Goal: Complete application form: Complete application form

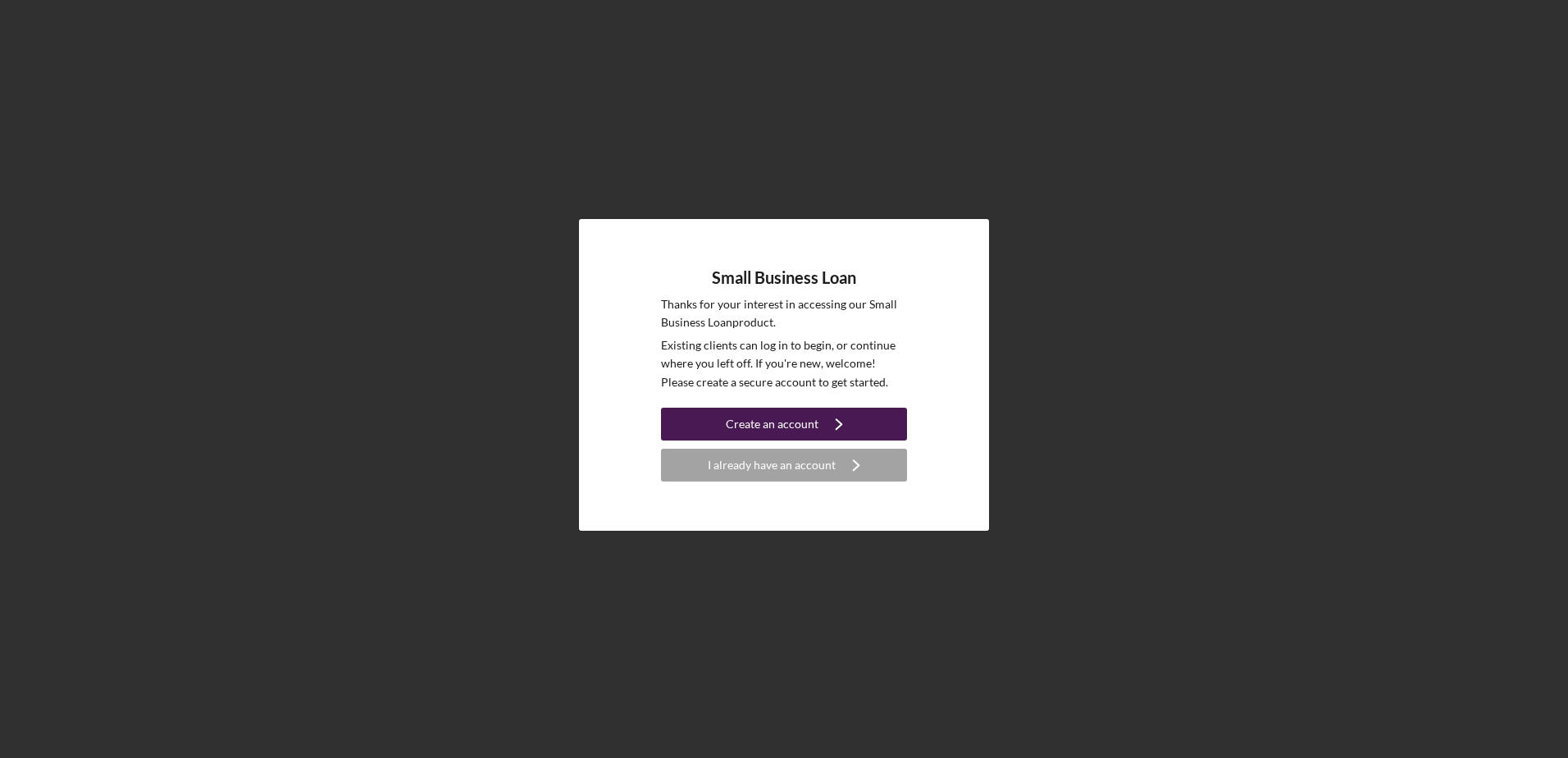
click at [834, 432] on icon "Icon/Navigate" at bounding box center [839, 424] width 41 height 41
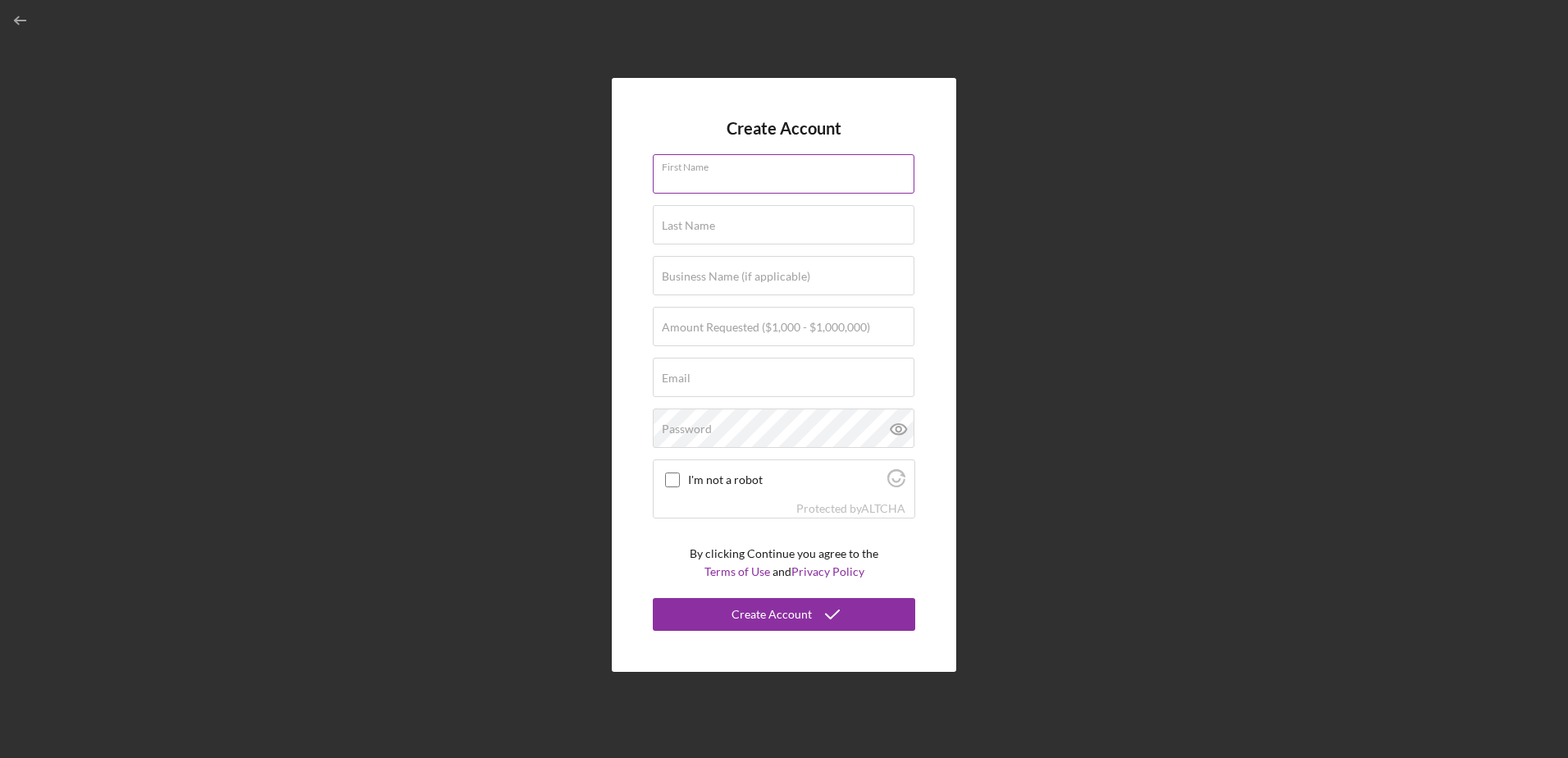
drag, startPoint x: 718, startPoint y: 175, endPoint x: 714, endPoint y: 166, distance: 9.8
click at [718, 169] on div "First Name" at bounding box center [784, 174] width 263 height 41
type input "[PERSON_NAME]"
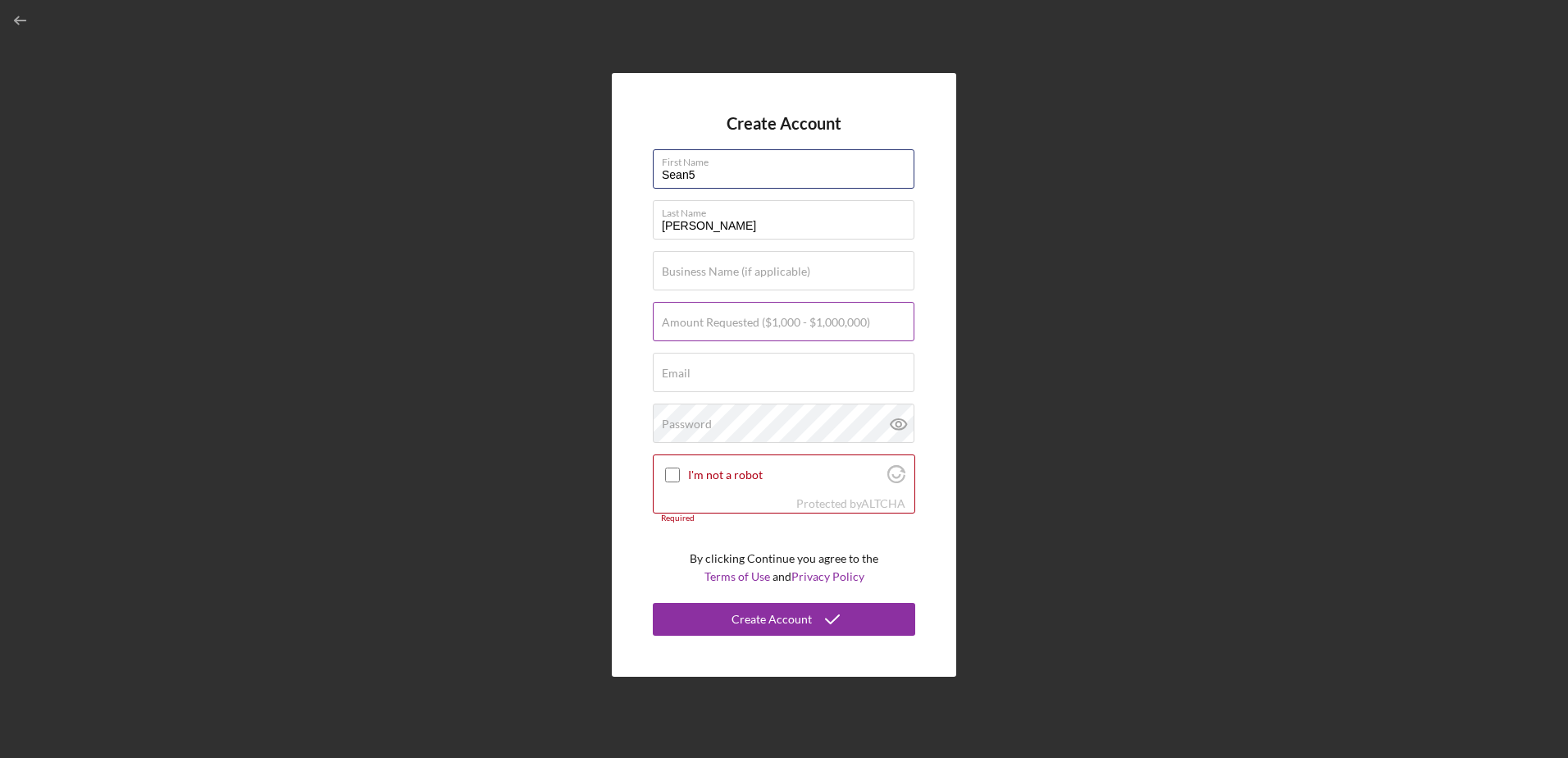
type input "[PERSON_NAME]"
click at [762, 371] on div "Email Required" at bounding box center [784, 372] width 263 height 41
type input "50000"
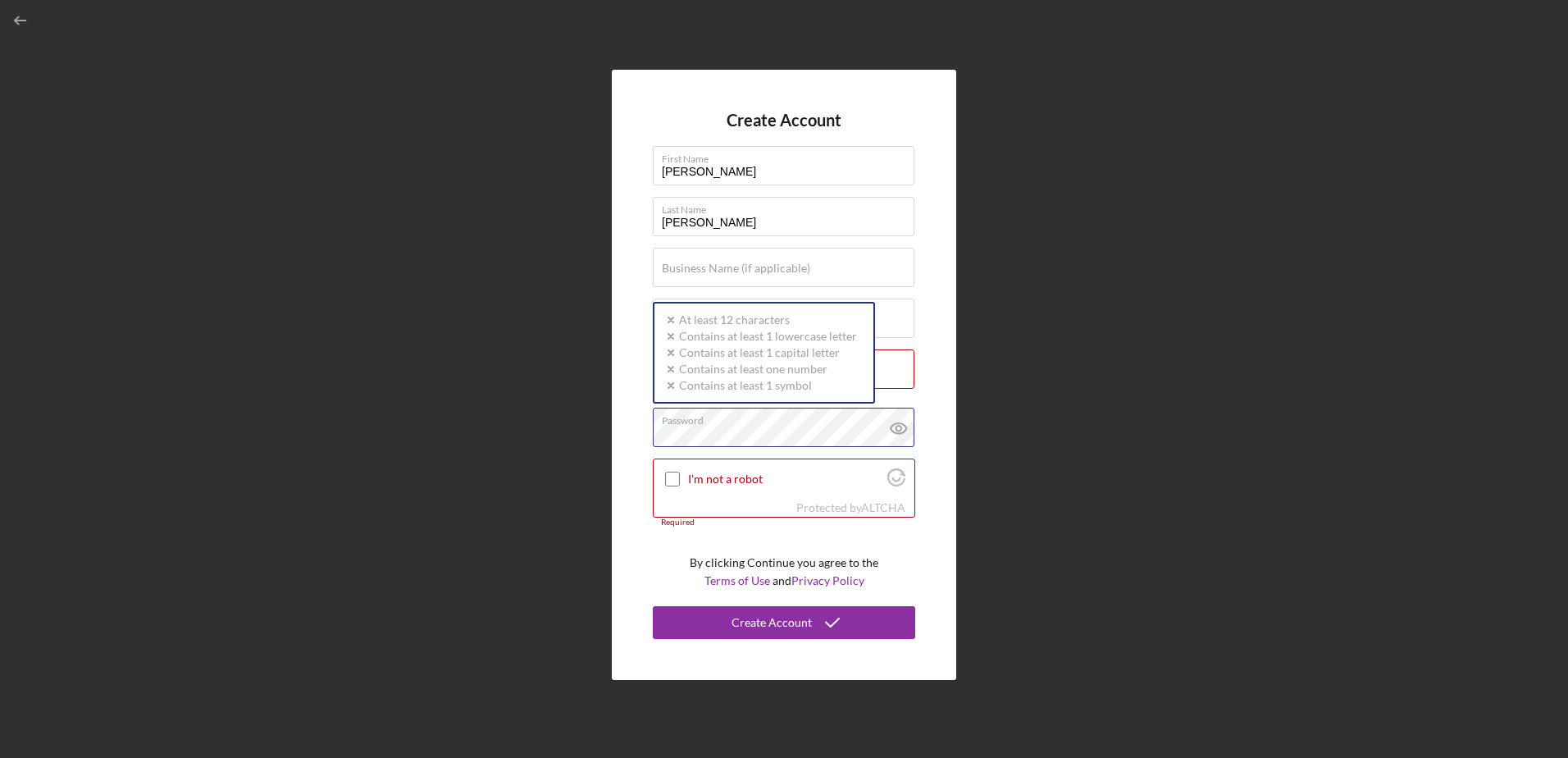
click at [751, 415] on div "Password Icon/icon-validation-no At least 12 characters Icon/icon-validation-no…" at bounding box center [784, 428] width 263 height 41
click at [672, 474] on input "I'm not a robot" at bounding box center [673, 478] width 15 height 15
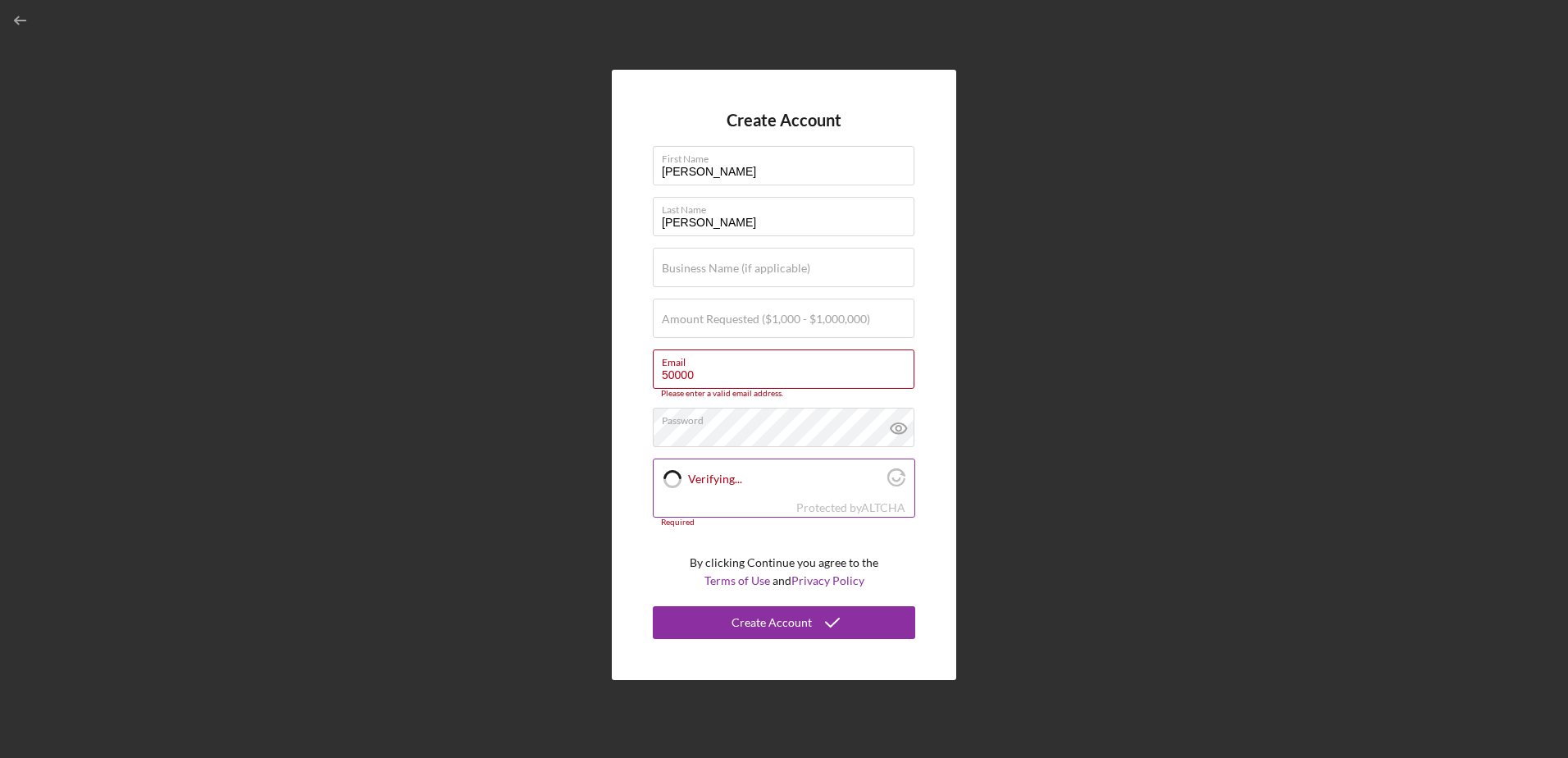
checkbox input "true"
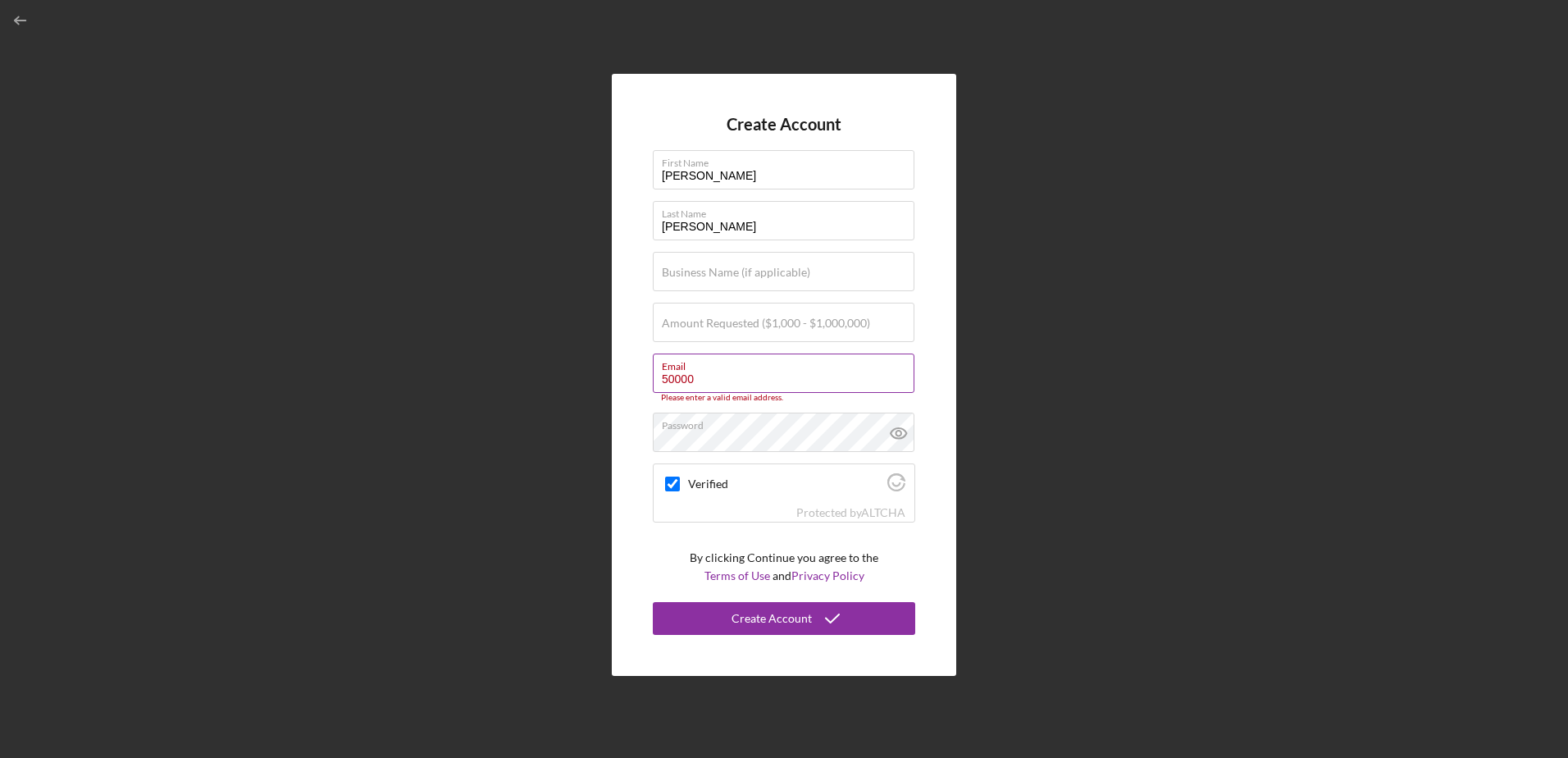
click at [710, 379] on input "50000" at bounding box center [783, 373] width 262 height 40
click at [702, 383] on input "50000" at bounding box center [783, 373] width 262 height 40
click at [739, 324] on label "Amount Requested ($1,000 - $1,000,000)" at bounding box center [765, 322] width 208 height 13
click at [739, 324] on input "Amount Requested ($1,000 - $1,000,000)" at bounding box center [783, 322] width 262 height 40
type input "$50,000"
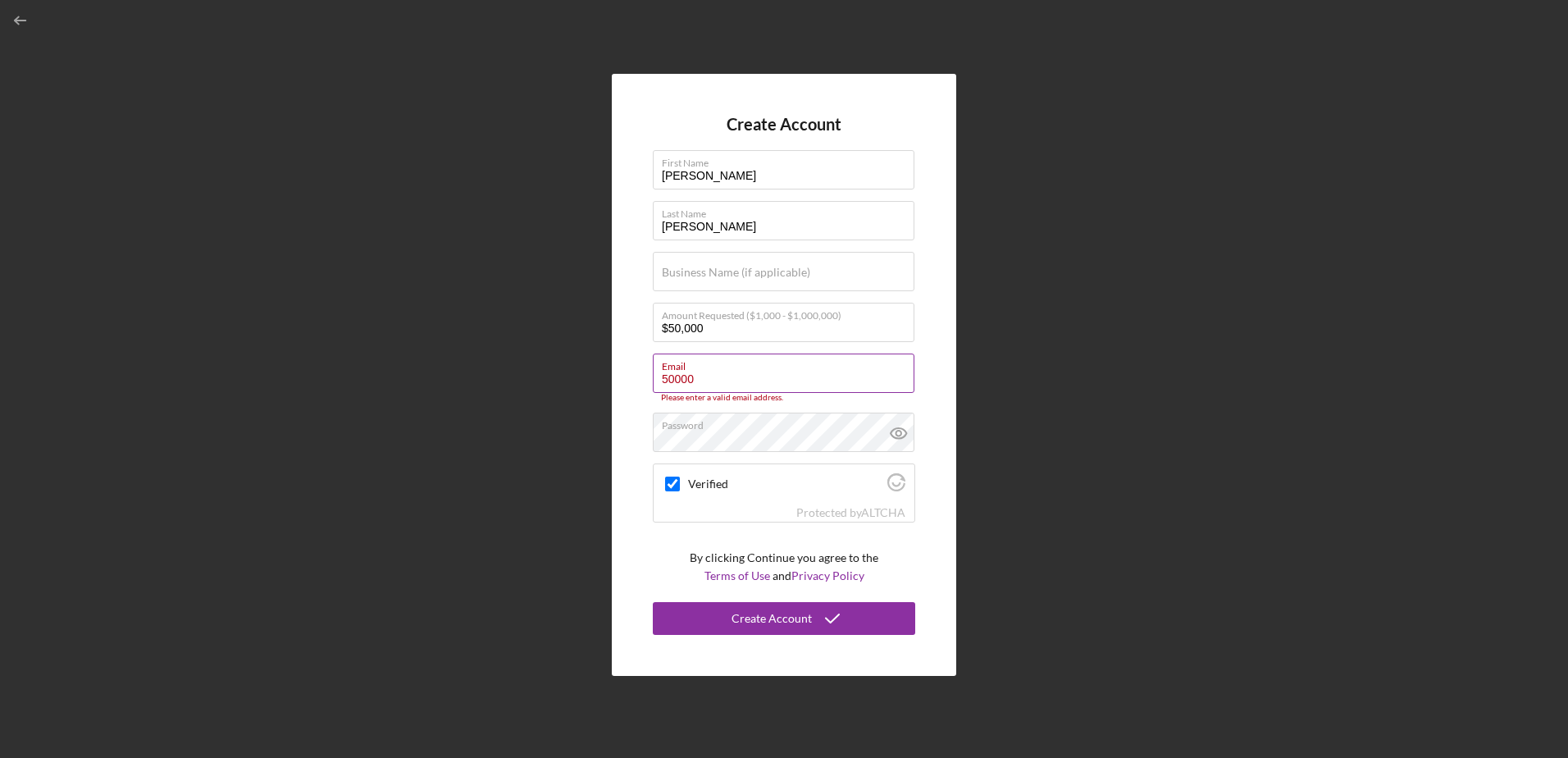
click at [706, 383] on input "50000" at bounding box center [783, 373] width 262 height 40
type input "5"
type input "[EMAIL_ADDRESS][DOMAIN_NAME]"
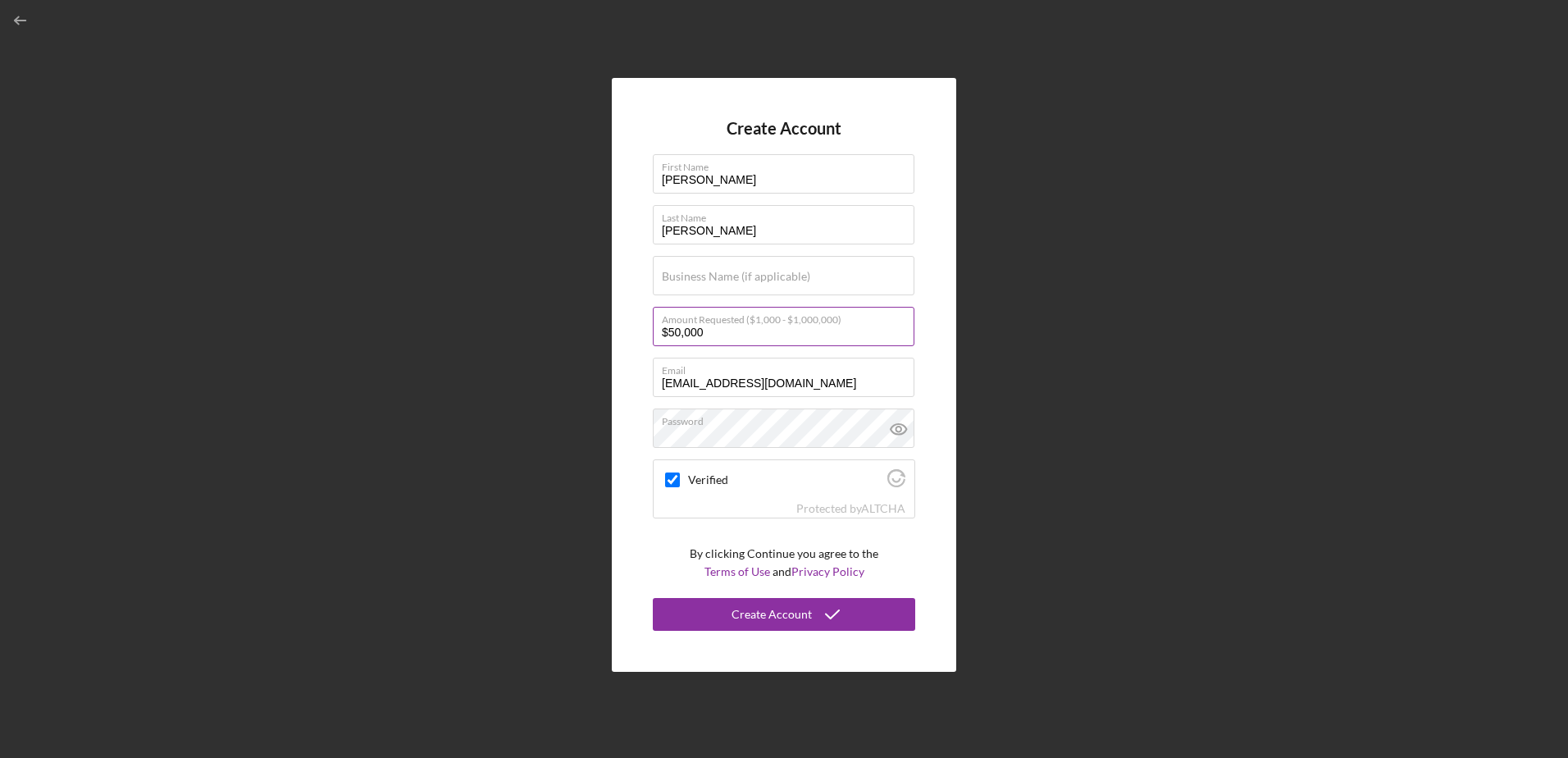
click at [712, 338] on input "$50,000" at bounding box center [783, 326] width 262 height 40
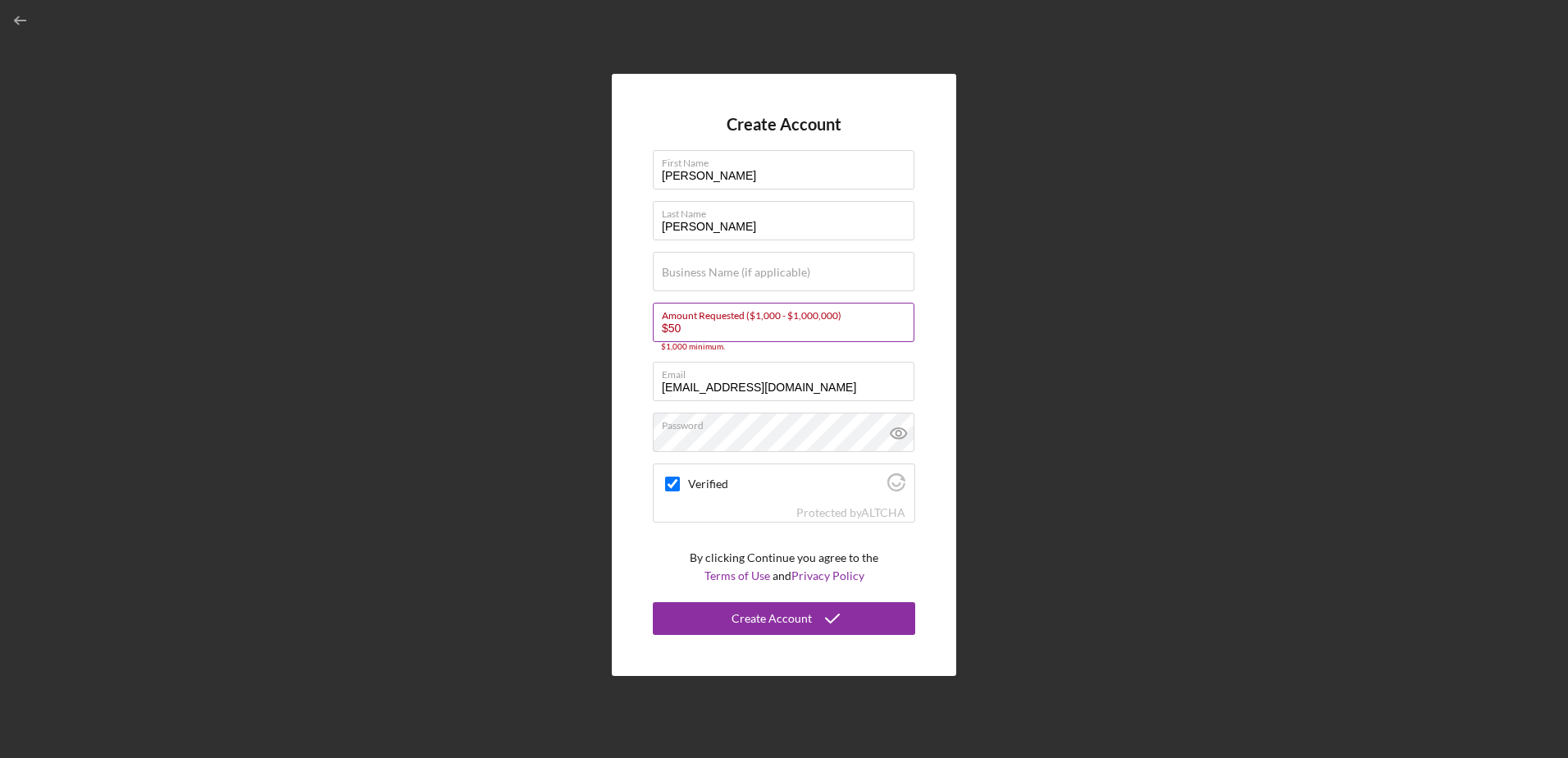
type input "$5"
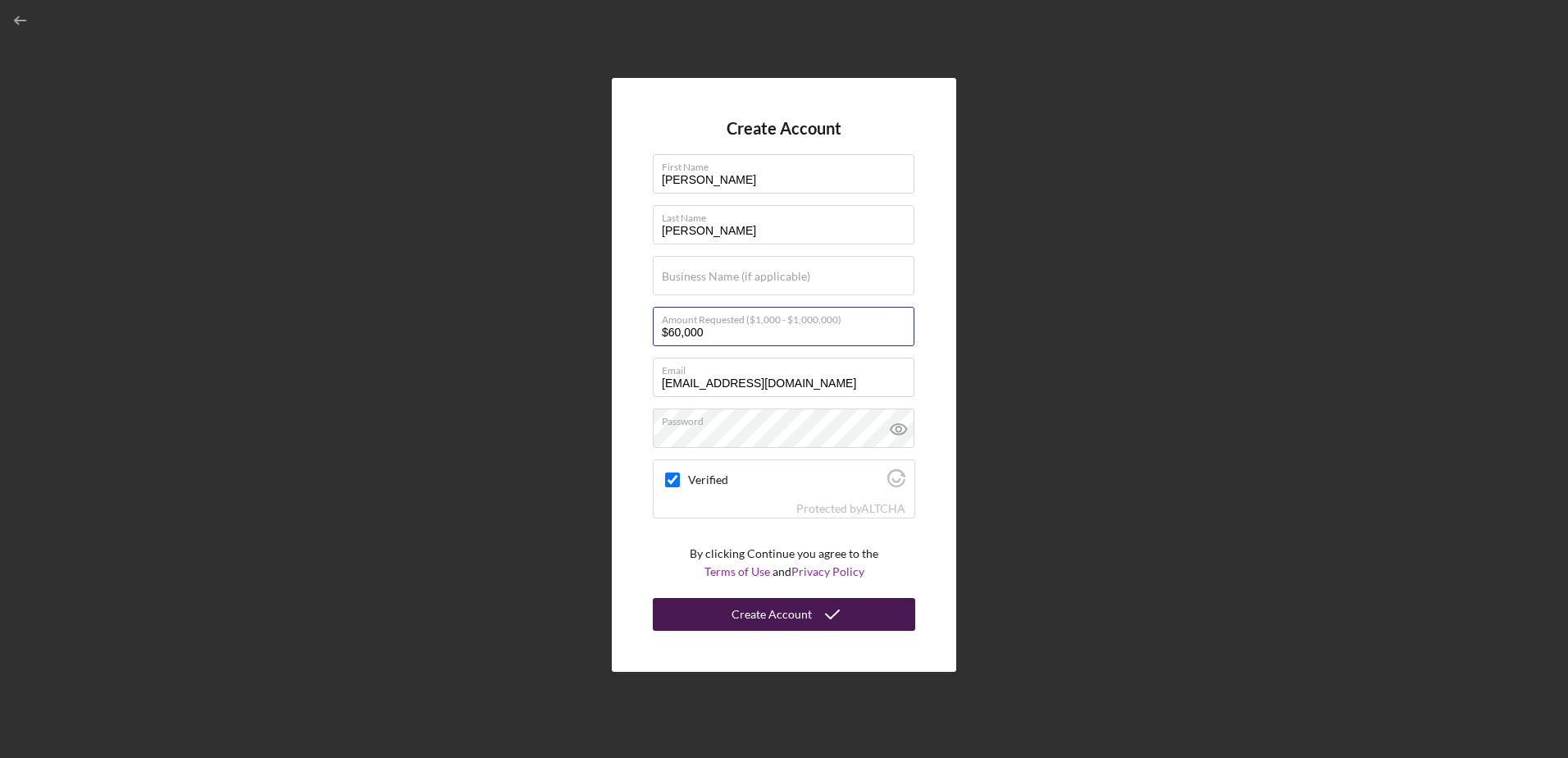
type input "$60,000"
click at [801, 618] on div "Create Account" at bounding box center [771, 614] width 81 height 33
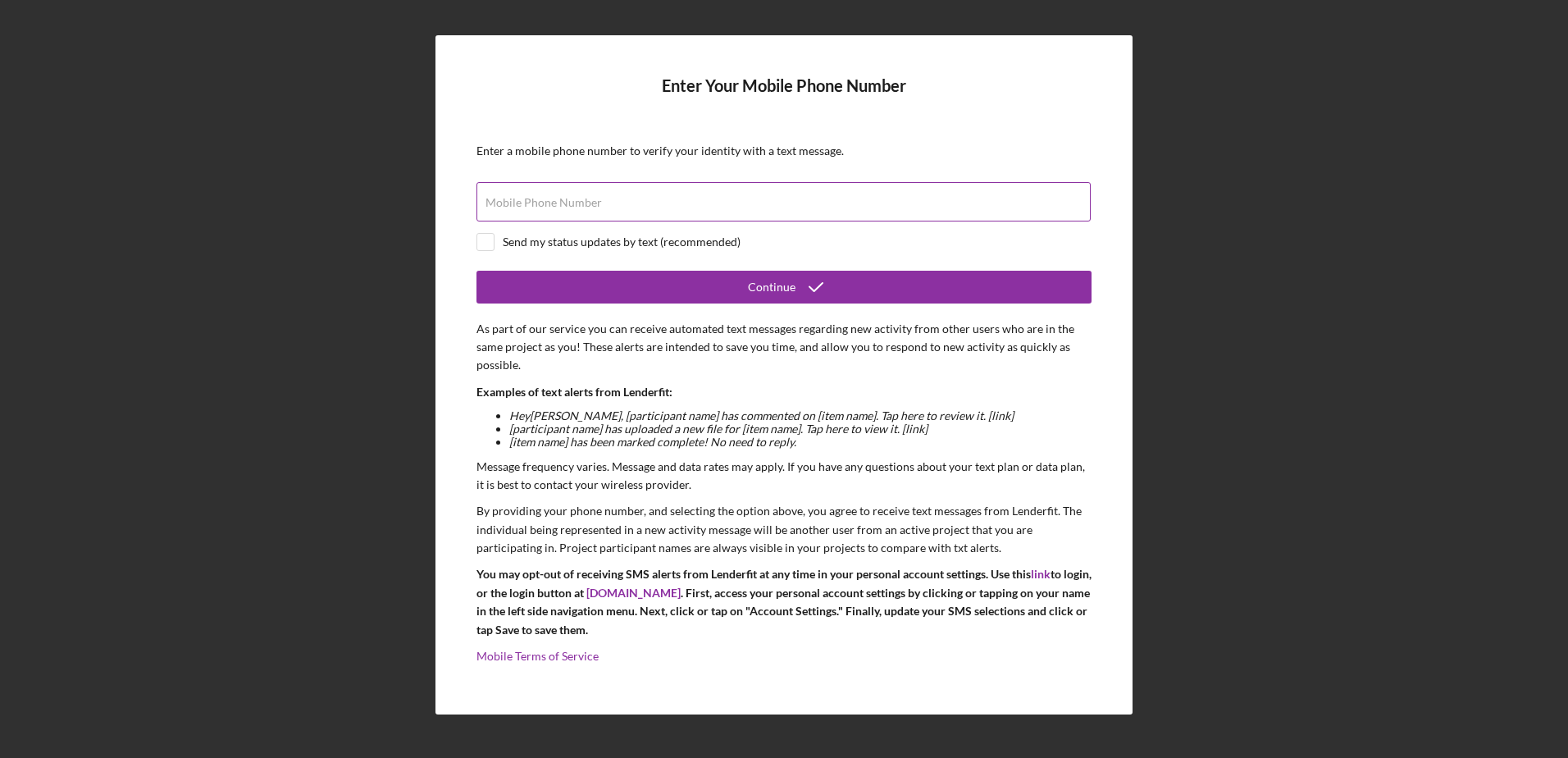
click at [539, 208] on label "Mobile Phone Number" at bounding box center [543, 202] width 116 height 13
click at [539, 208] on input "Mobile Phone Number" at bounding box center [783, 202] width 614 height 40
type input "[PHONE_NUMBER]"
click at [481, 248] on input "checkbox" at bounding box center [486, 242] width 16 height 16
checkbox input "true"
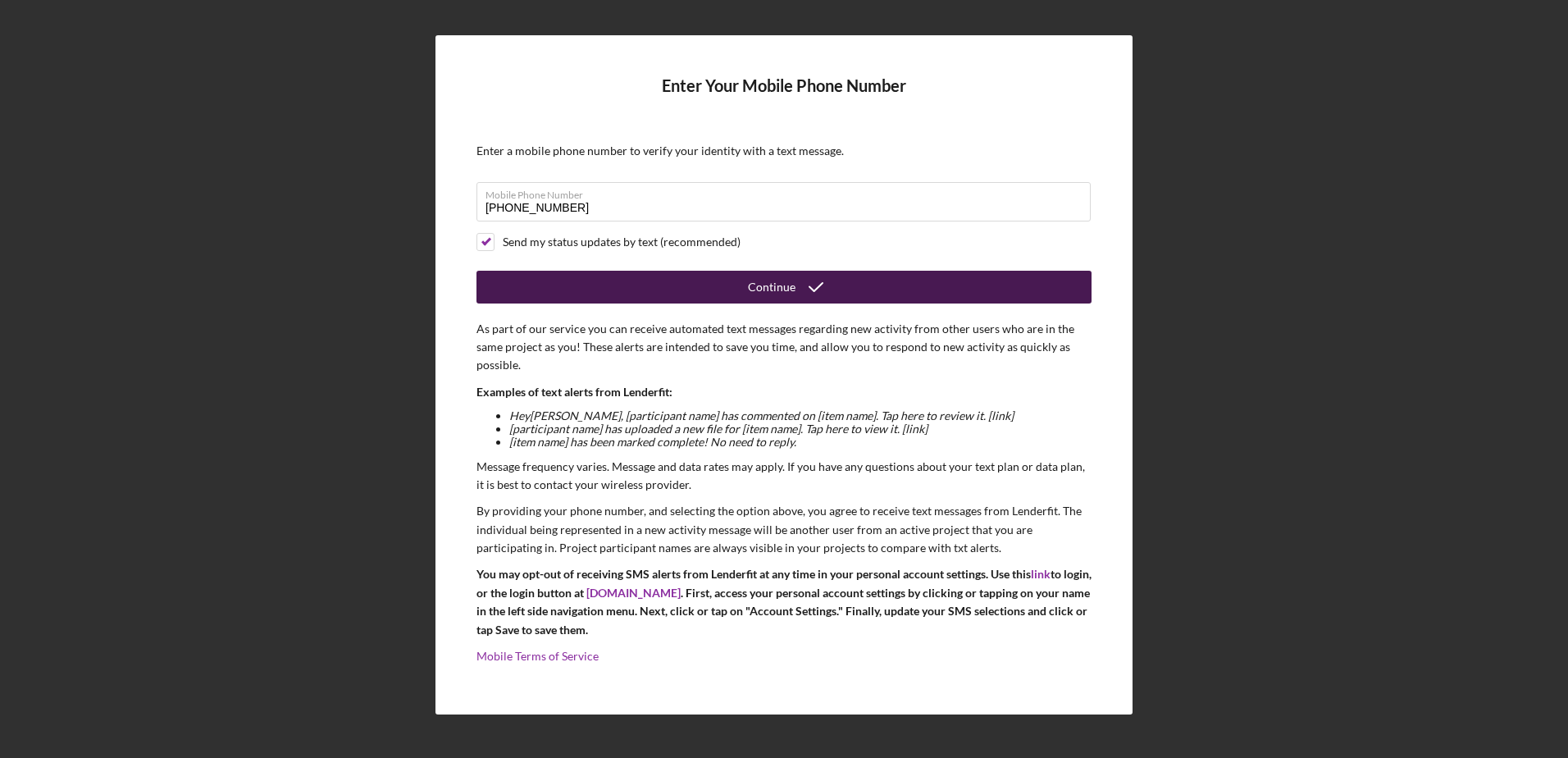
click at [540, 277] on button "Continue" at bounding box center [784, 286] width 615 height 33
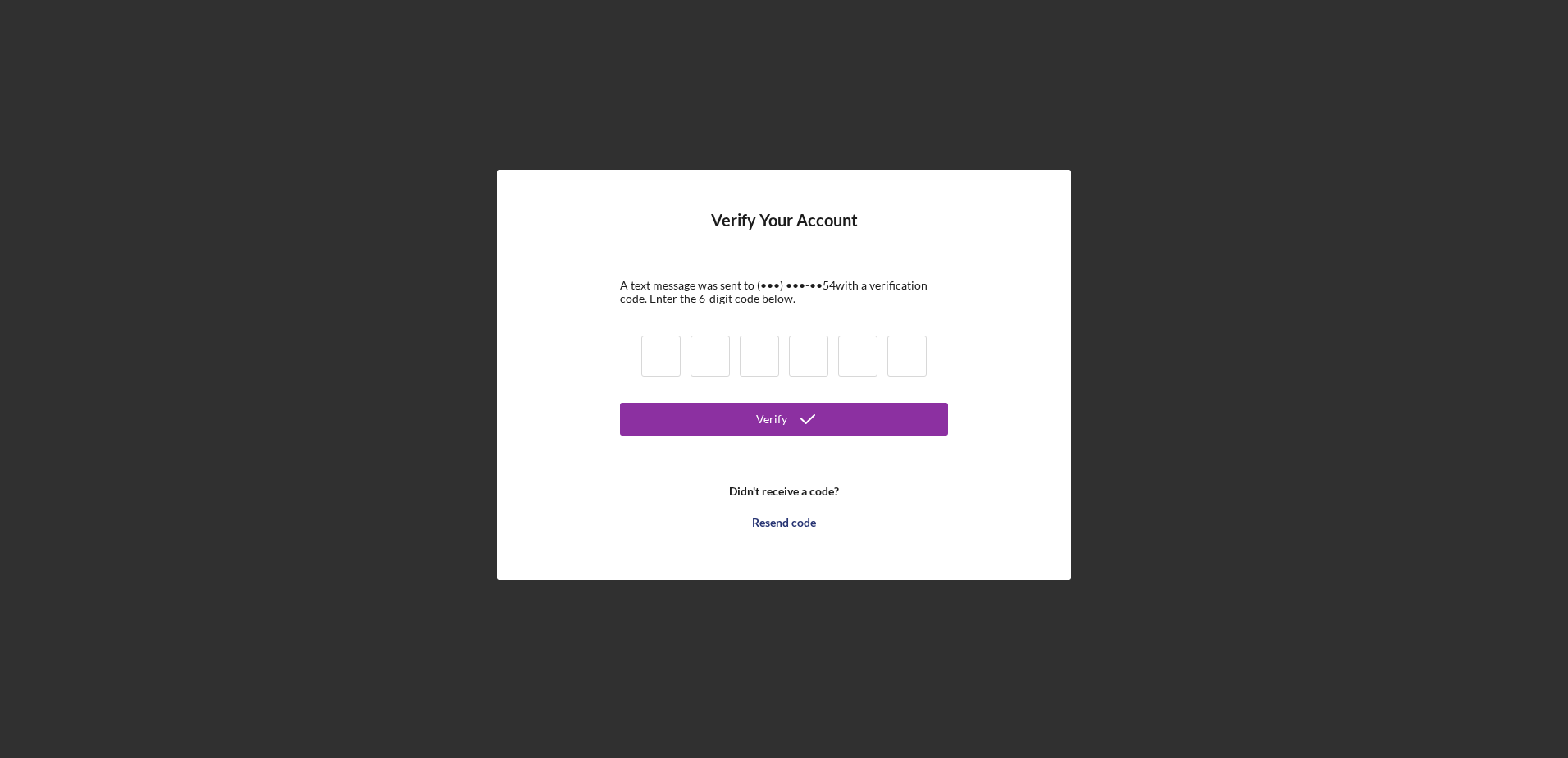
click at [675, 368] on input at bounding box center [662, 355] width 40 height 41
type input "9"
type input "0"
type input "5"
type input "8"
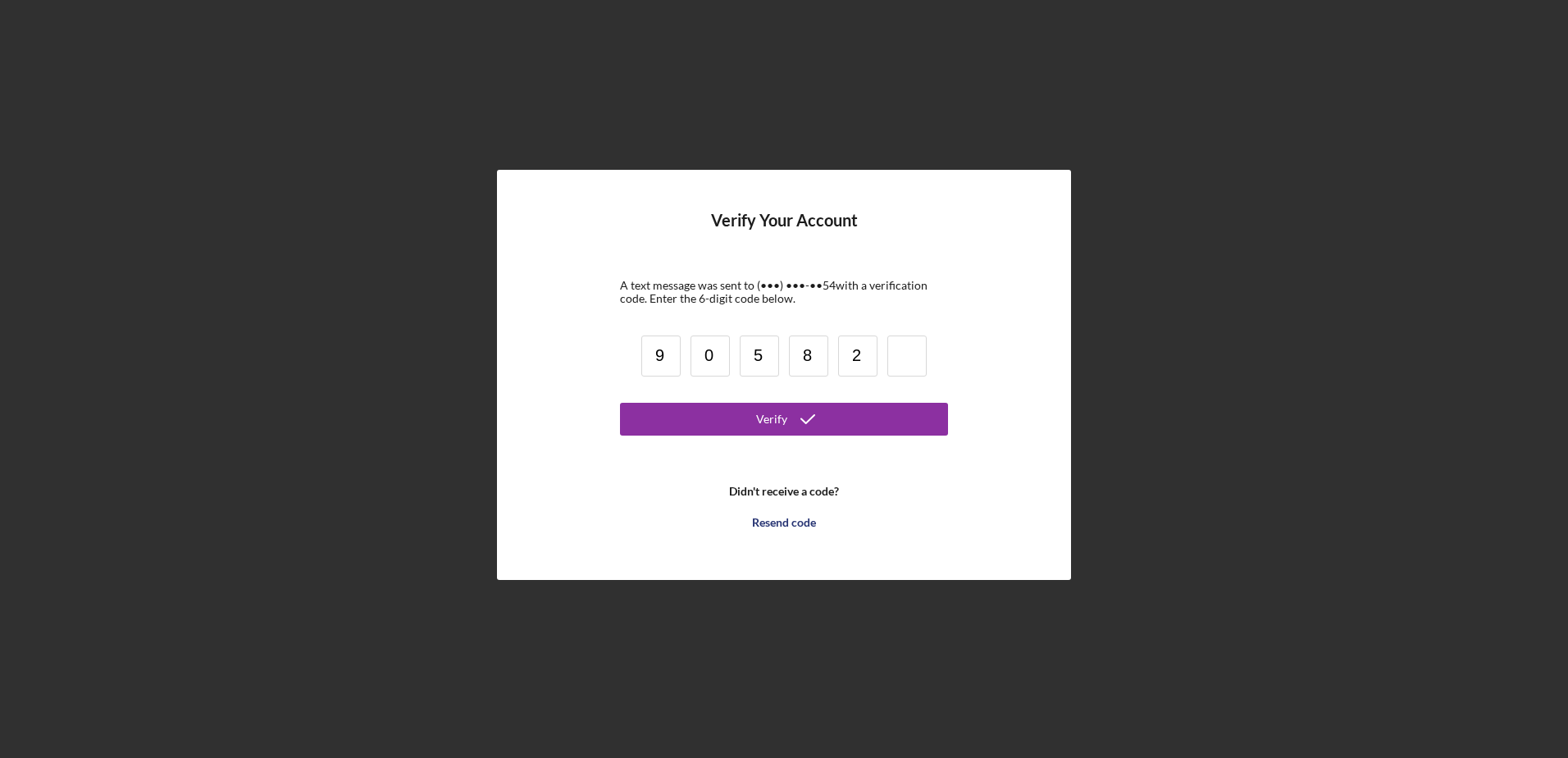
type input "2"
type input "7"
click at [709, 421] on button "Verify" at bounding box center [784, 419] width 328 height 33
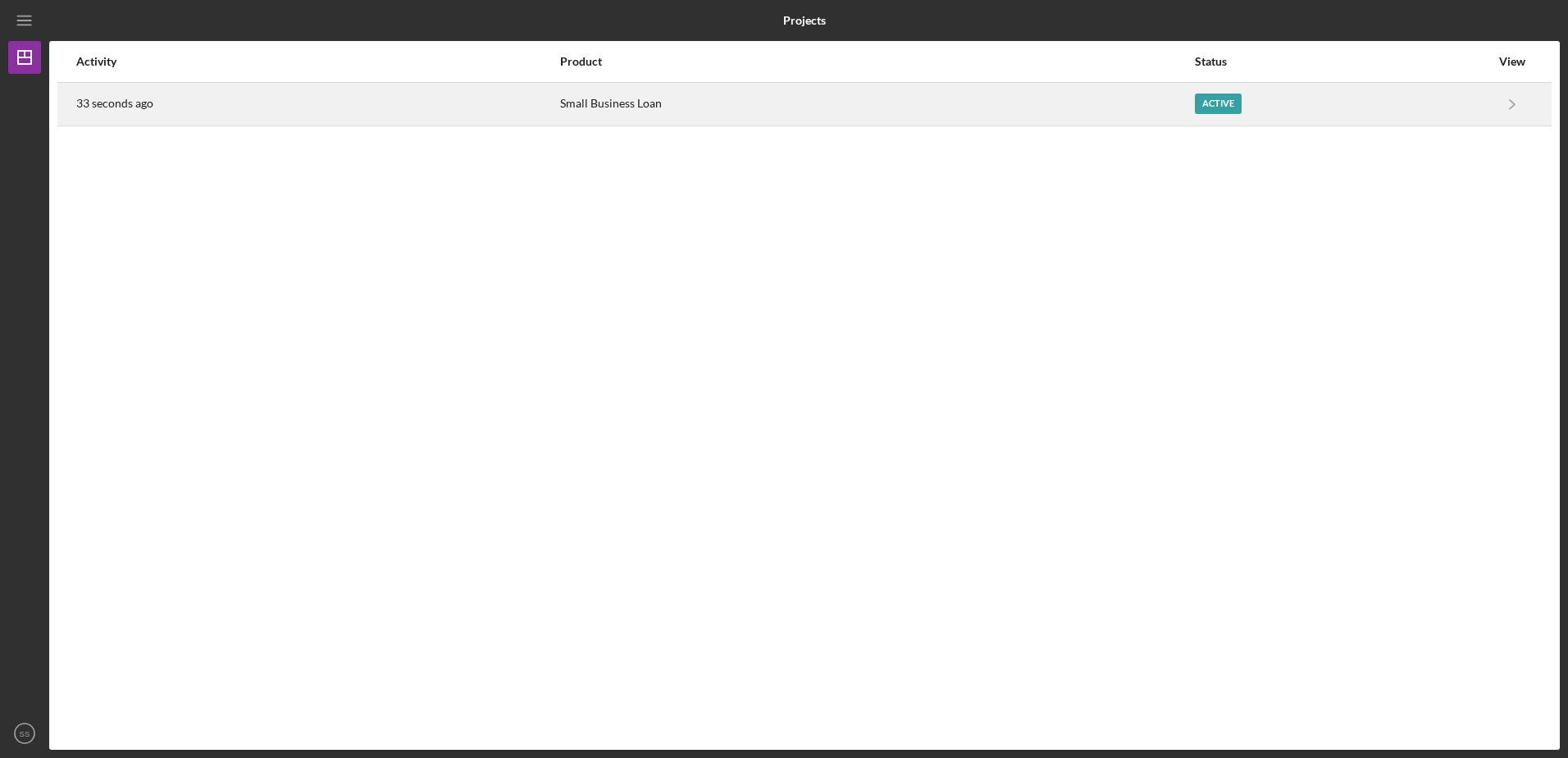
click at [1220, 107] on div "Active" at bounding box center [1218, 103] width 47 height 21
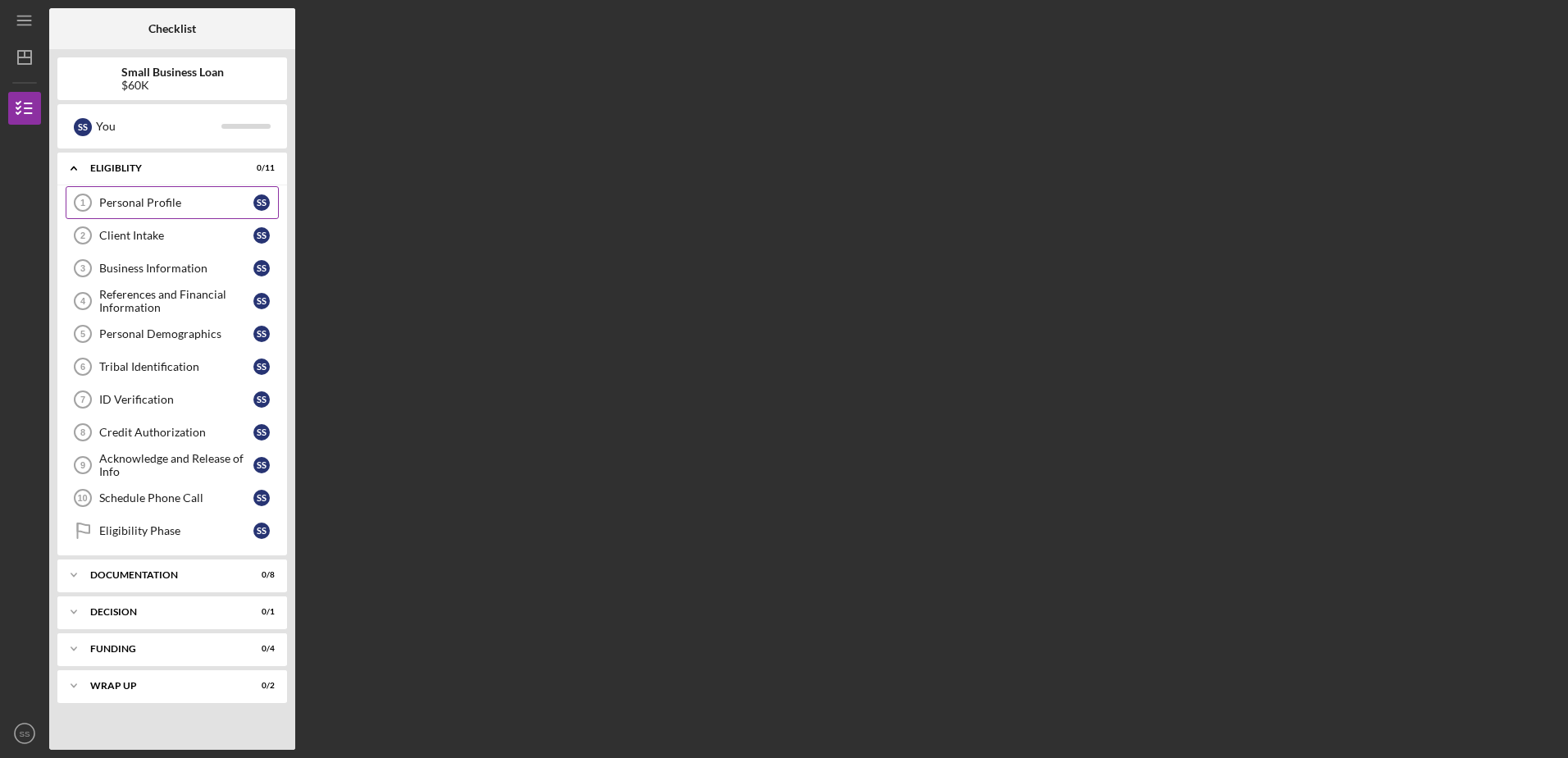
click at [116, 193] on link "Personal Profile 1 Personal Profile S S" at bounding box center [172, 202] width 213 height 33
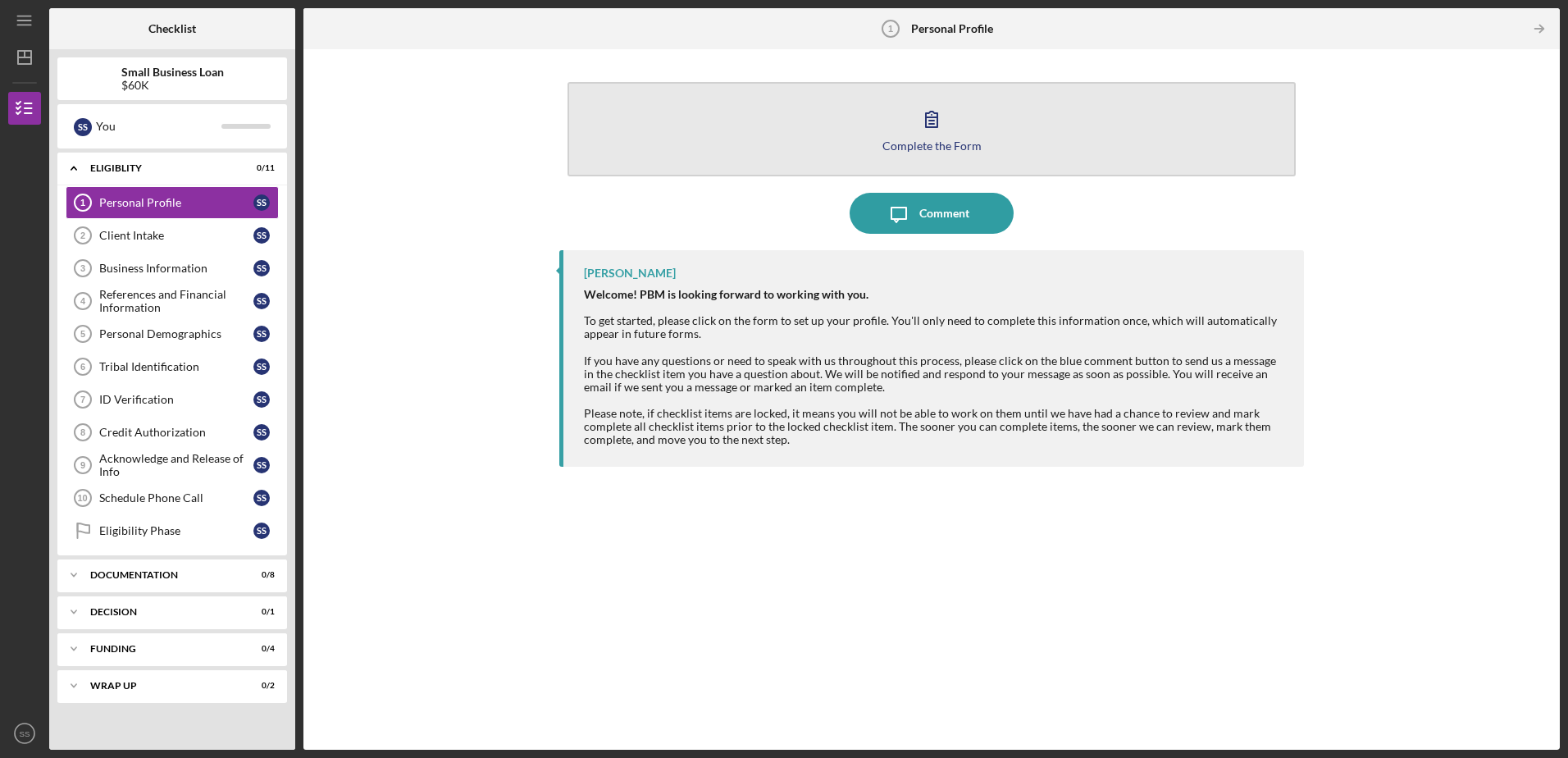
click at [912, 123] on icon "button" at bounding box center [931, 118] width 41 height 41
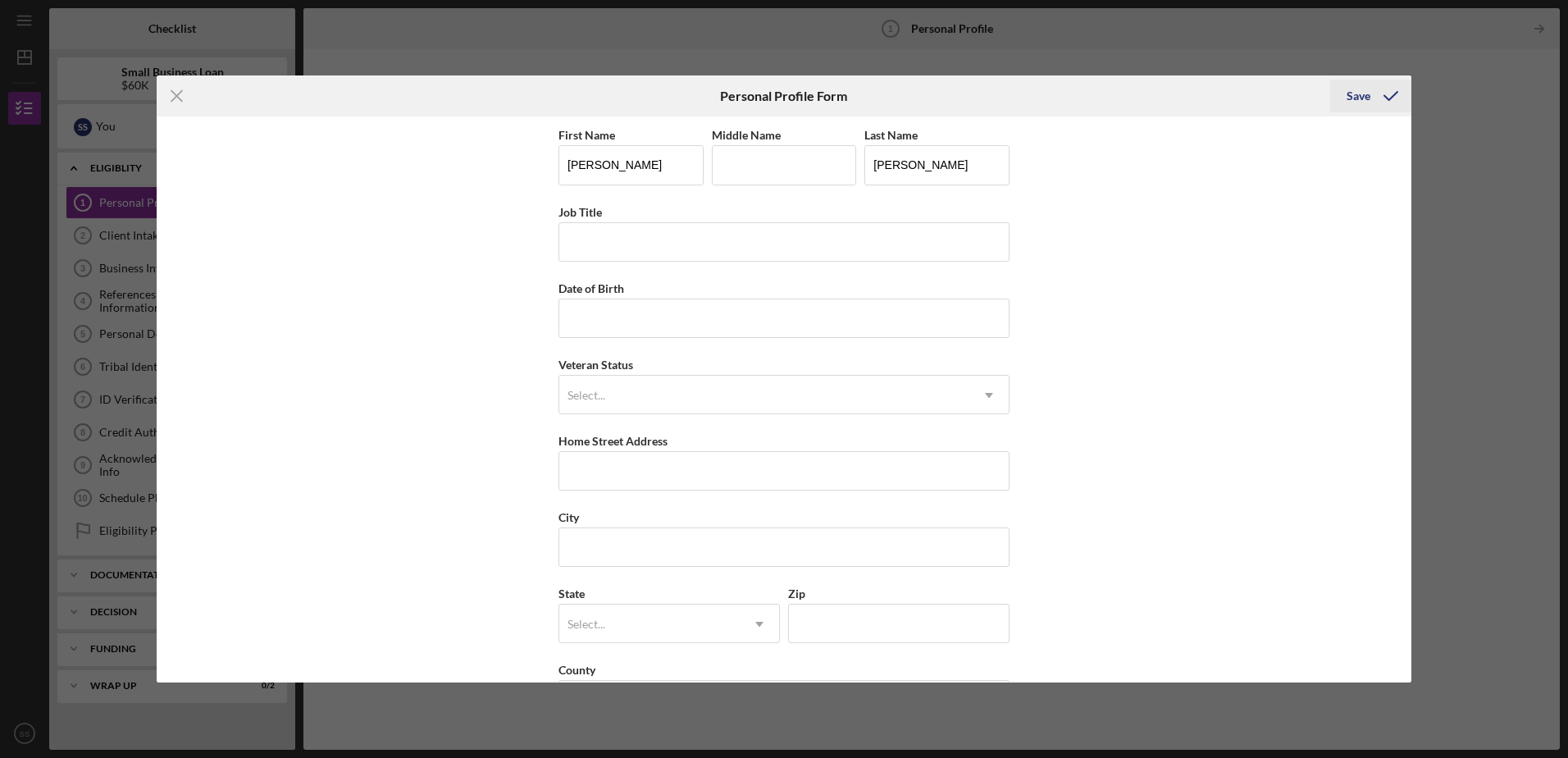
click at [1391, 95] on icon "submit" at bounding box center [1390, 95] width 41 height 41
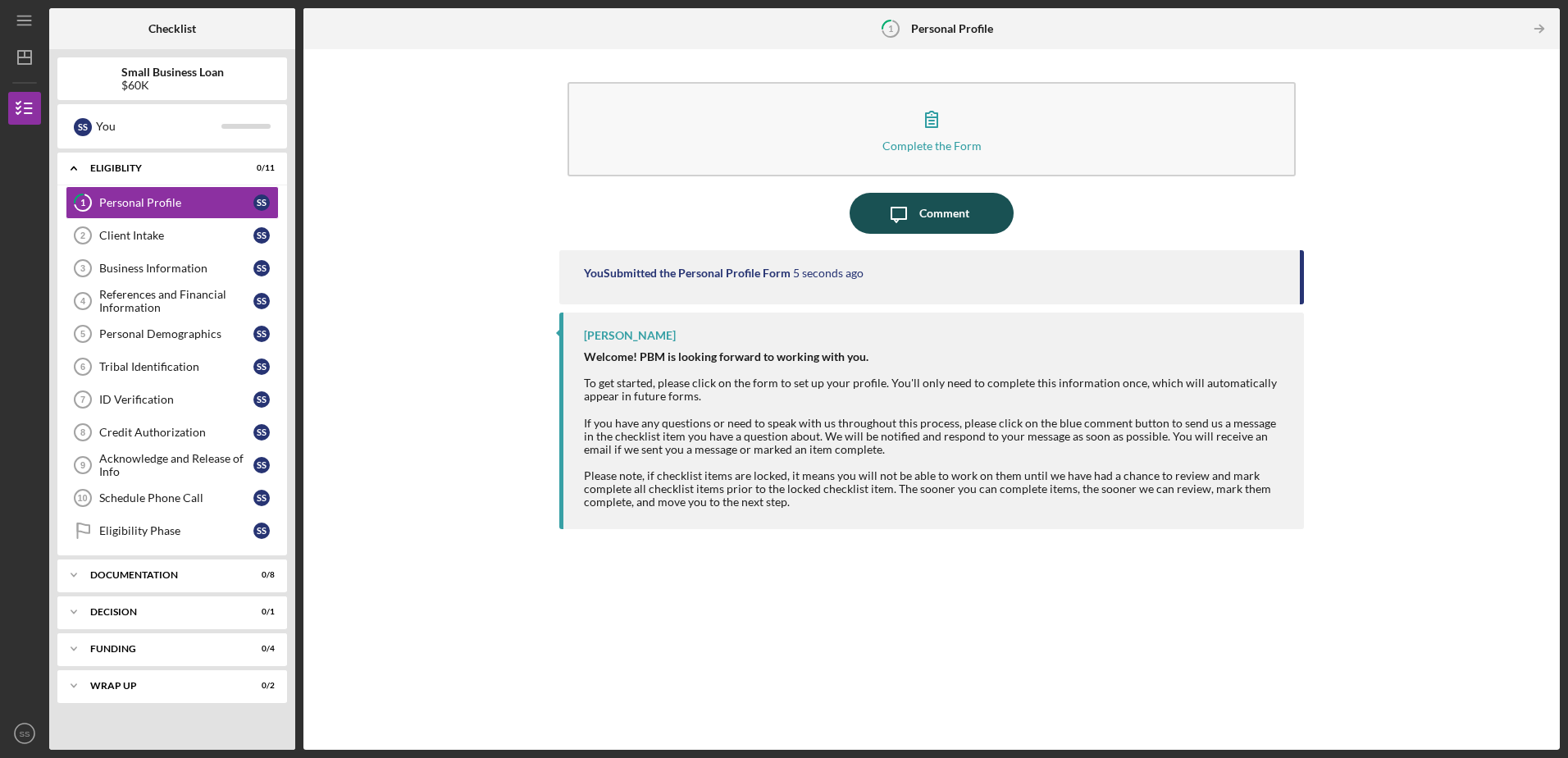
click at [927, 214] on div "Comment" at bounding box center [944, 213] width 50 height 41
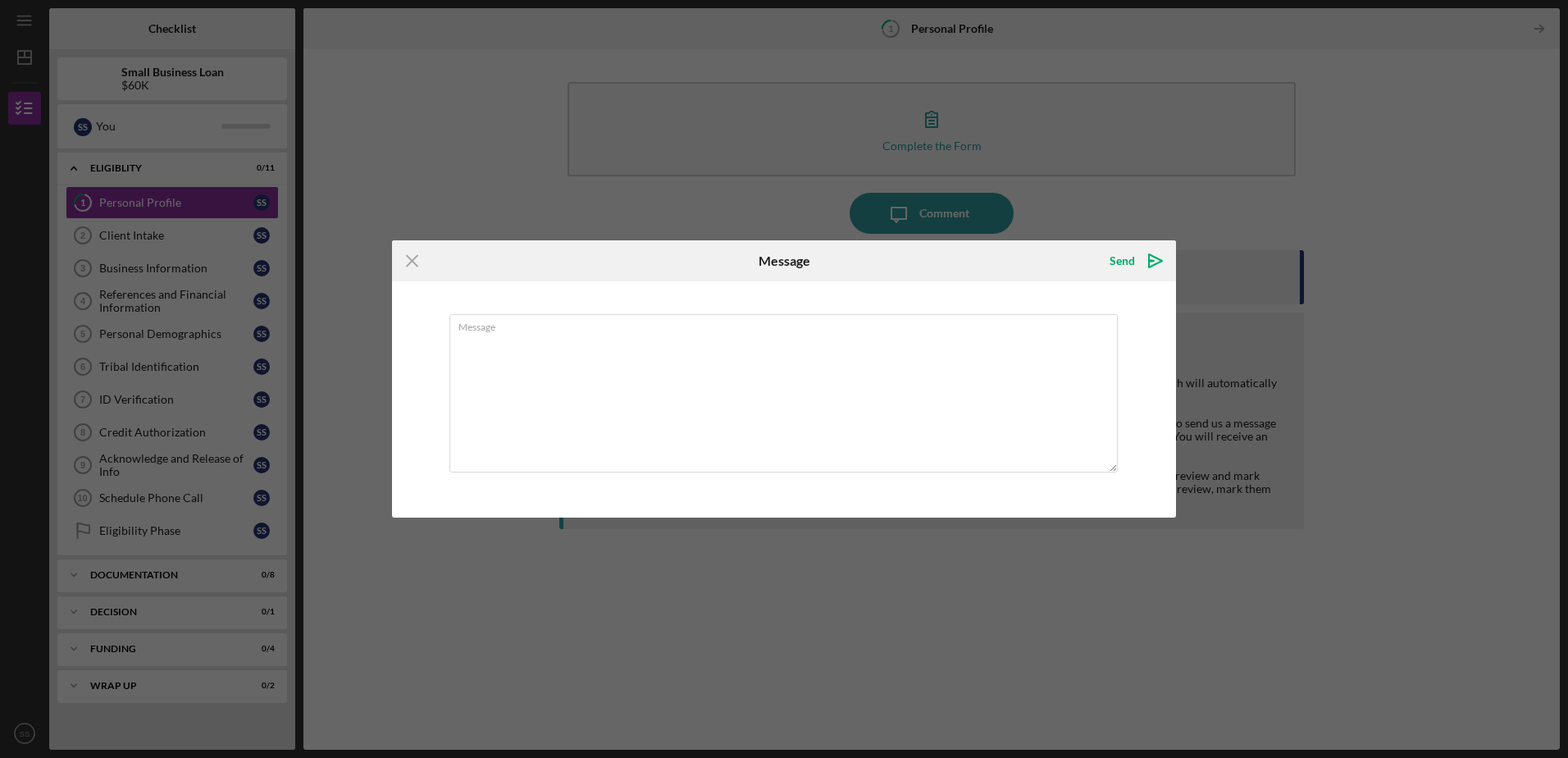
click at [916, 214] on div "Icon/Menu Close Message Send Icon/icon-invite-send Message Cancel Send Icon/ico…" at bounding box center [784, 379] width 1568 height 758
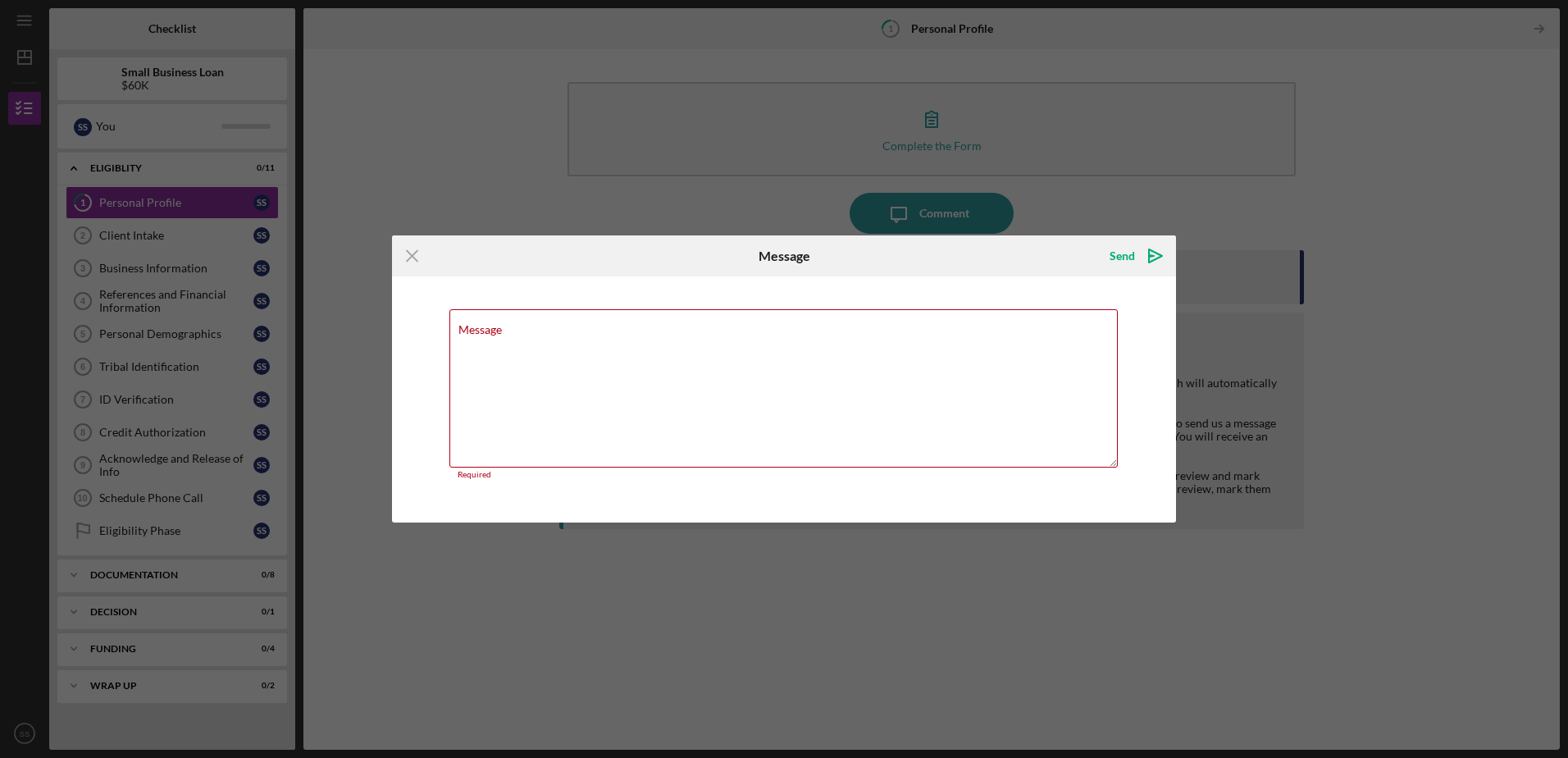
click at [927, 128] on div "Icon/Menu Close Message Send Icon/icon-invite-send Message Required Cancel Send…" at bounding box center [784, 379] width 1568 height 758
click at [419, 262] on icon "Icon/Menu Close" at bounding box center [412, 256] width 41 height 41
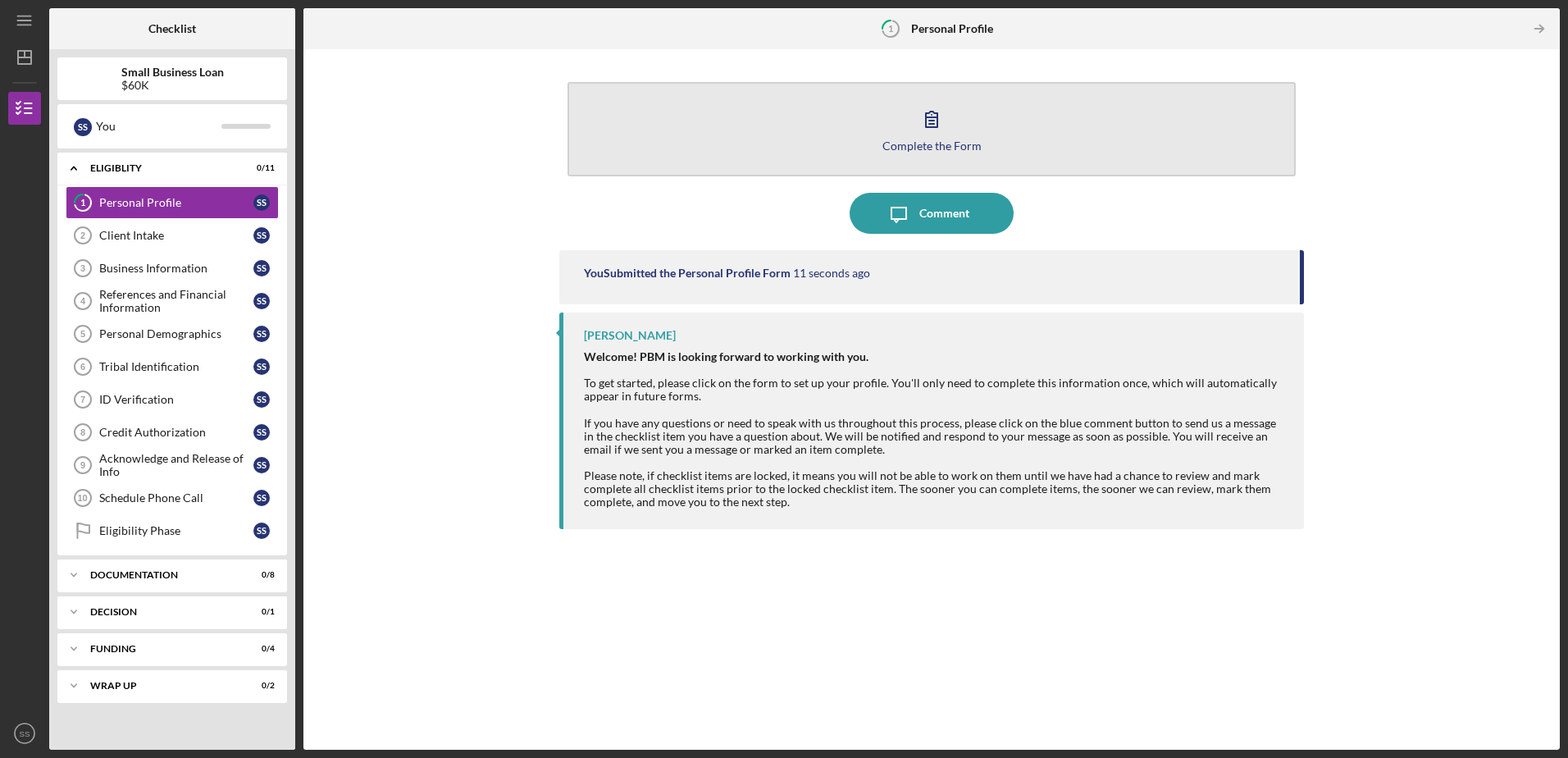
click at [930, 109] on icon "button" at bounding box center [931, 118] width 41 height 41
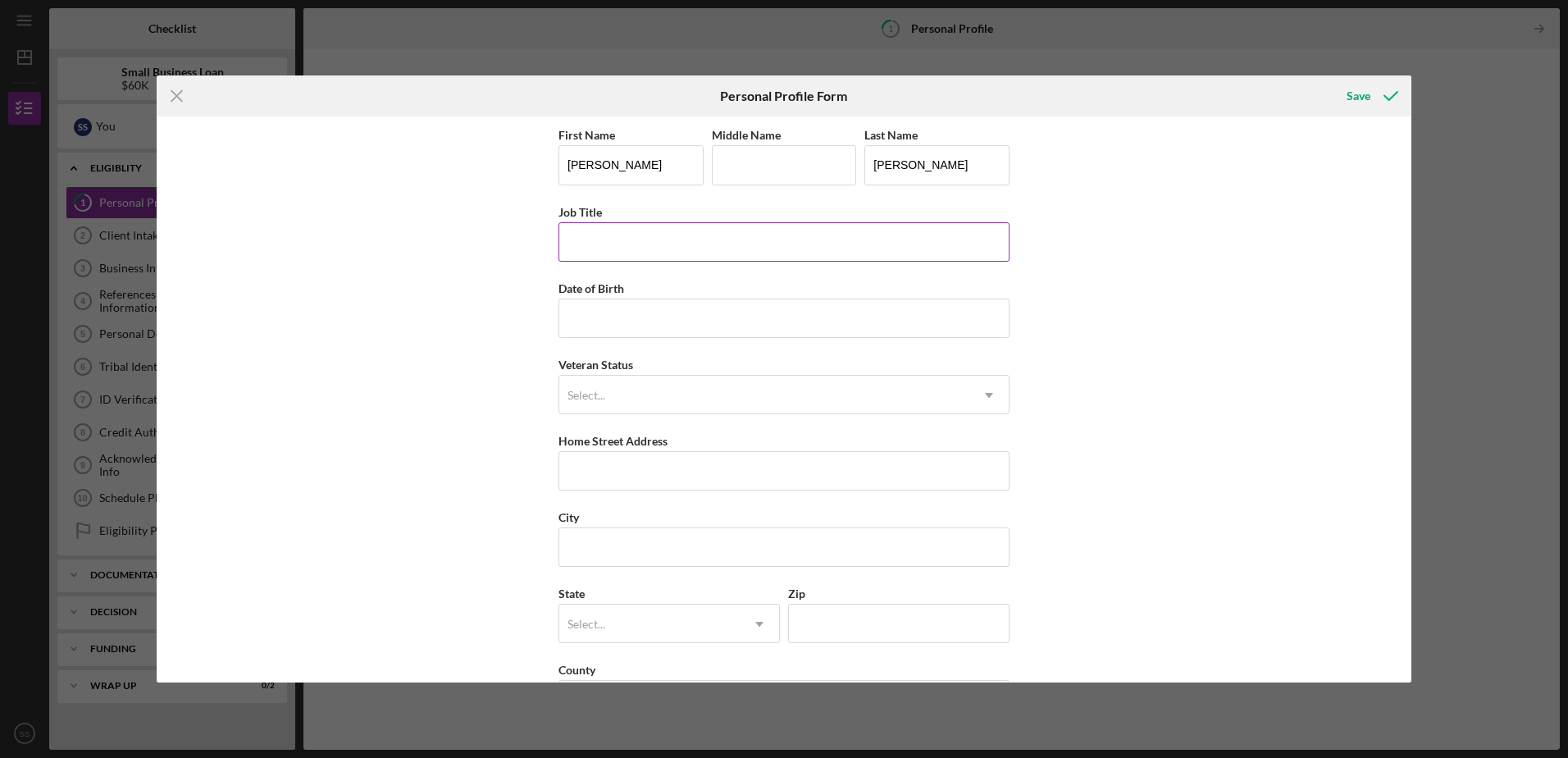
click at [636, 244] on input "Job Title" at bounding box center [783, 242] width 451 height 40
type input "sales"
type input "[DATE]"
click at [596, 396] on div "Select..." at bounding box center [586, 395] width 38 height 13
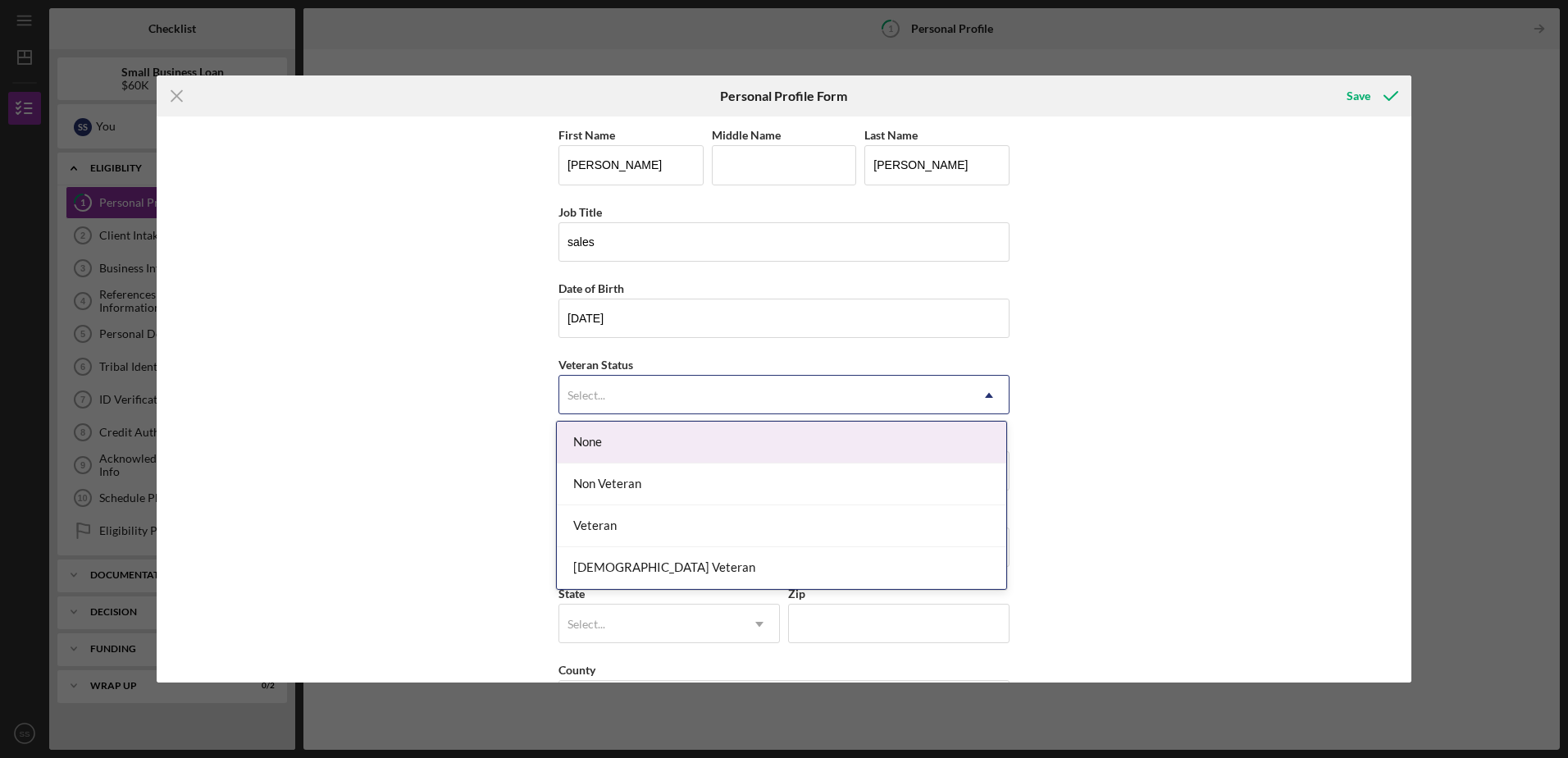
click at [608, 429] on div "None" at bounding box center [782, 443] width 450 height 42
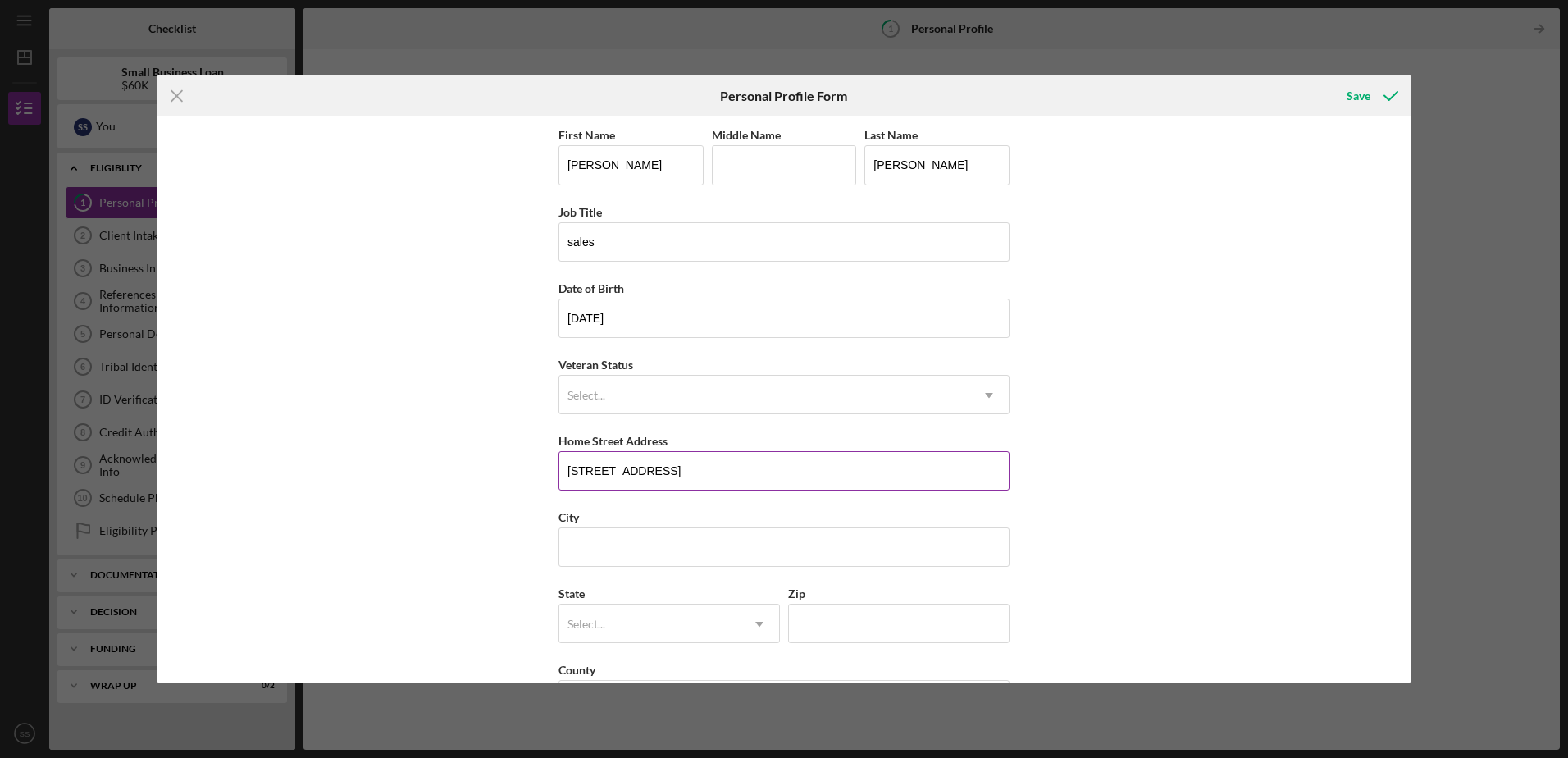
type input "[STREET_ADDRESS]"
type input "skiatook"
type input "74070"
type input "[US_STATE]"
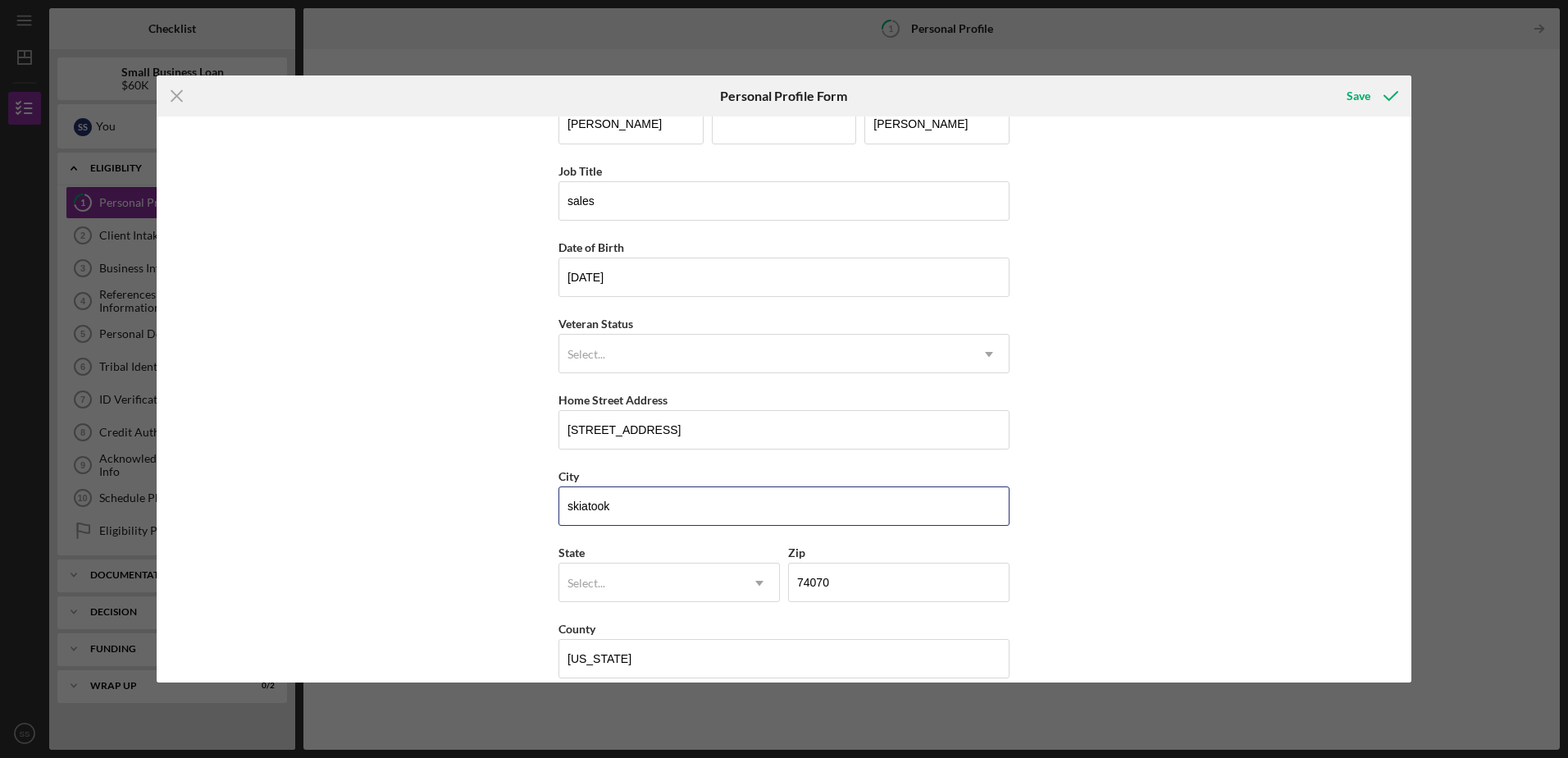
scroll to position [62, 0]
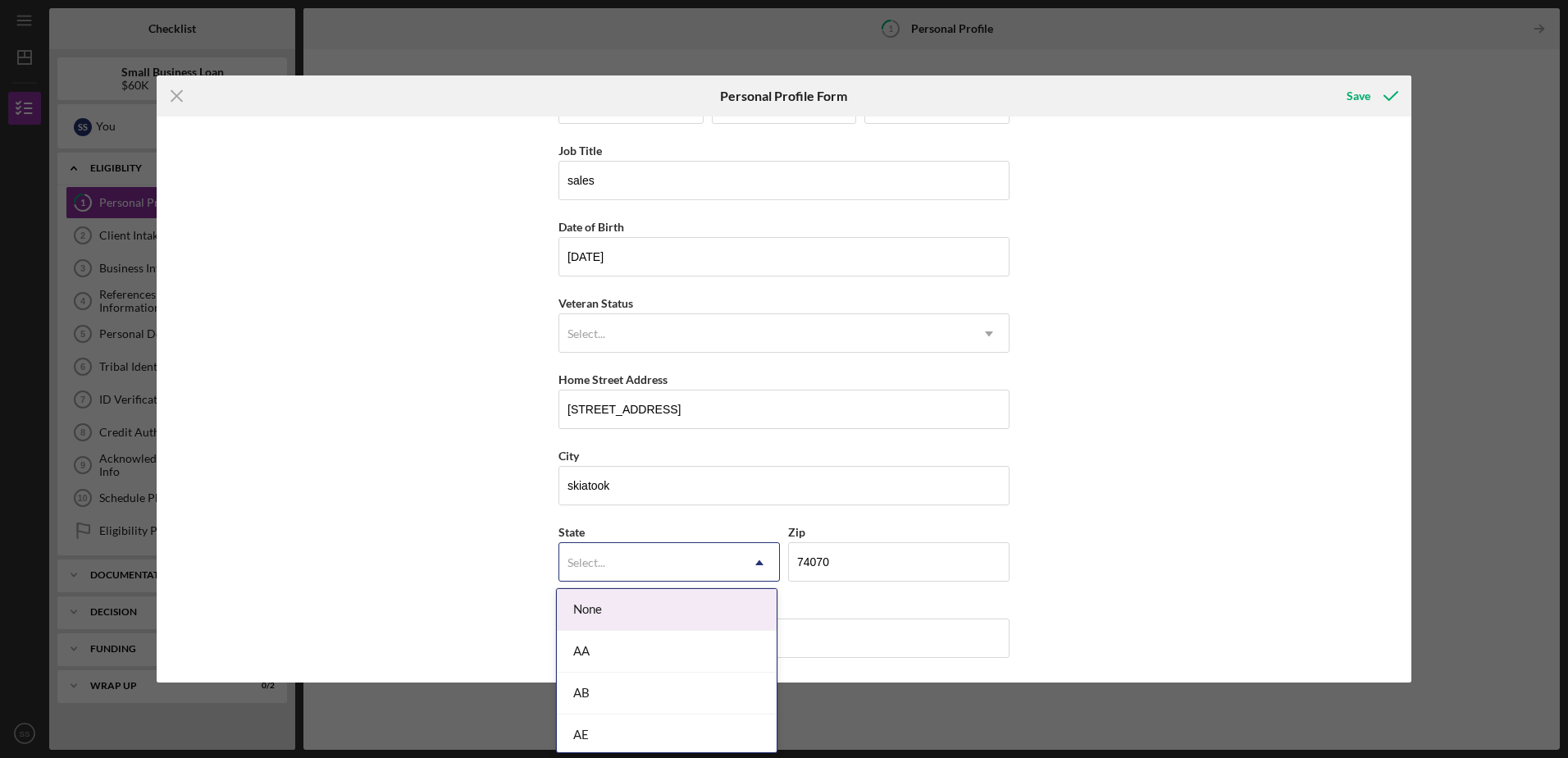
click at [633, 560] on div "Select..." at bounding box center [649, 563] width 180 height 38
type input "OK"
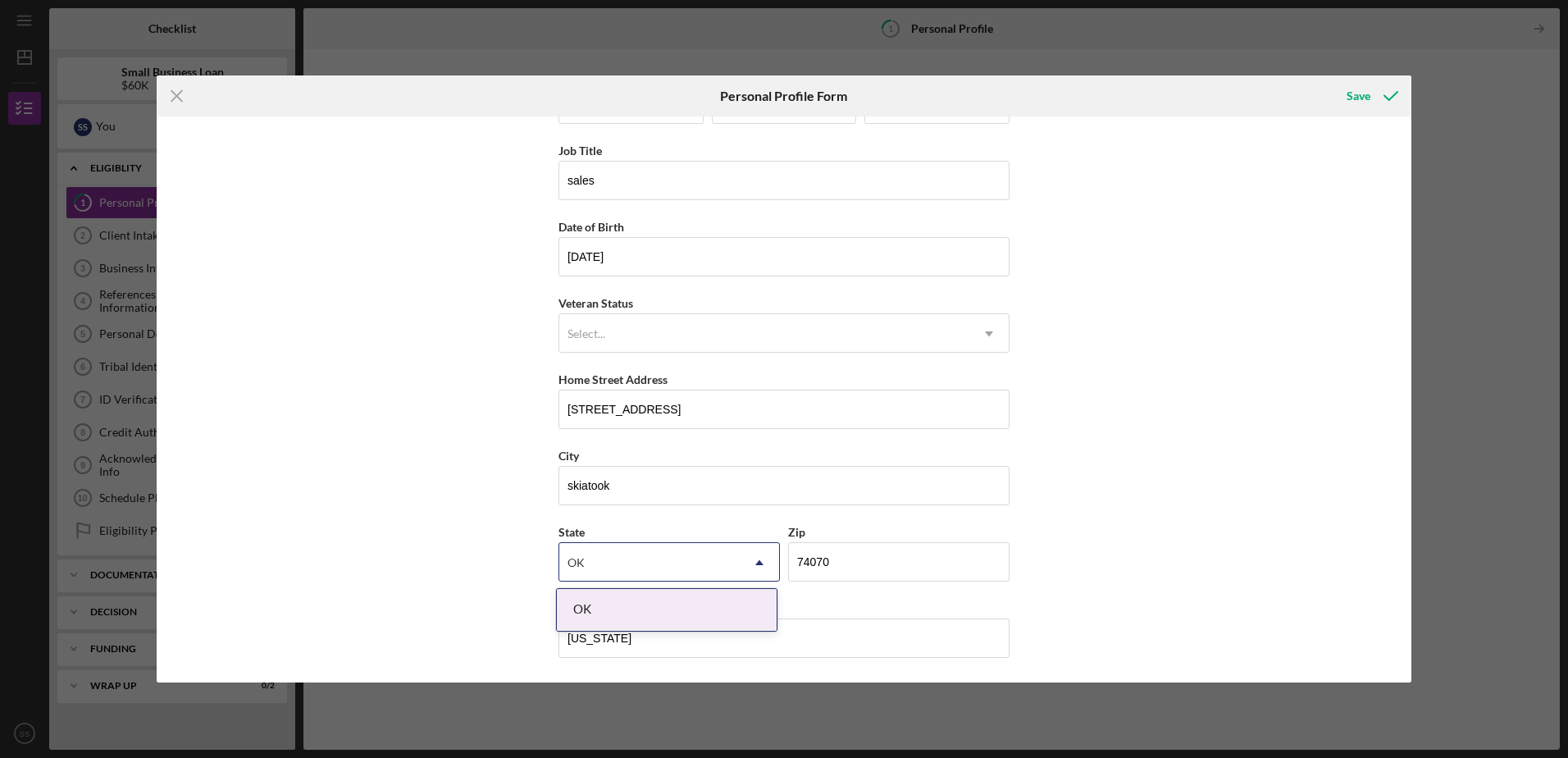
click at [619, 610] on div "OK" at bounding box center [667, 610] width 220 height 42
click at [659, 647] on input "[US_STATE]" at bounding box center [783, 639] width 451 height 40
type input "O"
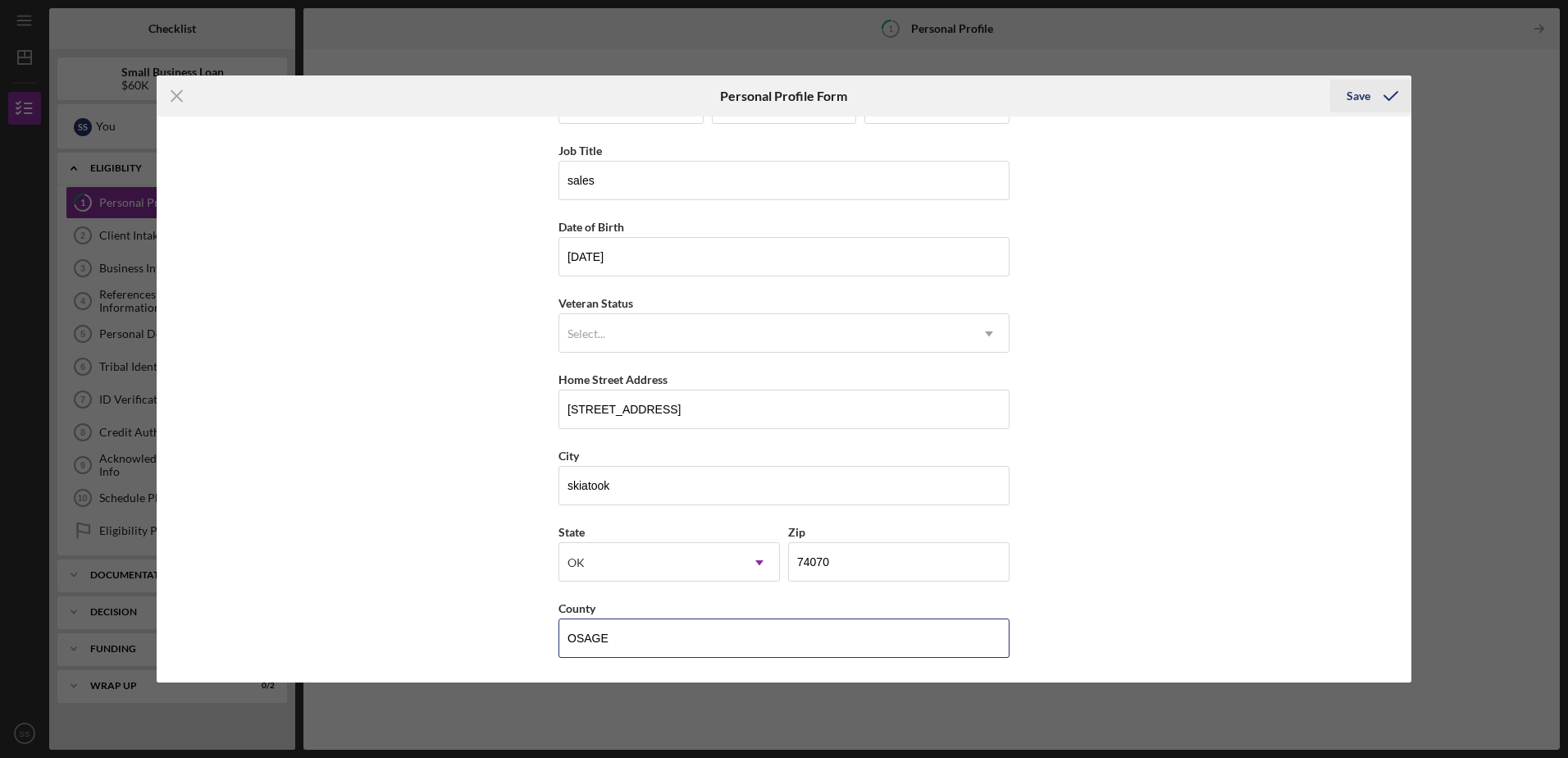
type input "OSAGE"
click at [1355, 100] on div "Save" at bounding box center [1359, 95] width 24 height 33
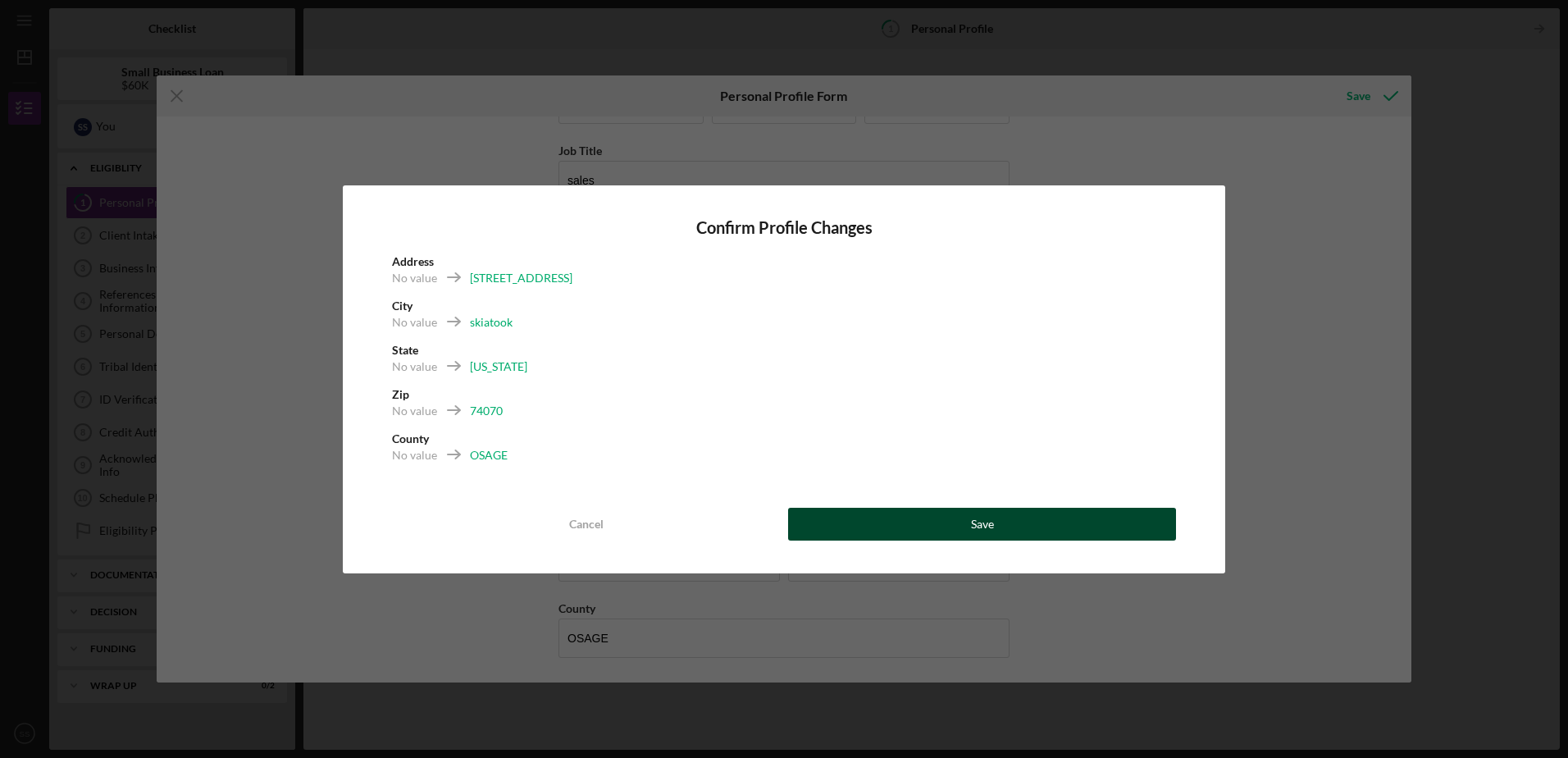
click at [954, 530] on button "Save" at bounding box center [982, 523] width 388 height 33
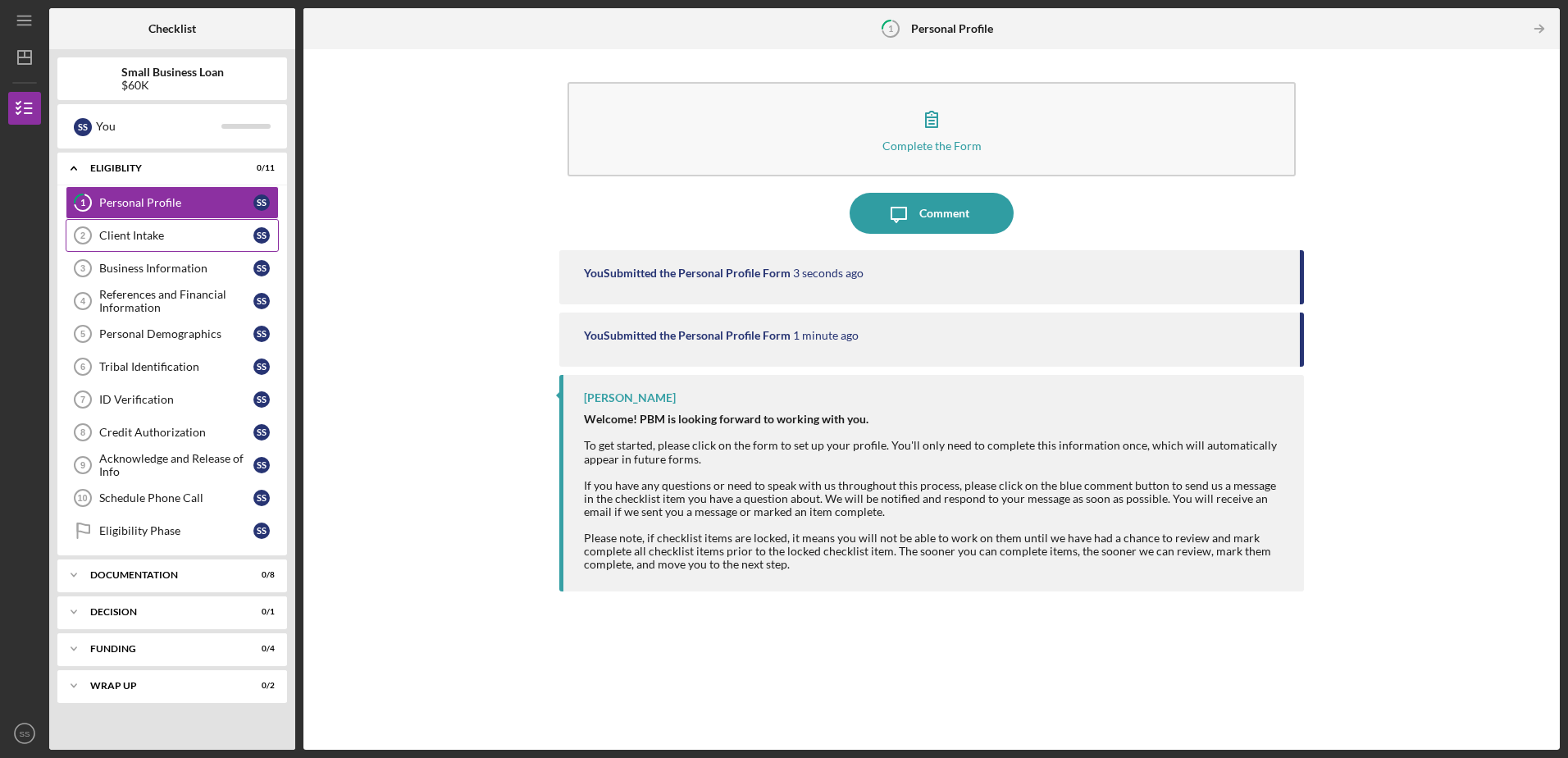
click at [176, 236] on div "Client Intake" at bounding box center [176, 235] width 154 height 13
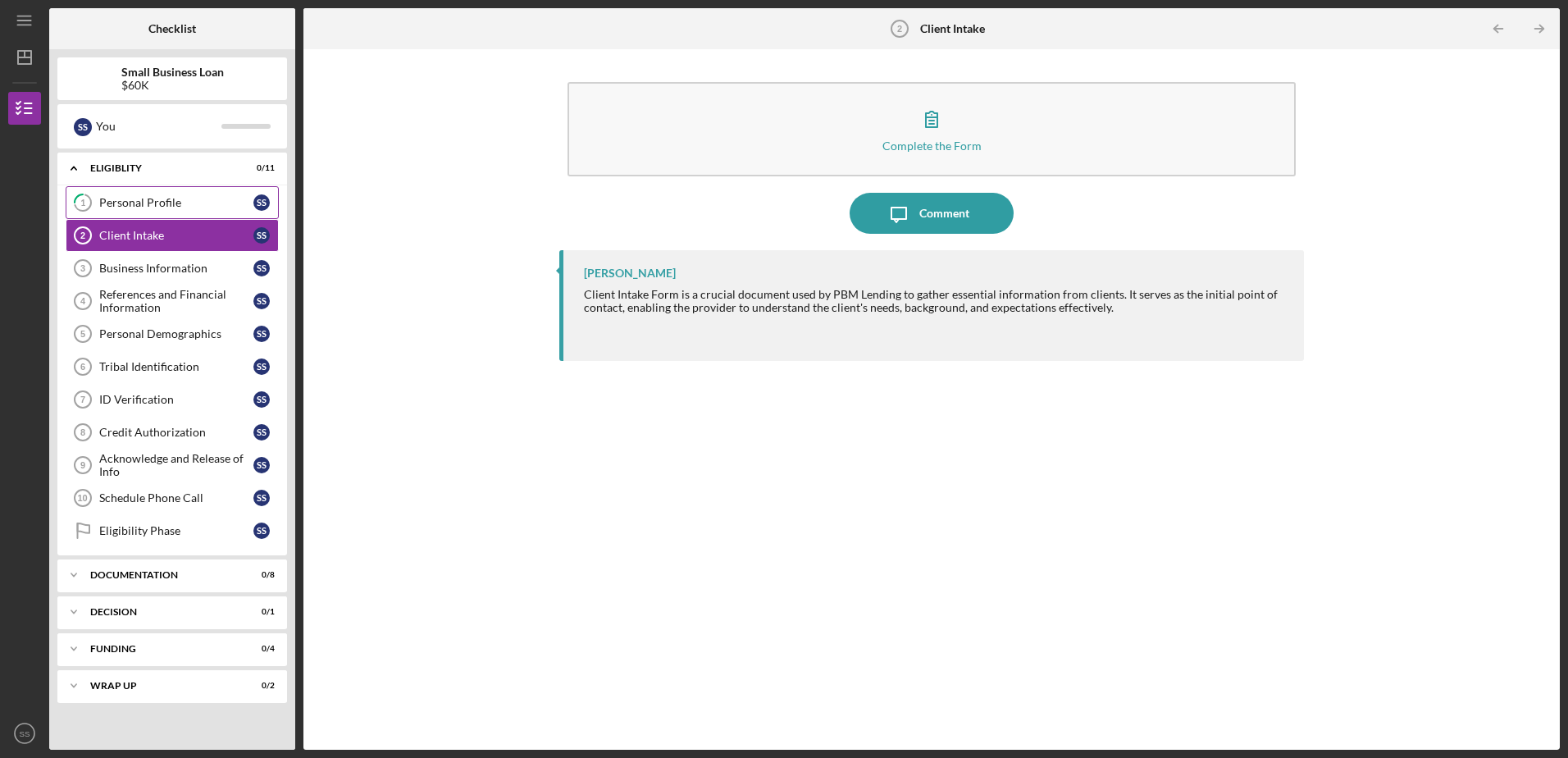
click at [107, 208] on div "Personal Profile" at bounding box center [176, 202] width 154 height 13
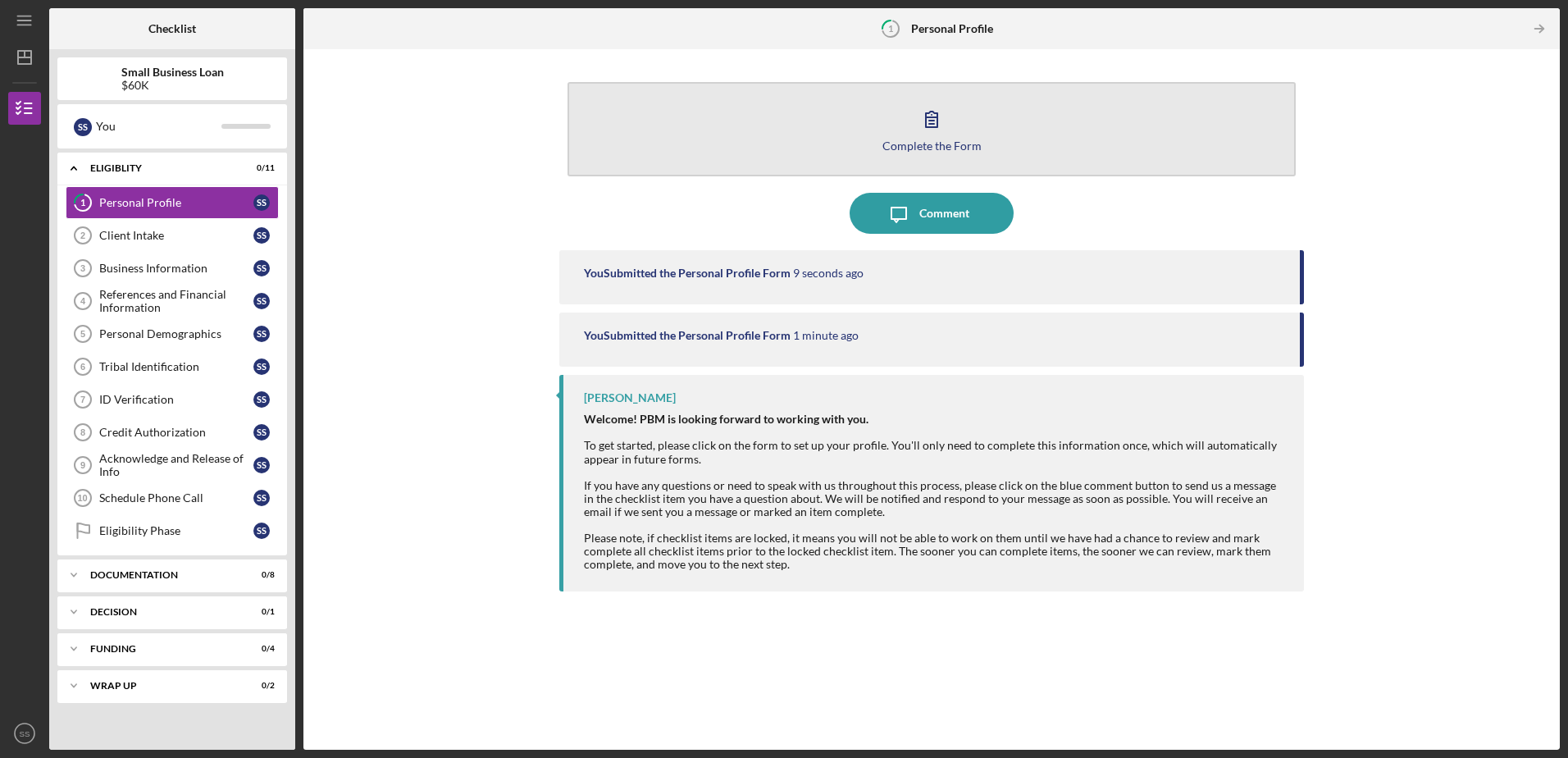
click at [930, 115] on icon "button" at bounding box center [931, 118] width 41 height 41
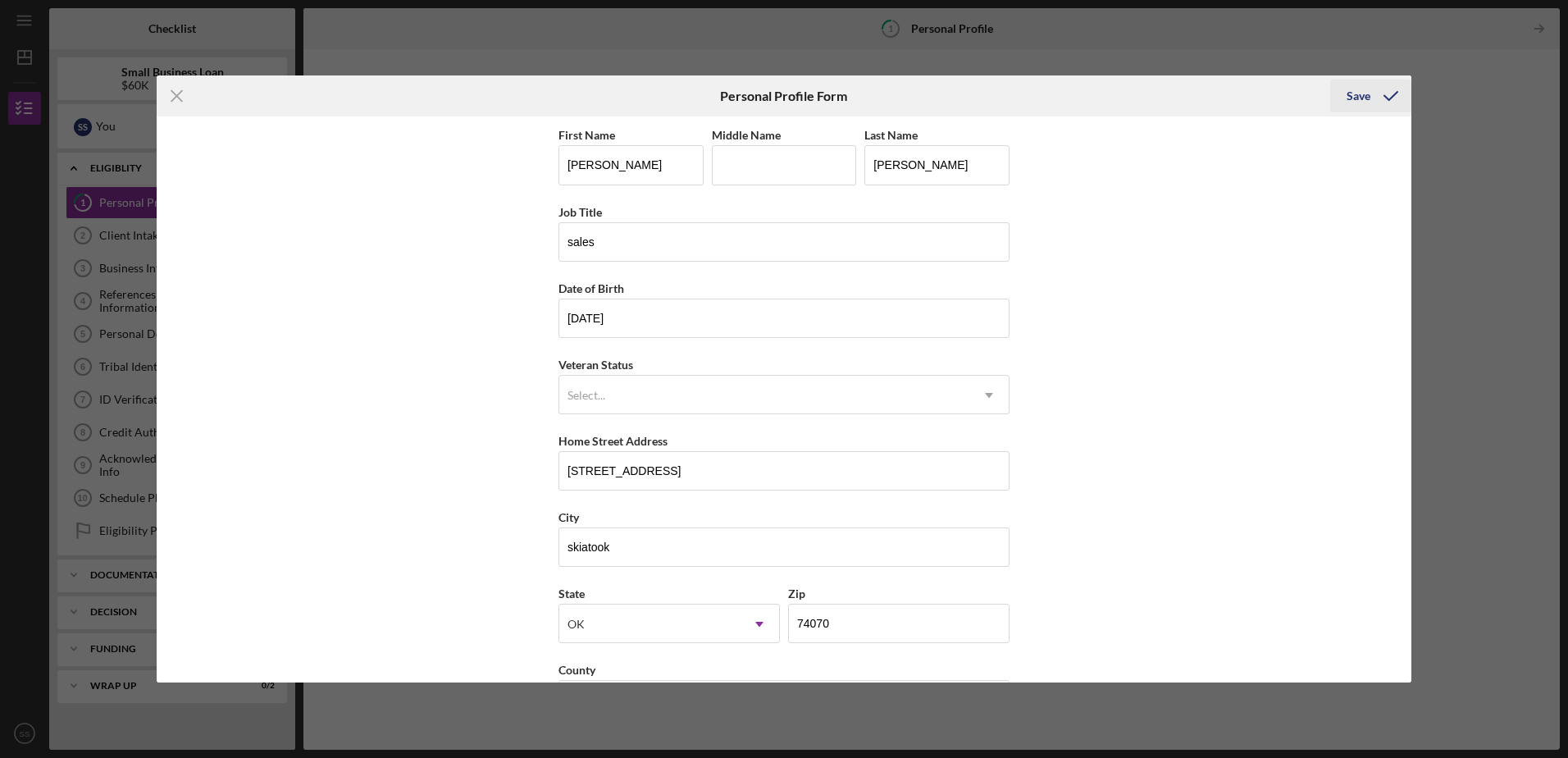
click at [1396, 95] on icon "submit" at bounding box center [1390, 95] width 41 height 41
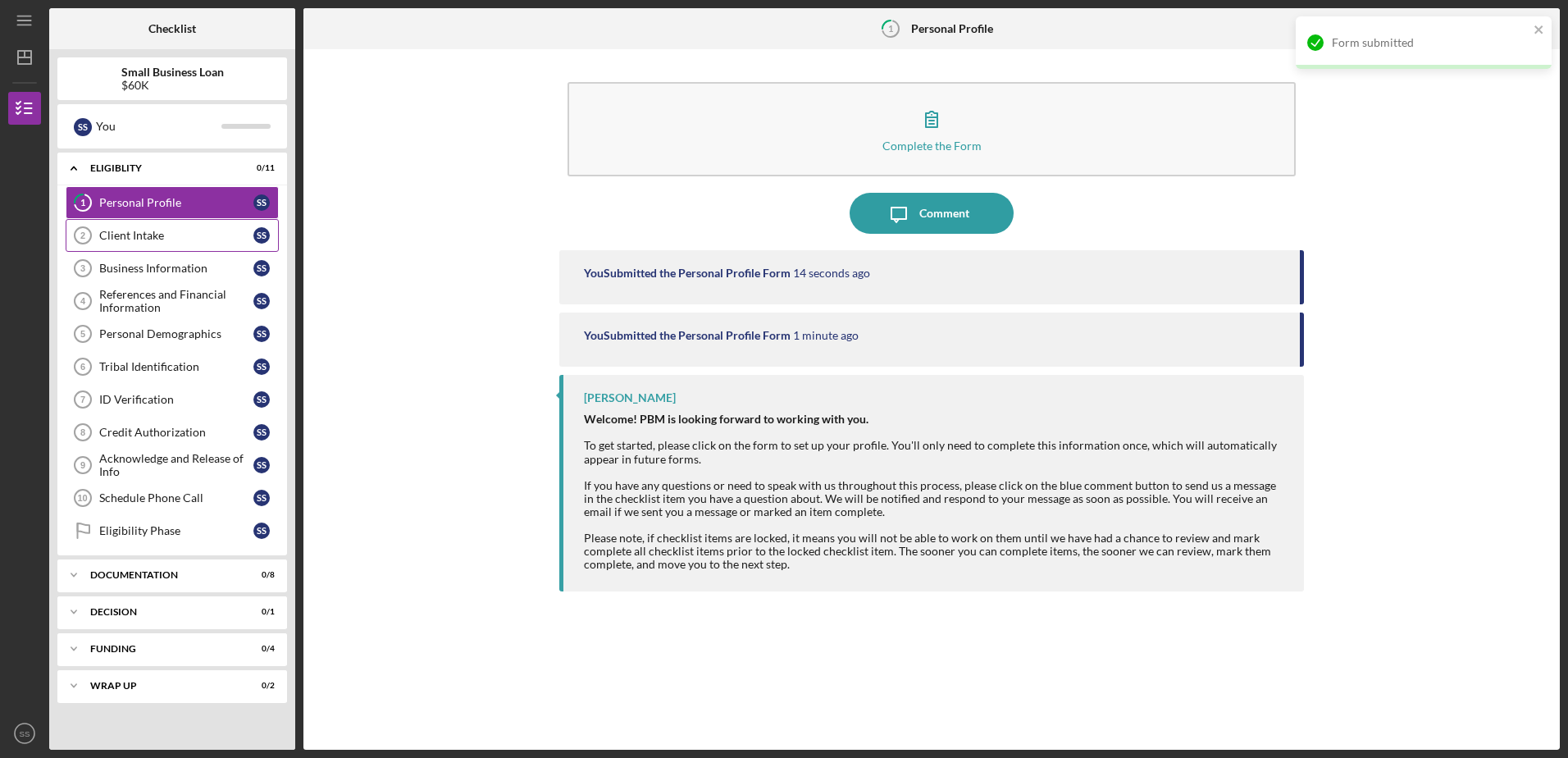
click at [139, 232] on div "Client Intake" at bounding box center [176, 235] width 154 height 13
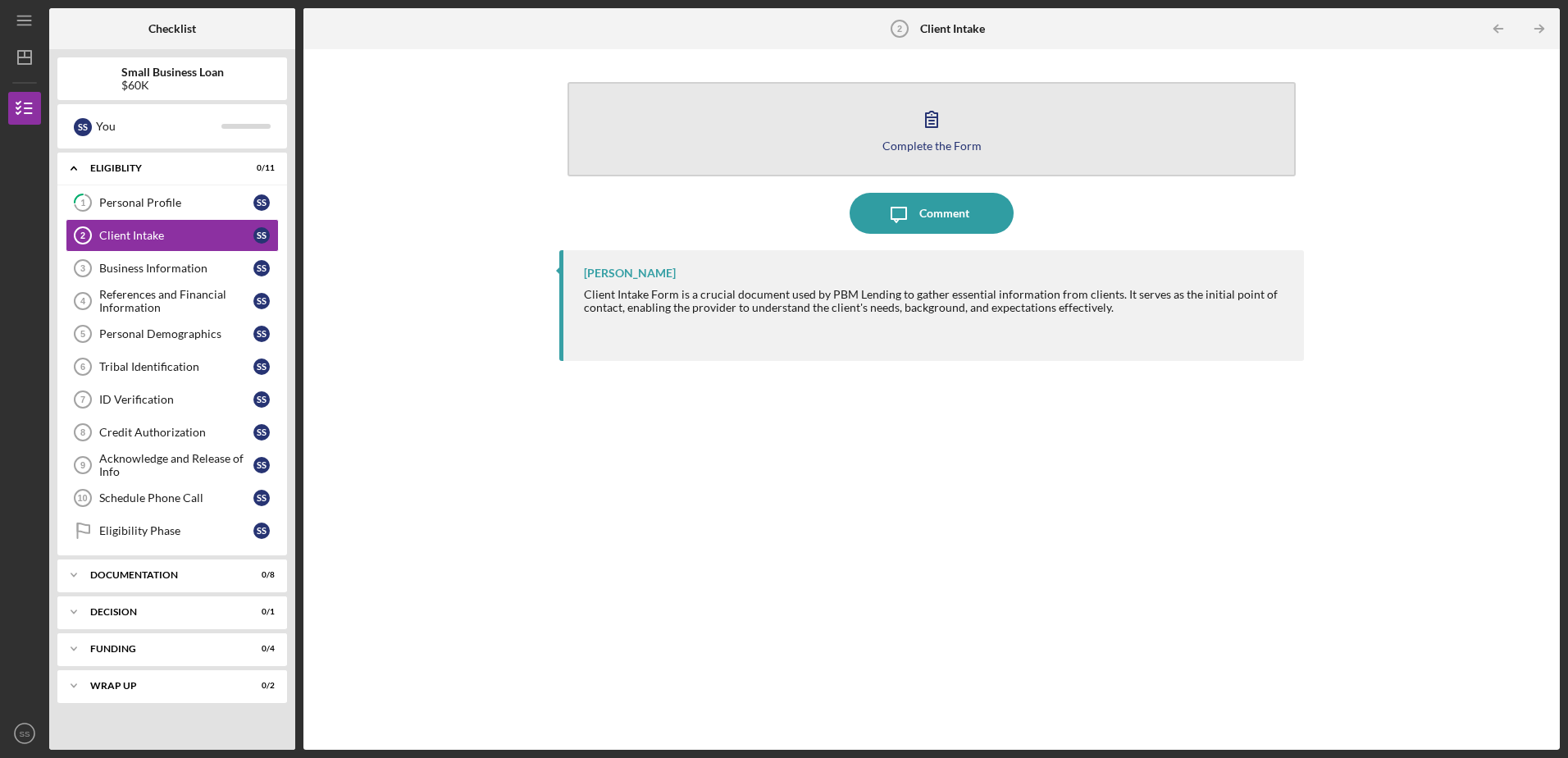
click at [931, 121] on icon "button" at bounding box center [931, 118] width 41 height 41
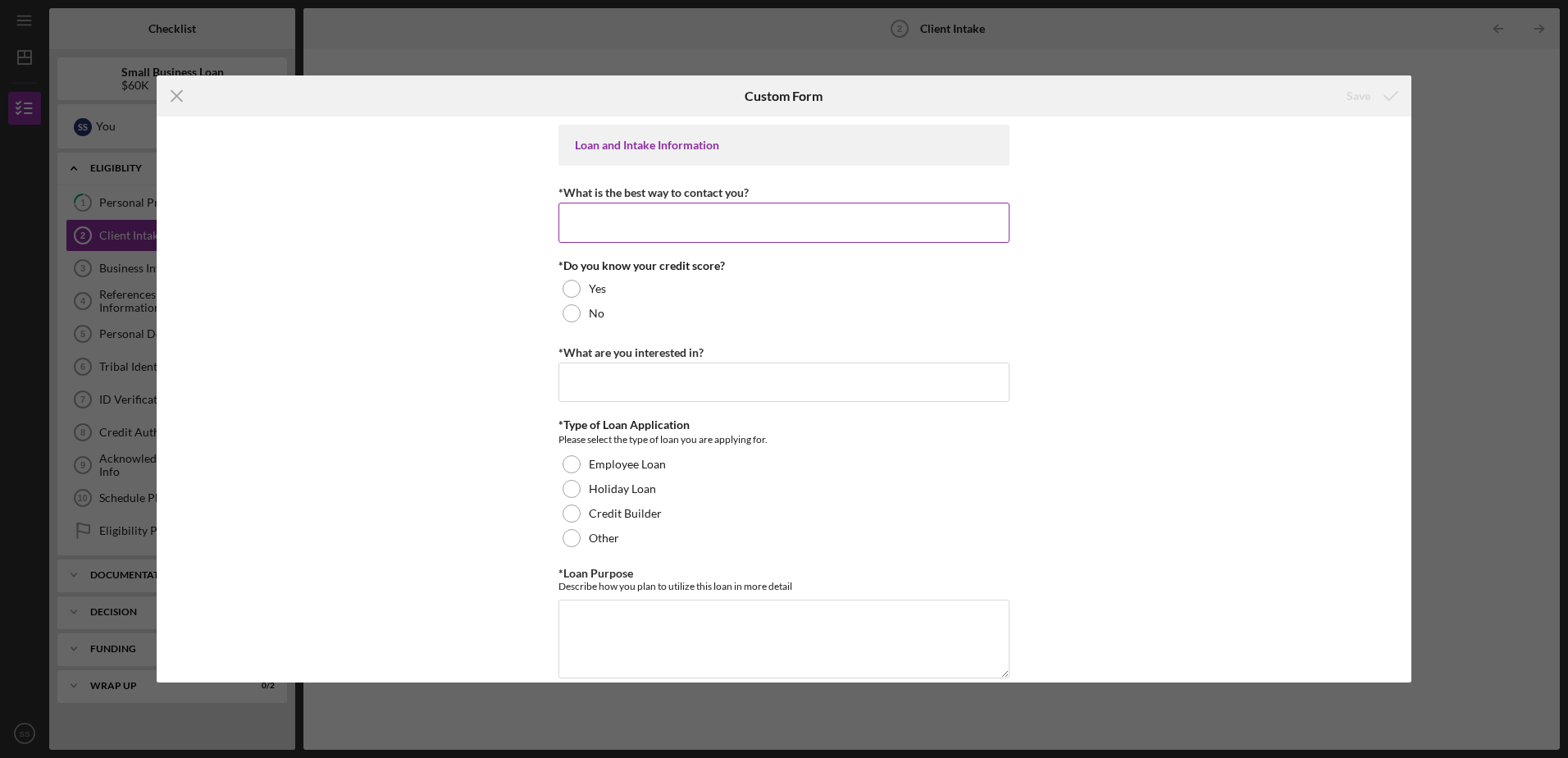
click at [599, 238] on input "*What is the best way to contact you?" at bounding box center [783, 223] width 451 height 40
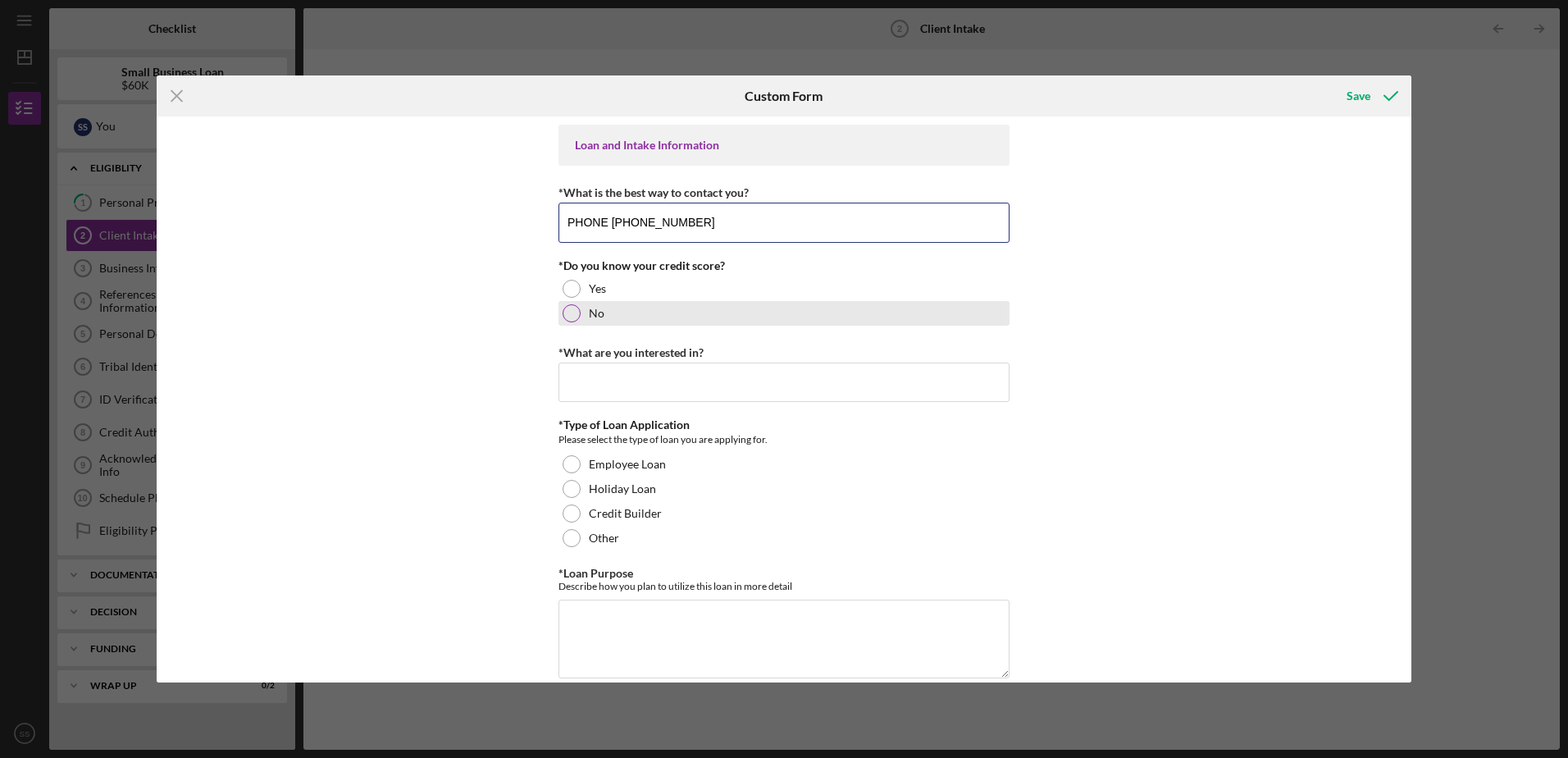
type input "PHONE [PHONE_NUMBER]"
click at [565, 309] on div at bounding box center [572, 313] width 18 height 18
click at [619, 393] on input "*What are you interested in?" at bounding box center [783, 382] width 451 height 40
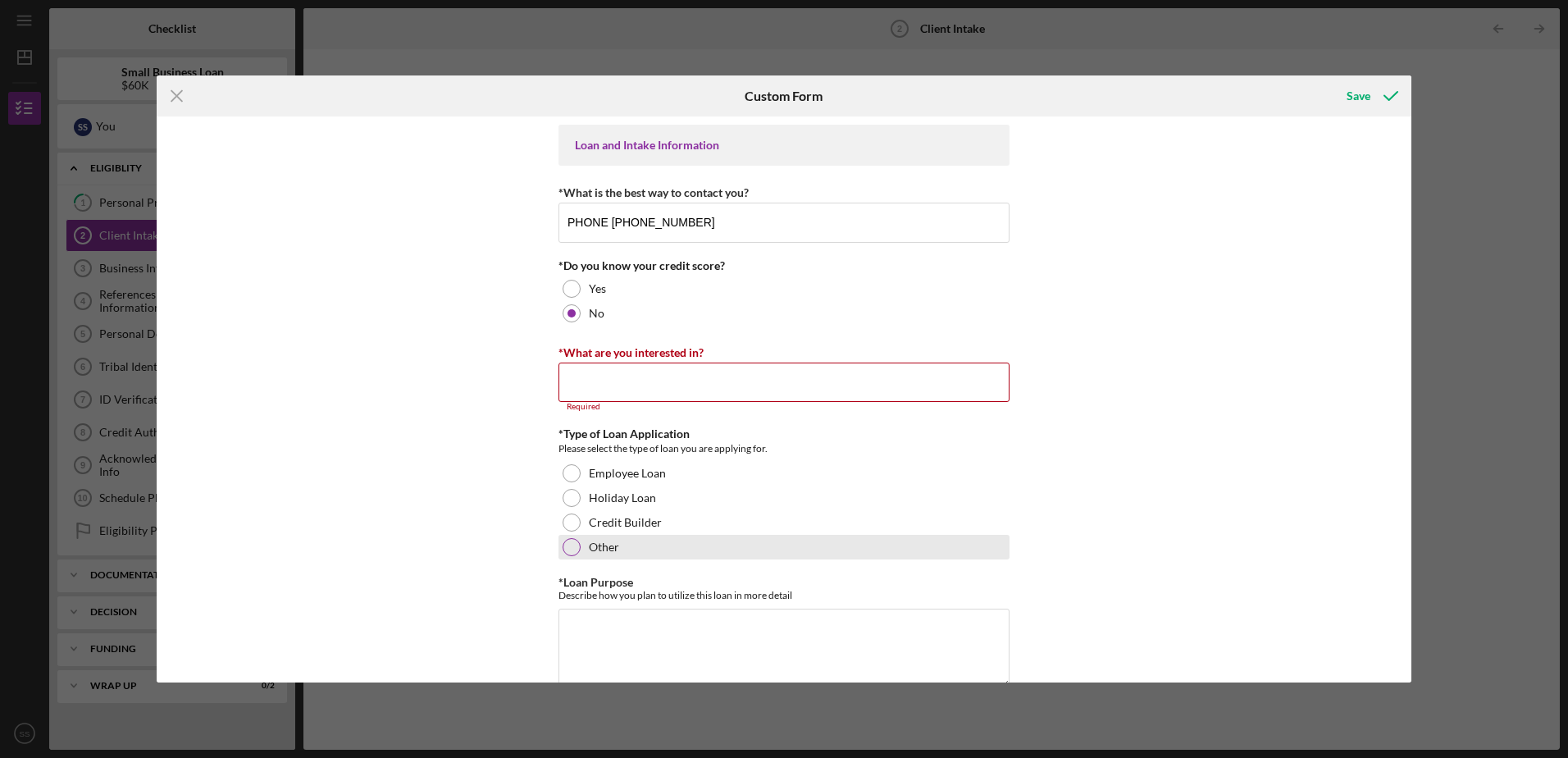
click at [573, 536] on div "Other" at bounding box center [783, 546] width 451 height 25
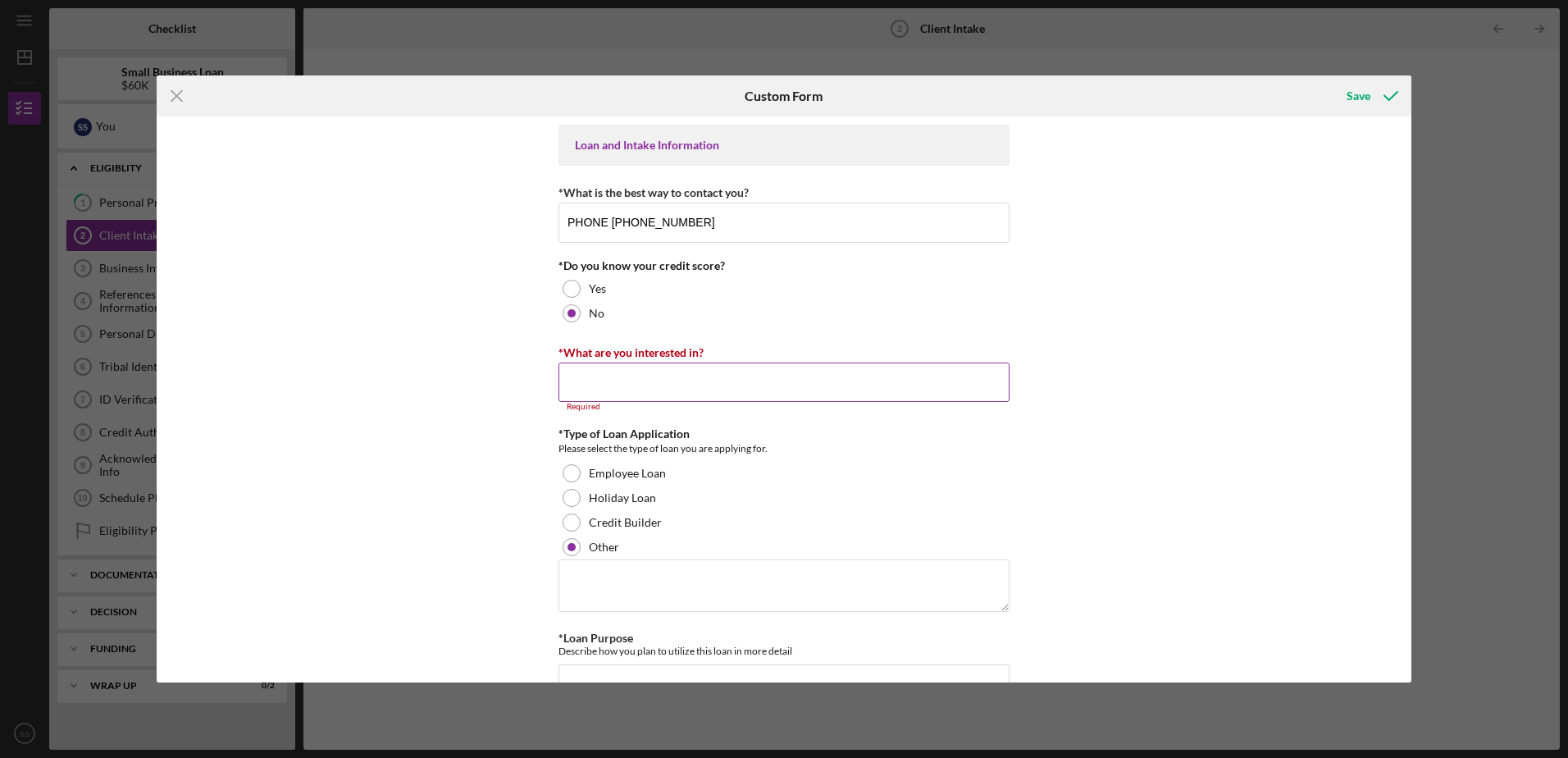
click at [585, 397] on input "*What are you interested in?" at bounding box center [783, 382] width 451 height 40
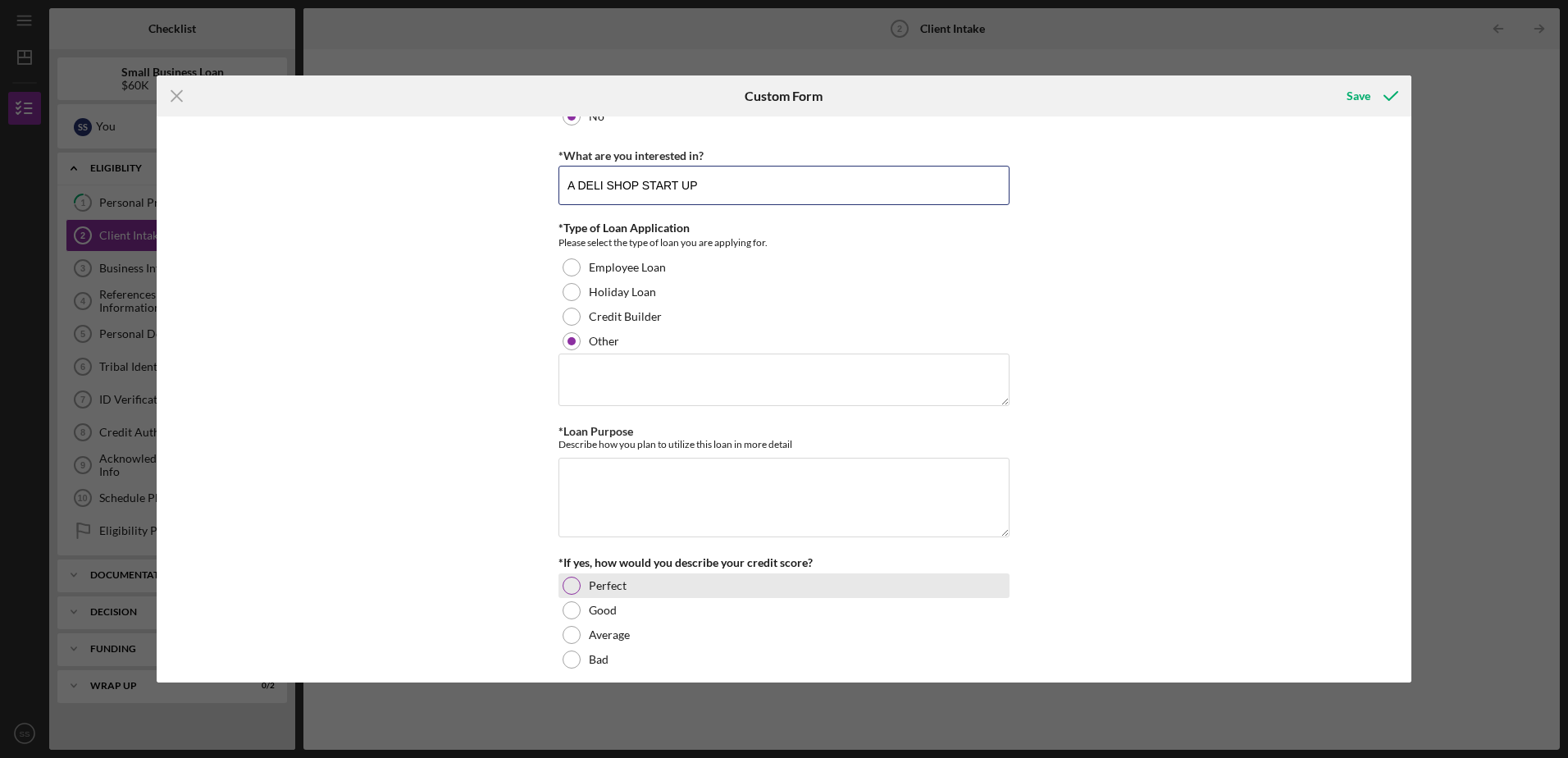
scroll to position [246, 0]
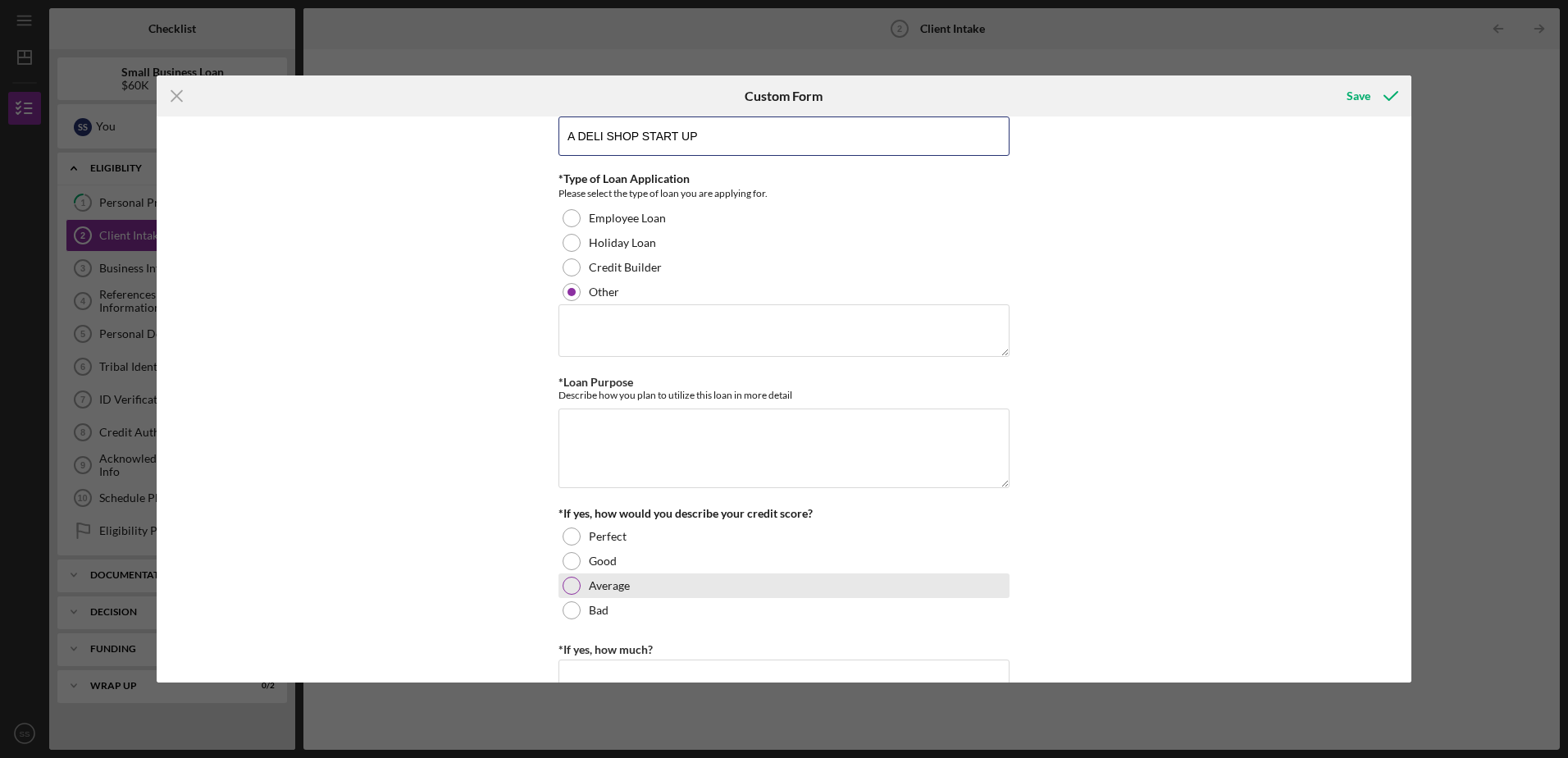
type input "A DELI SHOP START UP"
click at [571, 585] on div at bounding box center [572, 586] width 18 height 18
click at [594, 449] on textarea "*Loan Purpose" at bounding box center [783, 448] width 451 height 79
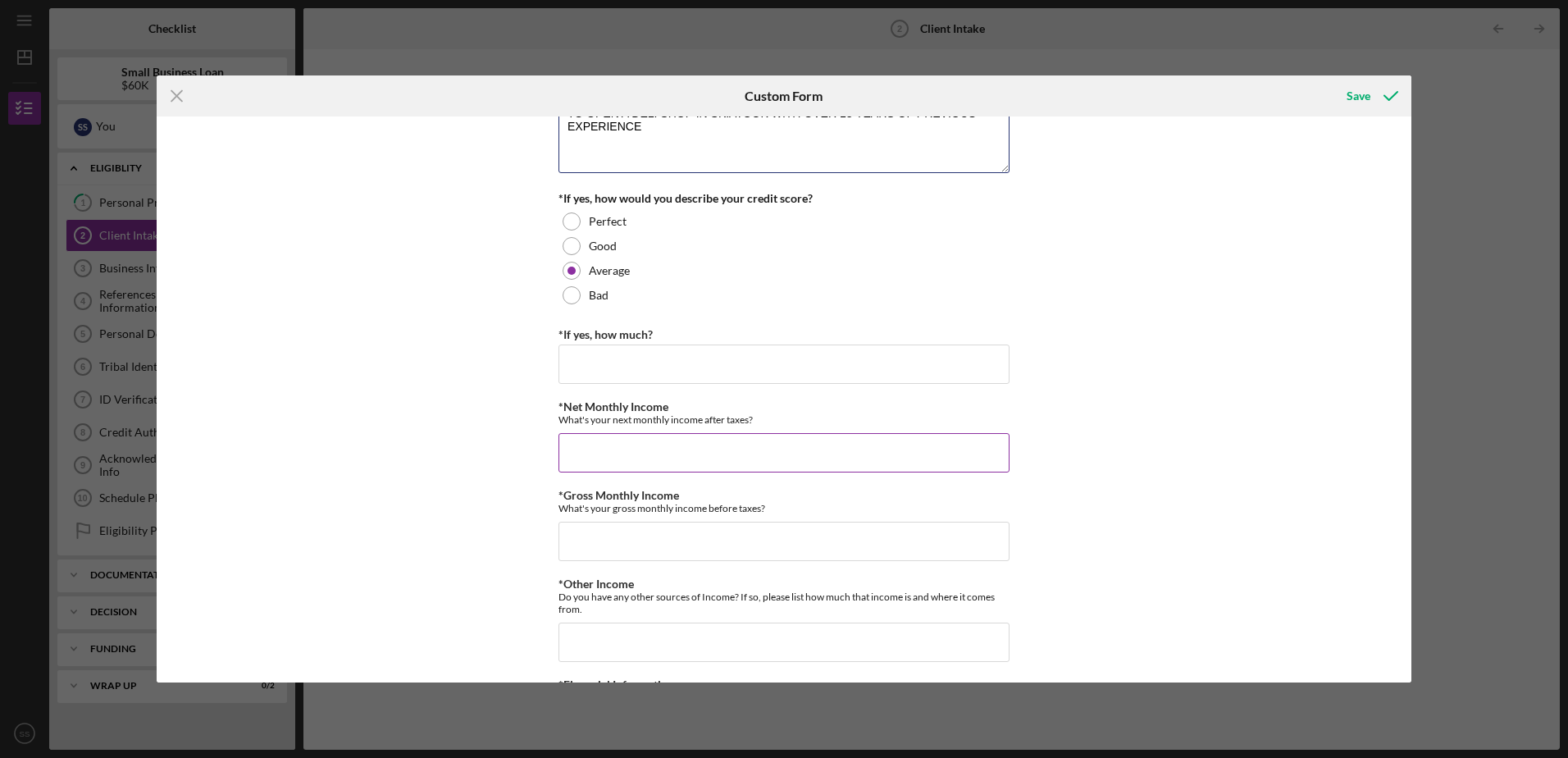
scroll to position [574, 0]
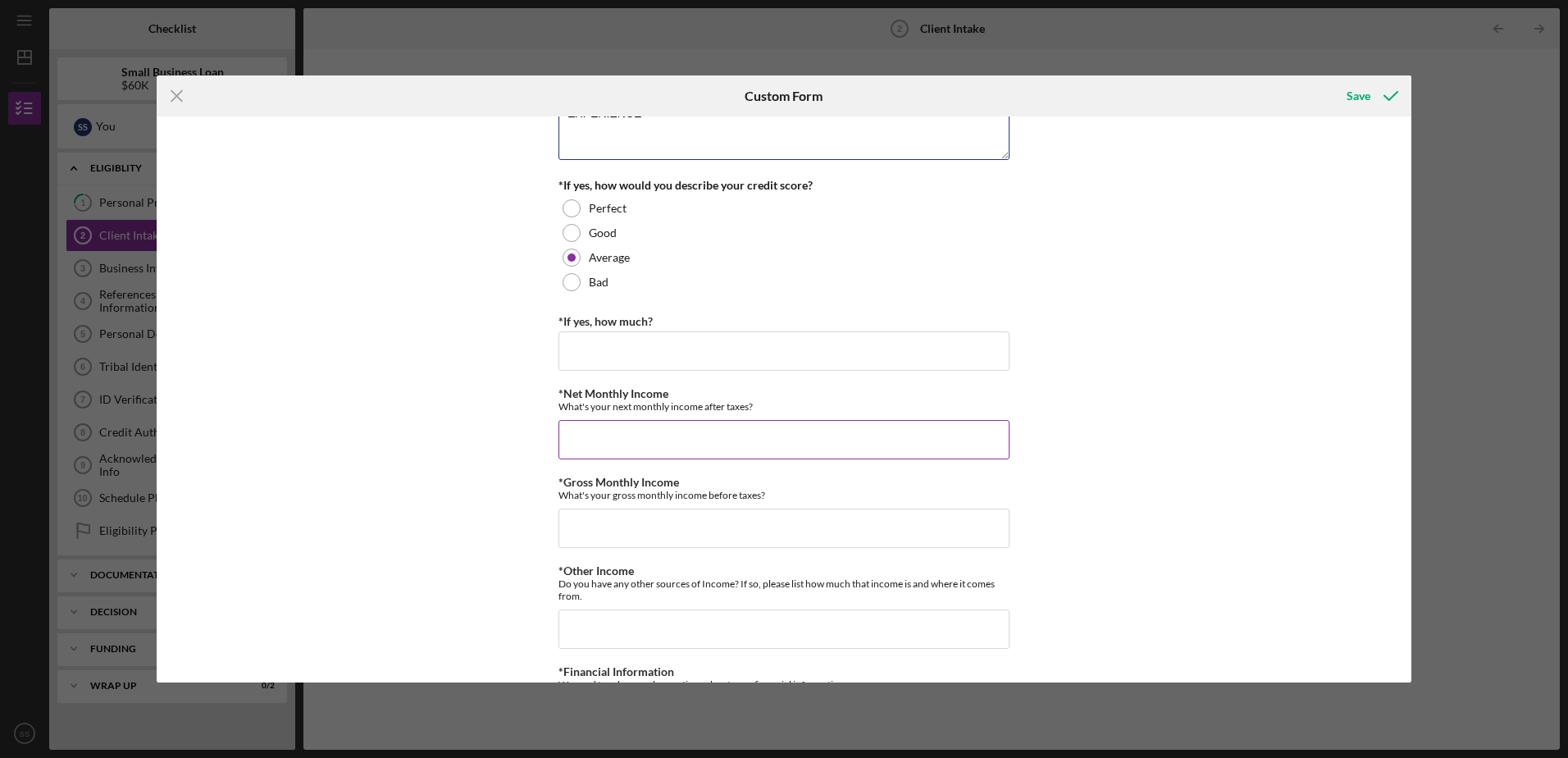
type textarea "TO OPEN A DELI SHOP IN SKIATOOK WITH OVER 18 YEARS OF PREVIOUS EXPERIENCE"
click at [613, 443] on input "*Net Monthly Income" at bounding box center [783, 440] width 451 height 40
type input "$8,000"
drag, startPoint x: 581, startPoint y: 525, endPoint x: 592, endPoint y: 530, distance: 12.1
click at [583, 525] on input "*Gross Monthly Income" at bounding box center [783, 528] width 451 height 40
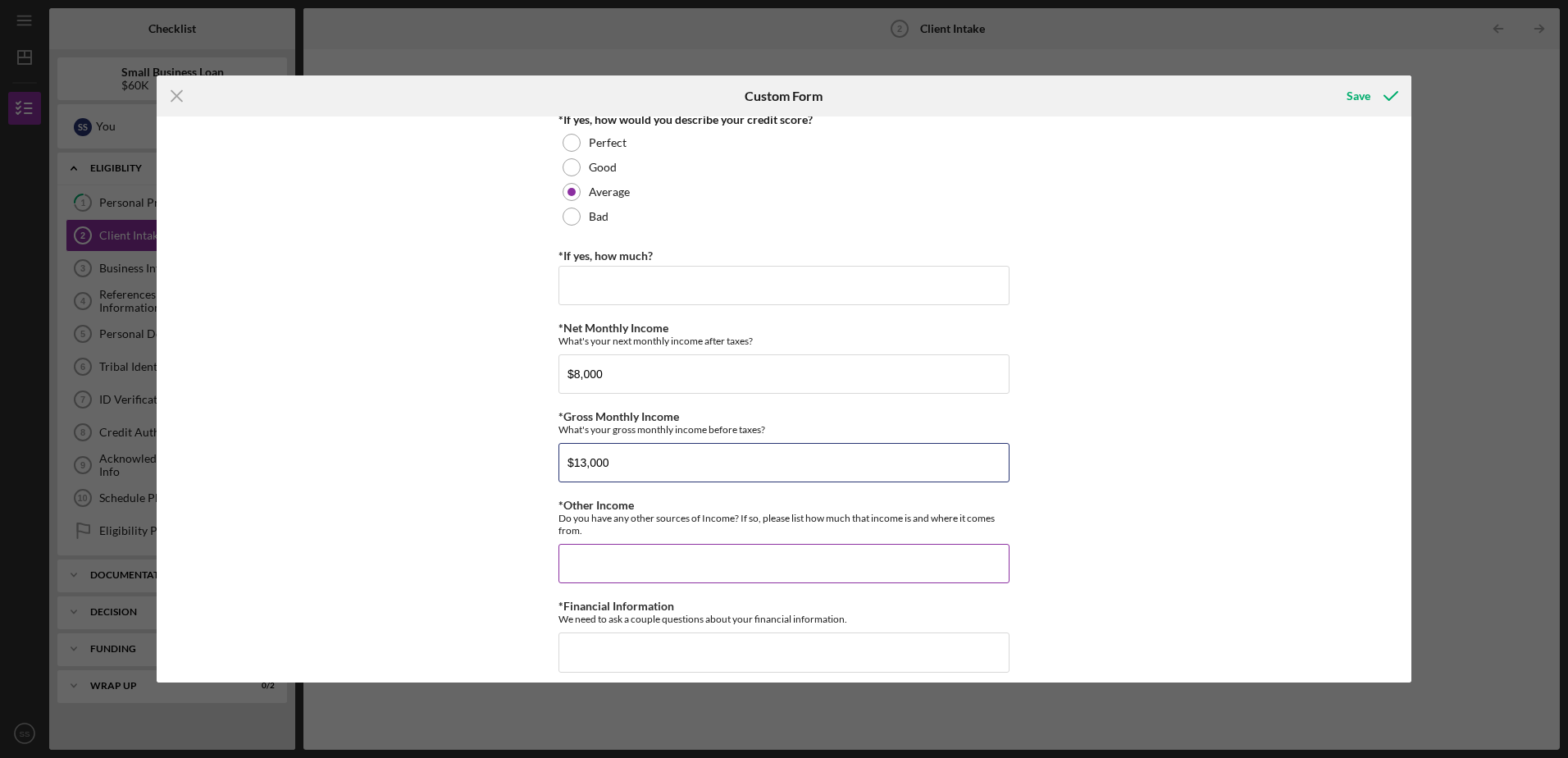
scroll to position [738, 0]
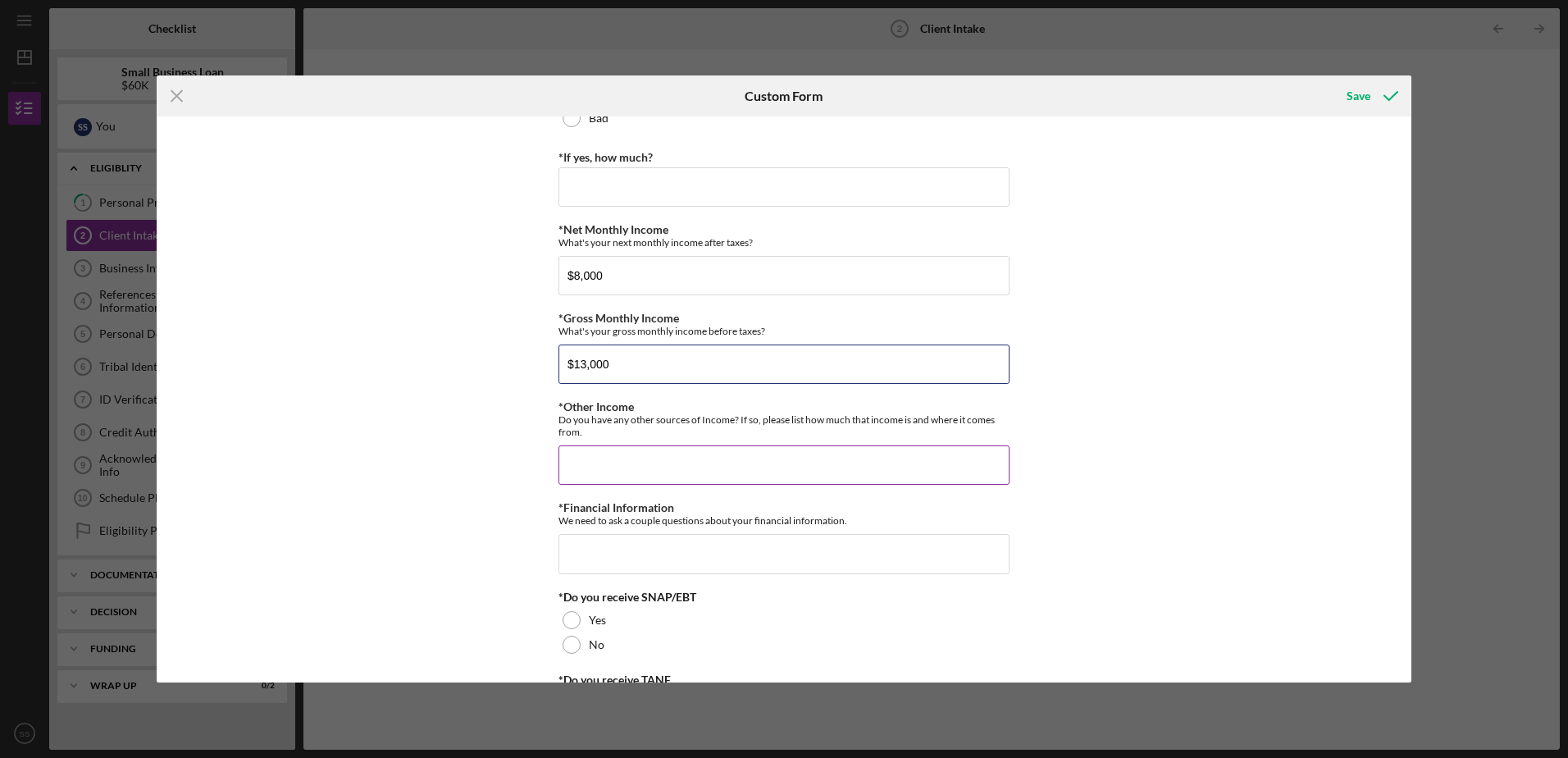
type input "$13,000"
click at [628, 470] on input "*Other Income" at bounding box center [783, 466] width 451 height 40
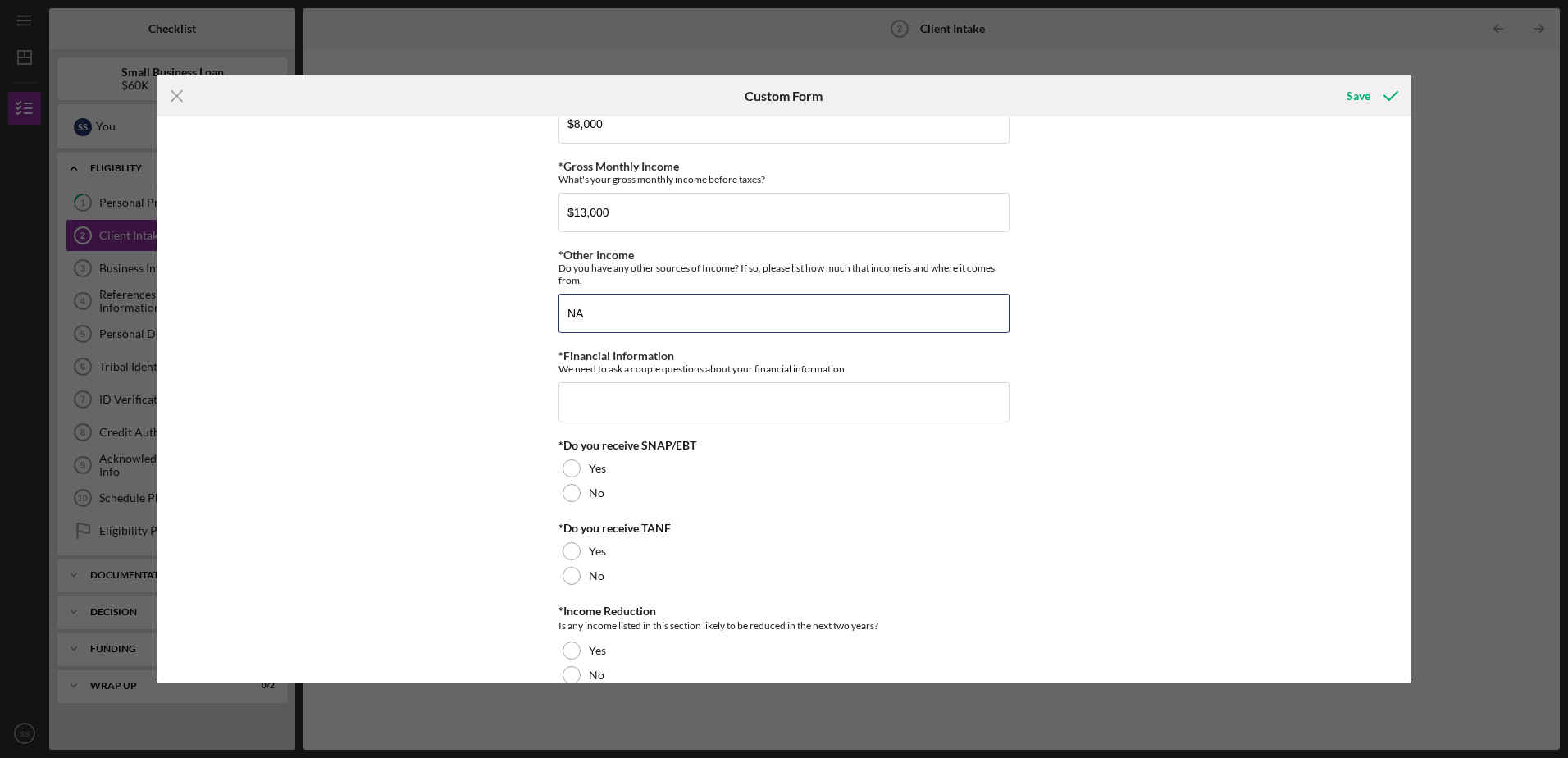
scroll to position [902, 0]
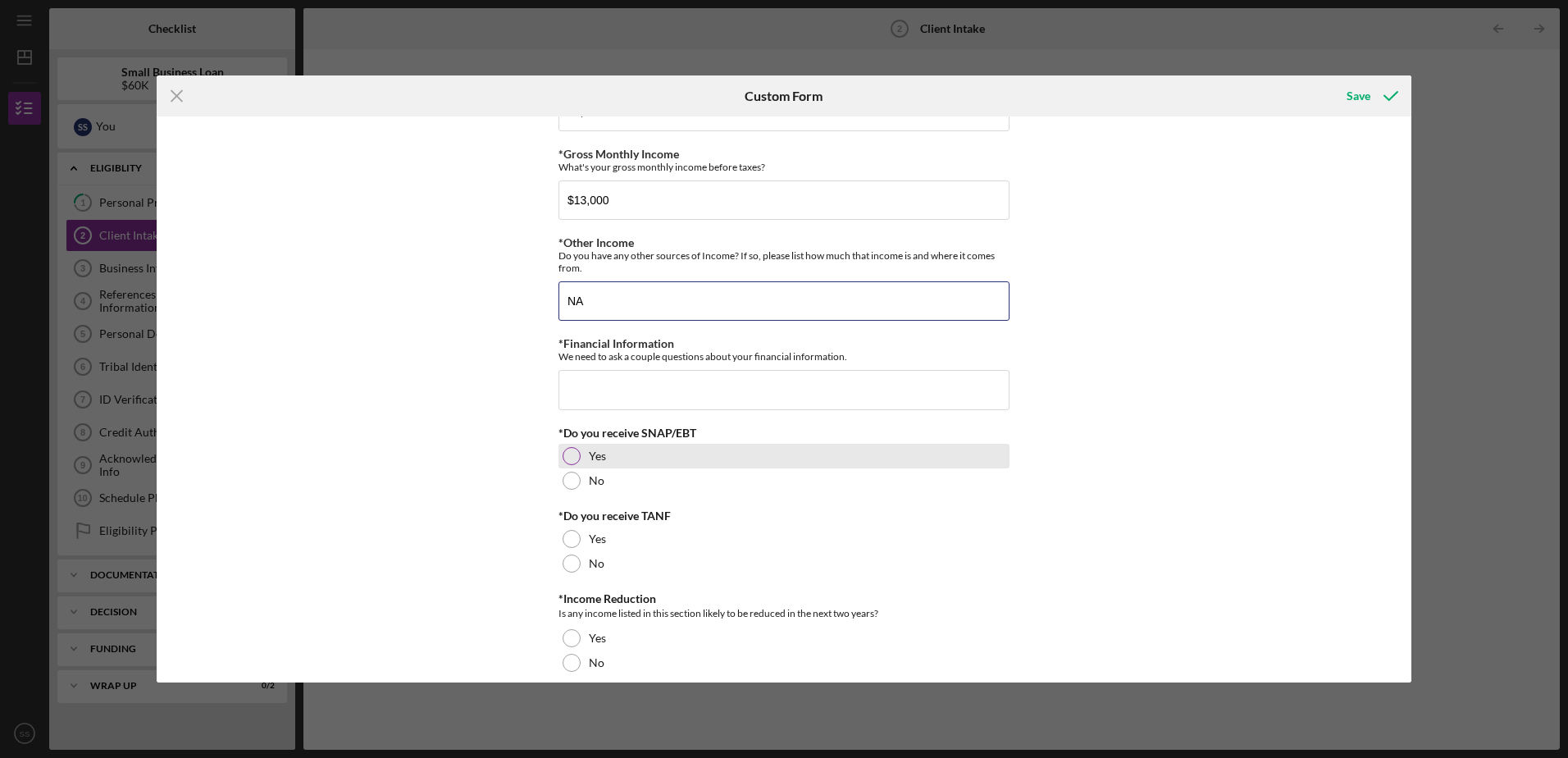
type input "NA"
click at [574, 458] on div at bounding box center [572, 456] width 18 height 18
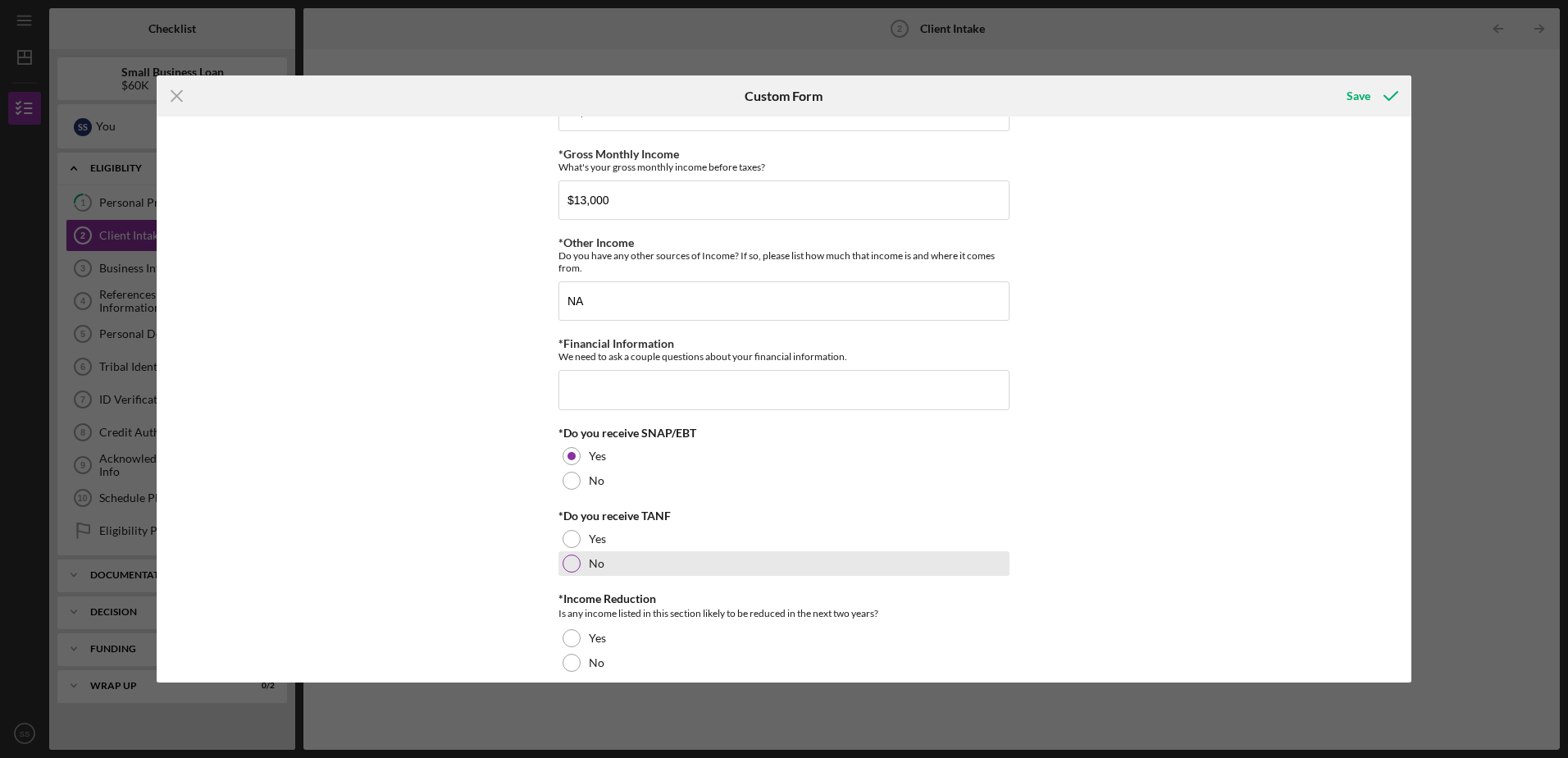
click at [570, 569] on div at bounding box center [572, 563] width 18 height 18
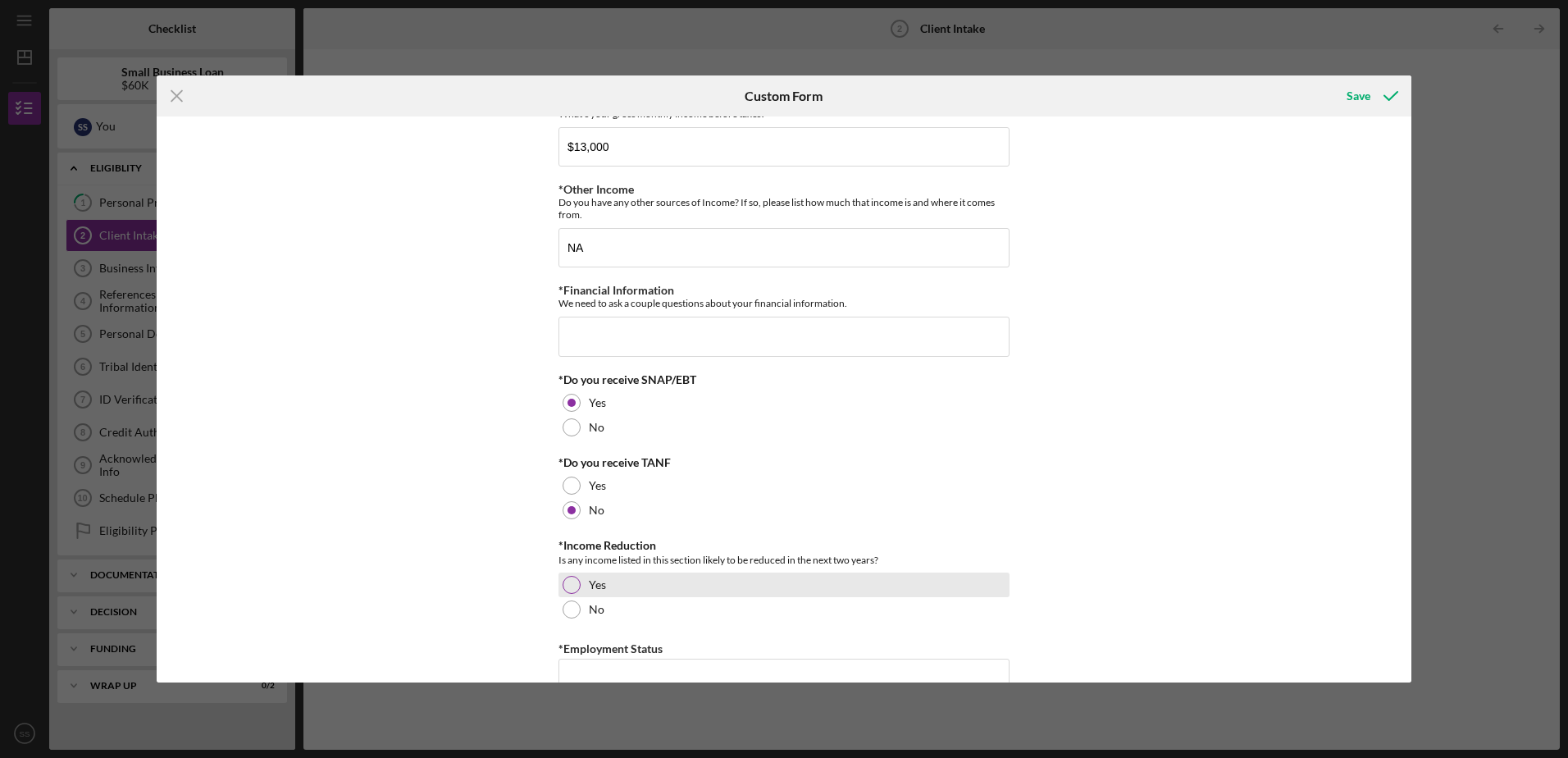
scroll to position [984, 0]
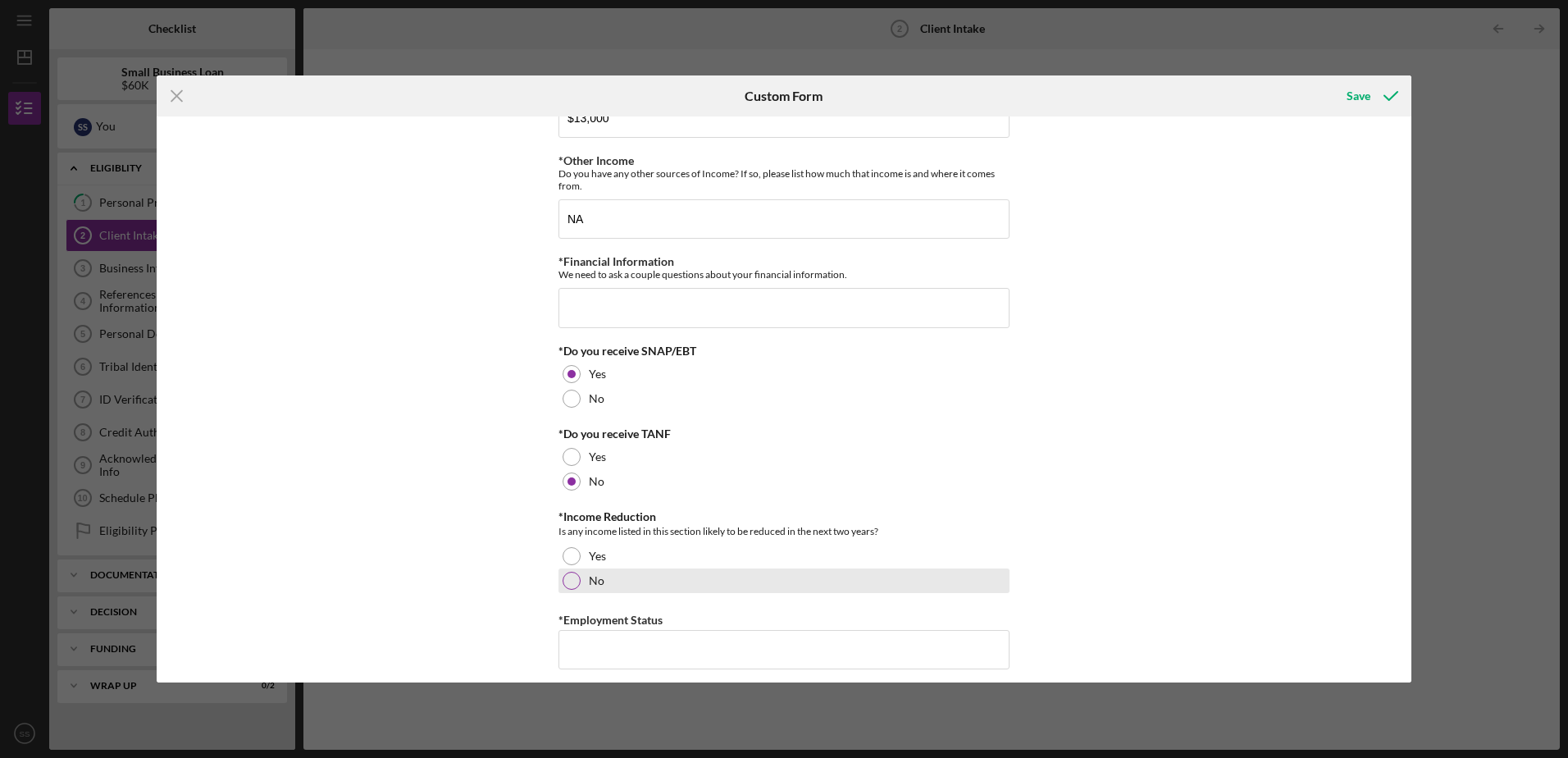
click at [572, 581] on div at bounding box center [572, 581] width 18 height 18
click at [586, 628] on div "*Employment Status" at bounding box center [783, 619] width 451 height 21
click at [578, 642] on input "*Employment Status" at bounding box center [783, 650] width 451 height 40
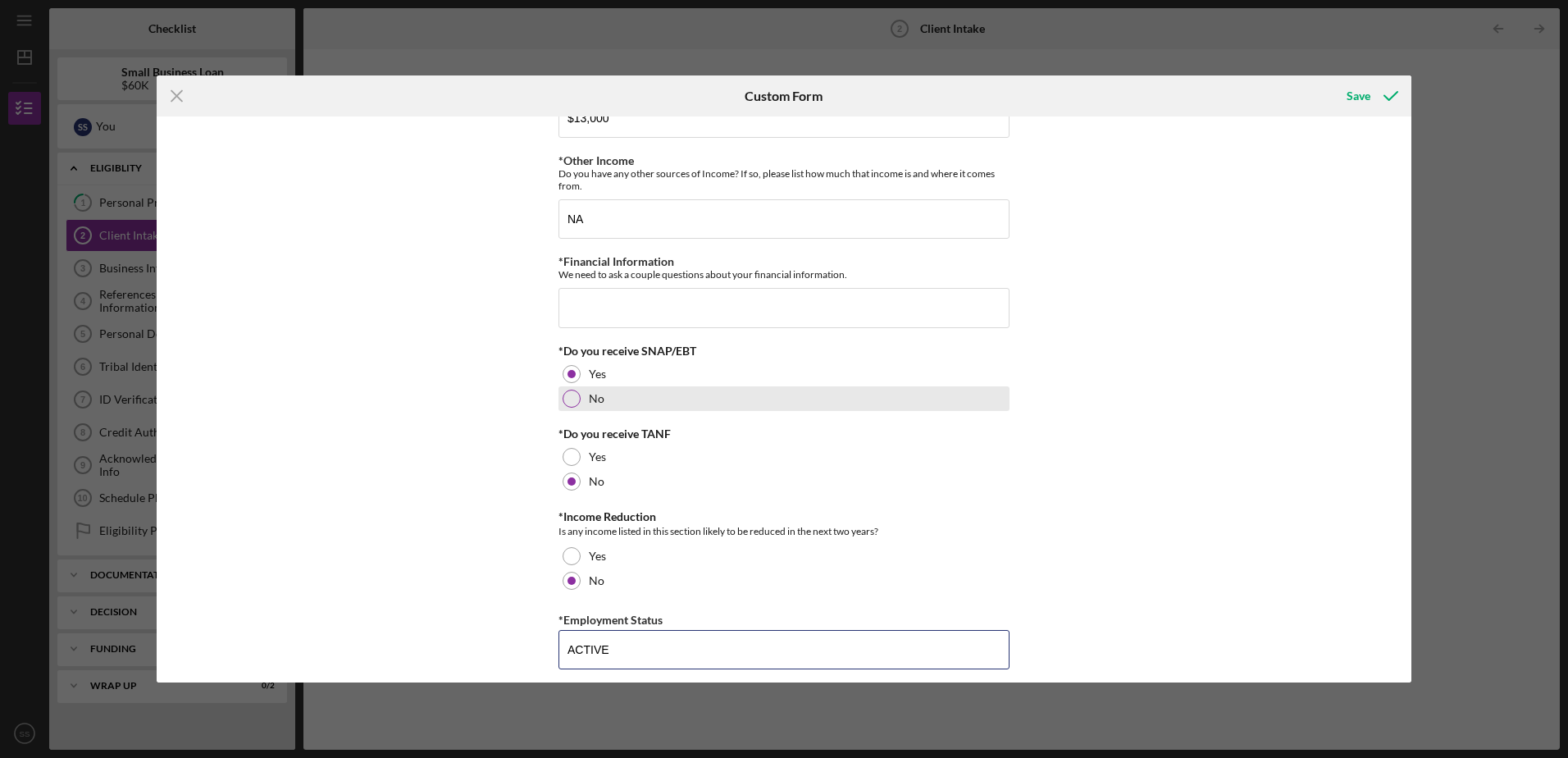
type input "ACTIVE"
click at [565, 406] on div at bounding box center [572, 399] width 18 height 18
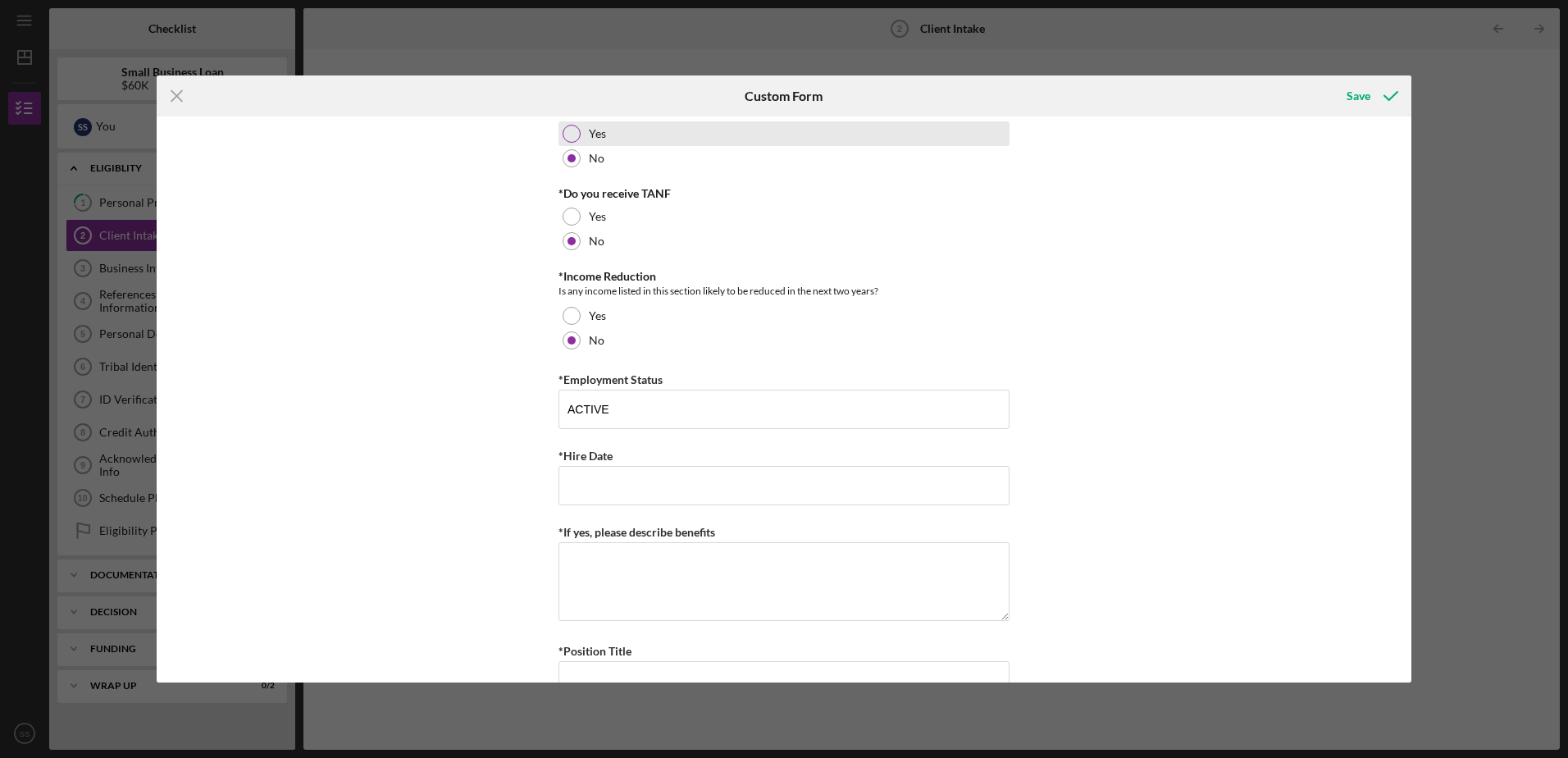
scroll to position [1231, 0]
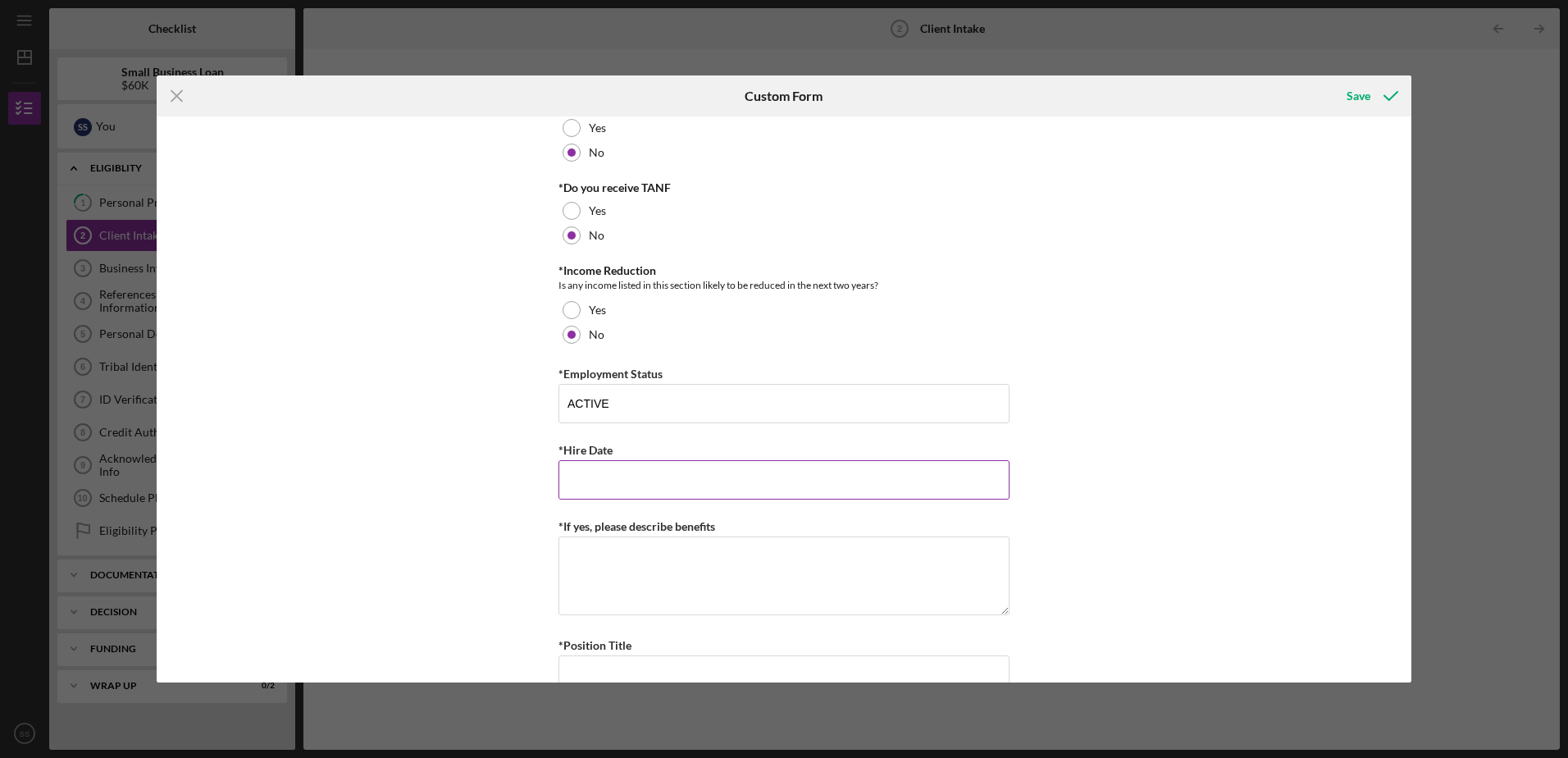
click at [622, 488] on input "*Hire Date" at bounding box center [783, 479] width 451 height 40
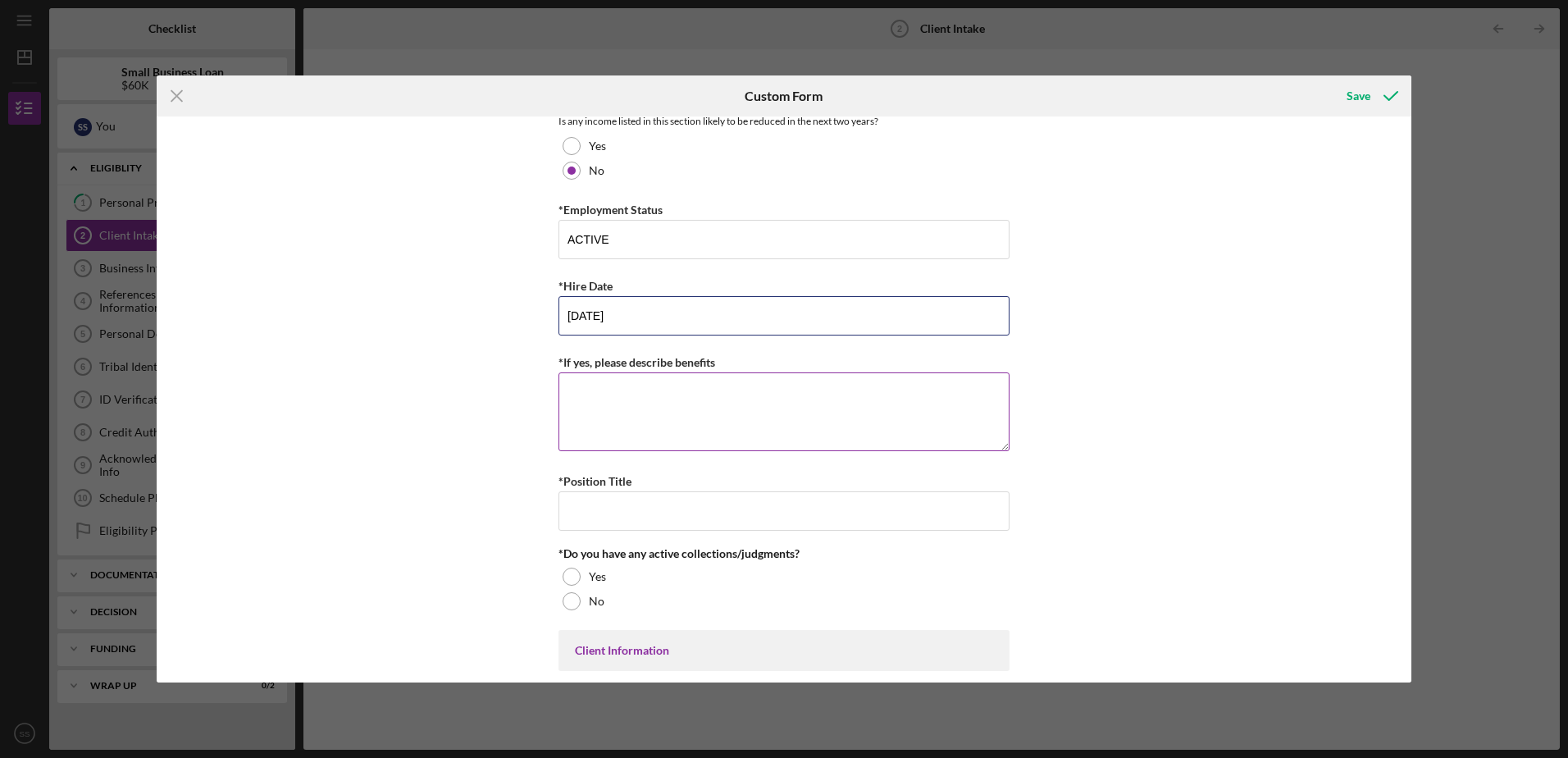
scroll to position [1476, 0]
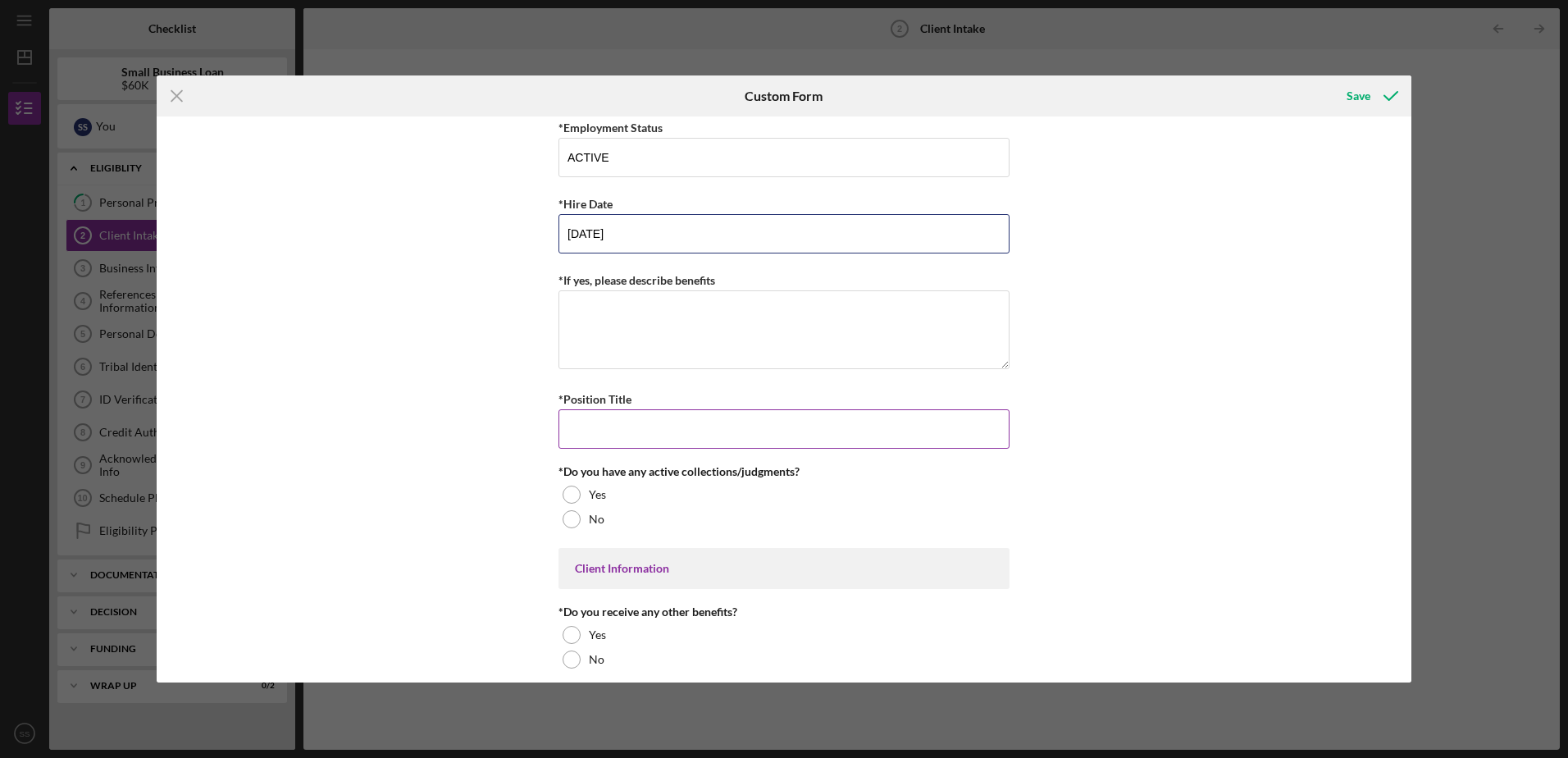
type input "[DATE]"
click at [637, 434] on input "*Position Title" at bounding box center [783, 429] width 451 height 40
type input "SALES"
click at [581, 516] on div "No" at bounding box center [783, 518] width 451 height 25
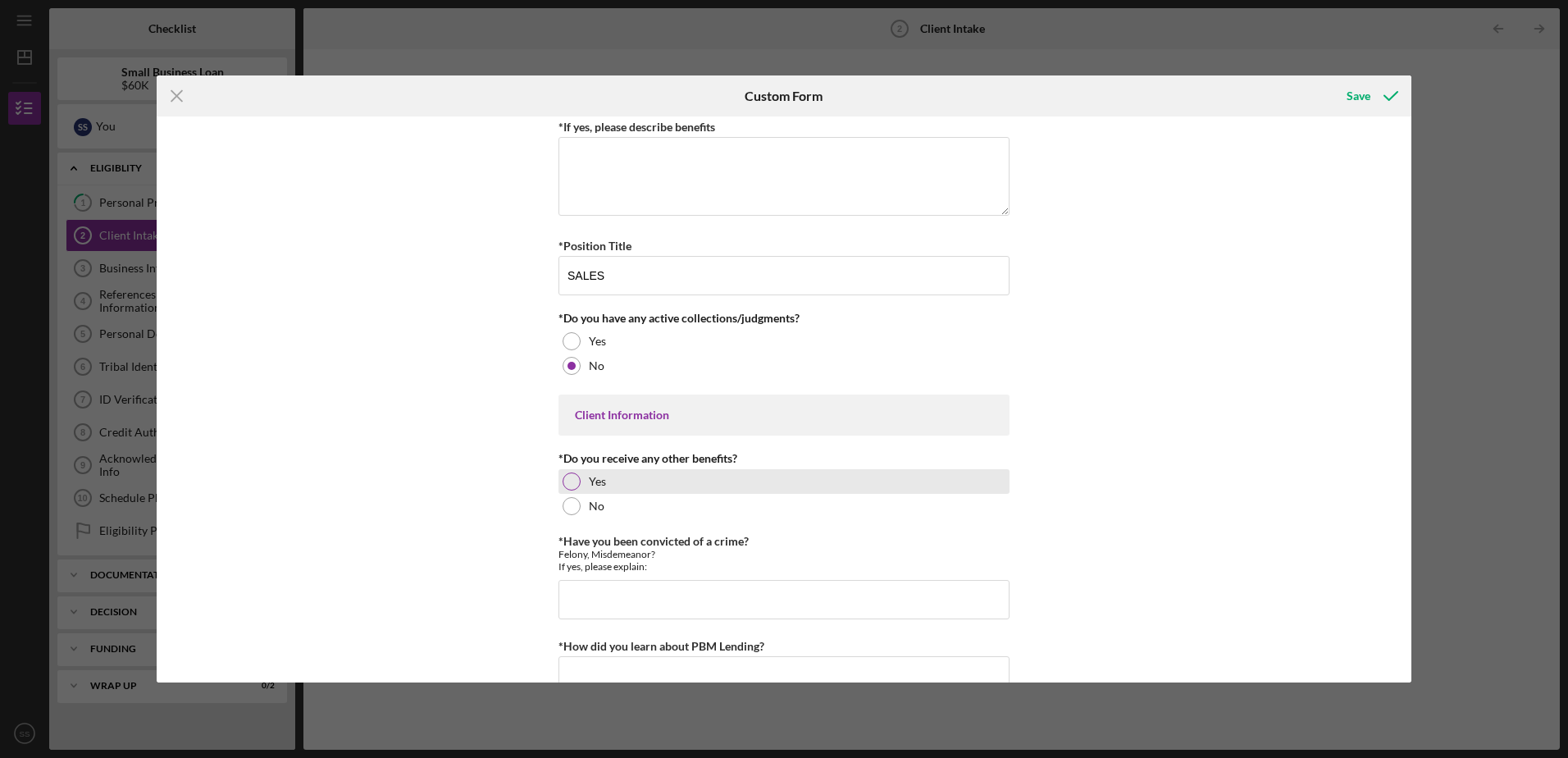
scroll to position [1640, 0]
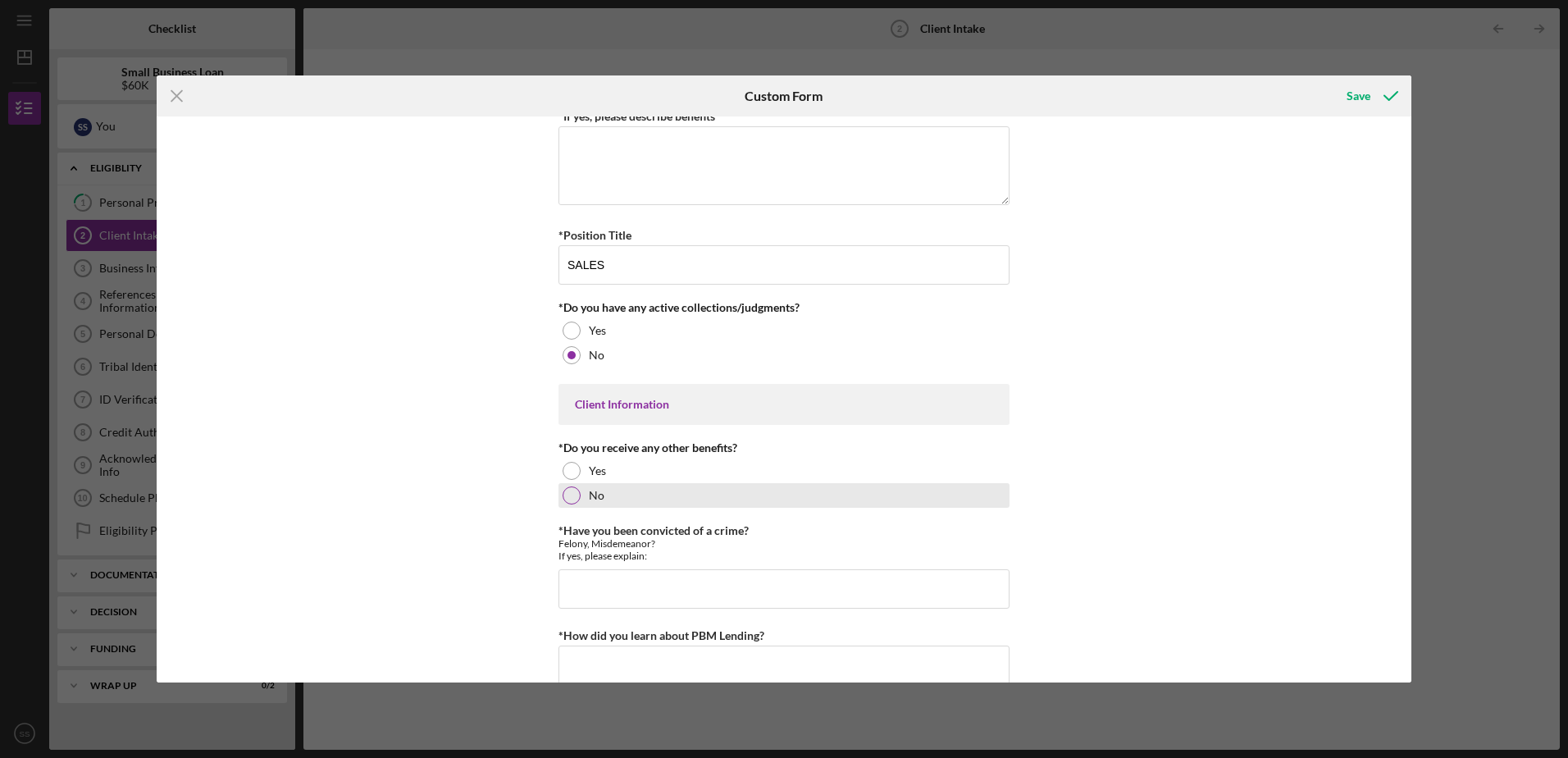
click at [581, 492] on div "No" at bounding box center [783, 495] width 451 height 25
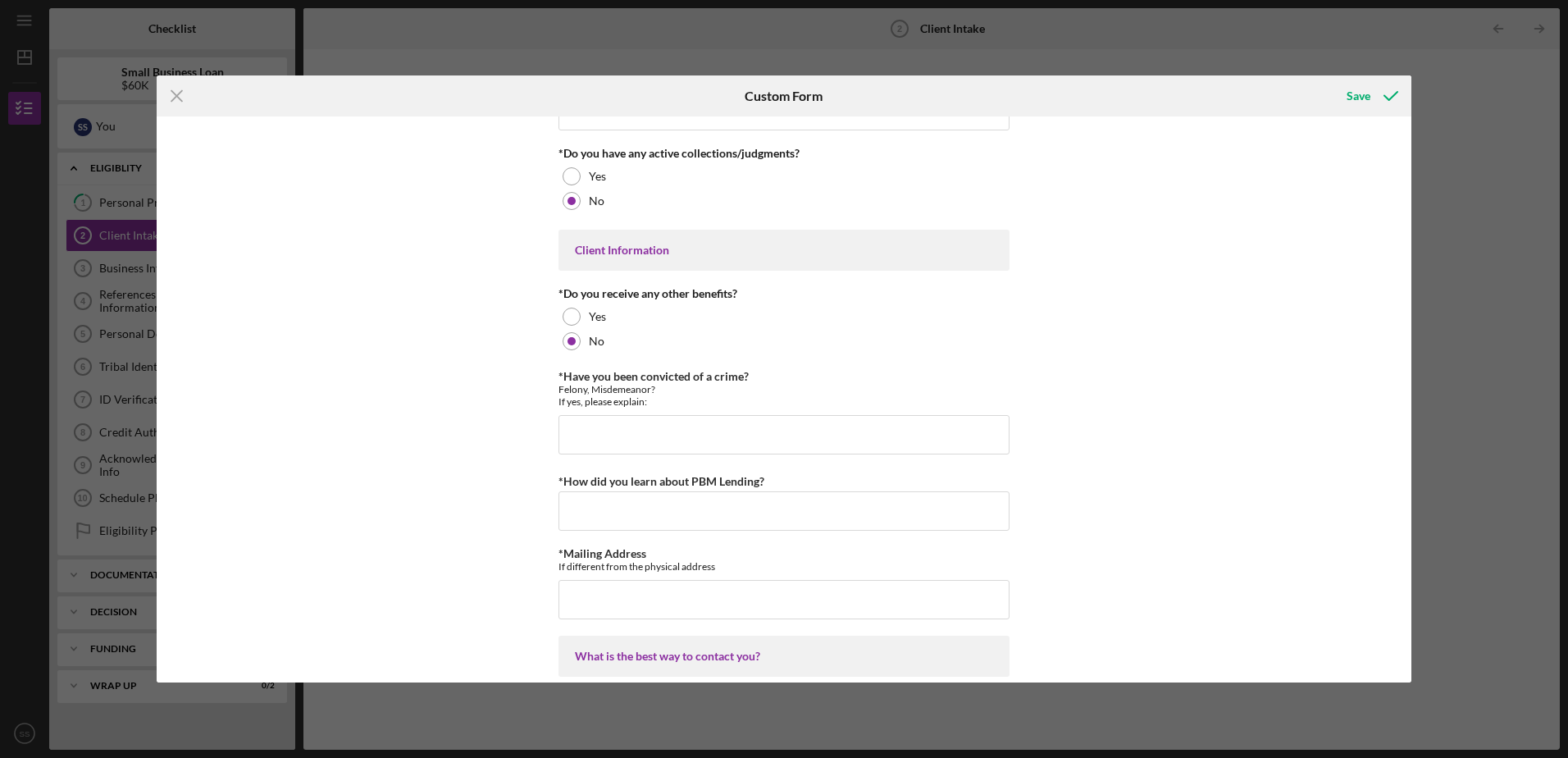
scroll to position [1804, 0]
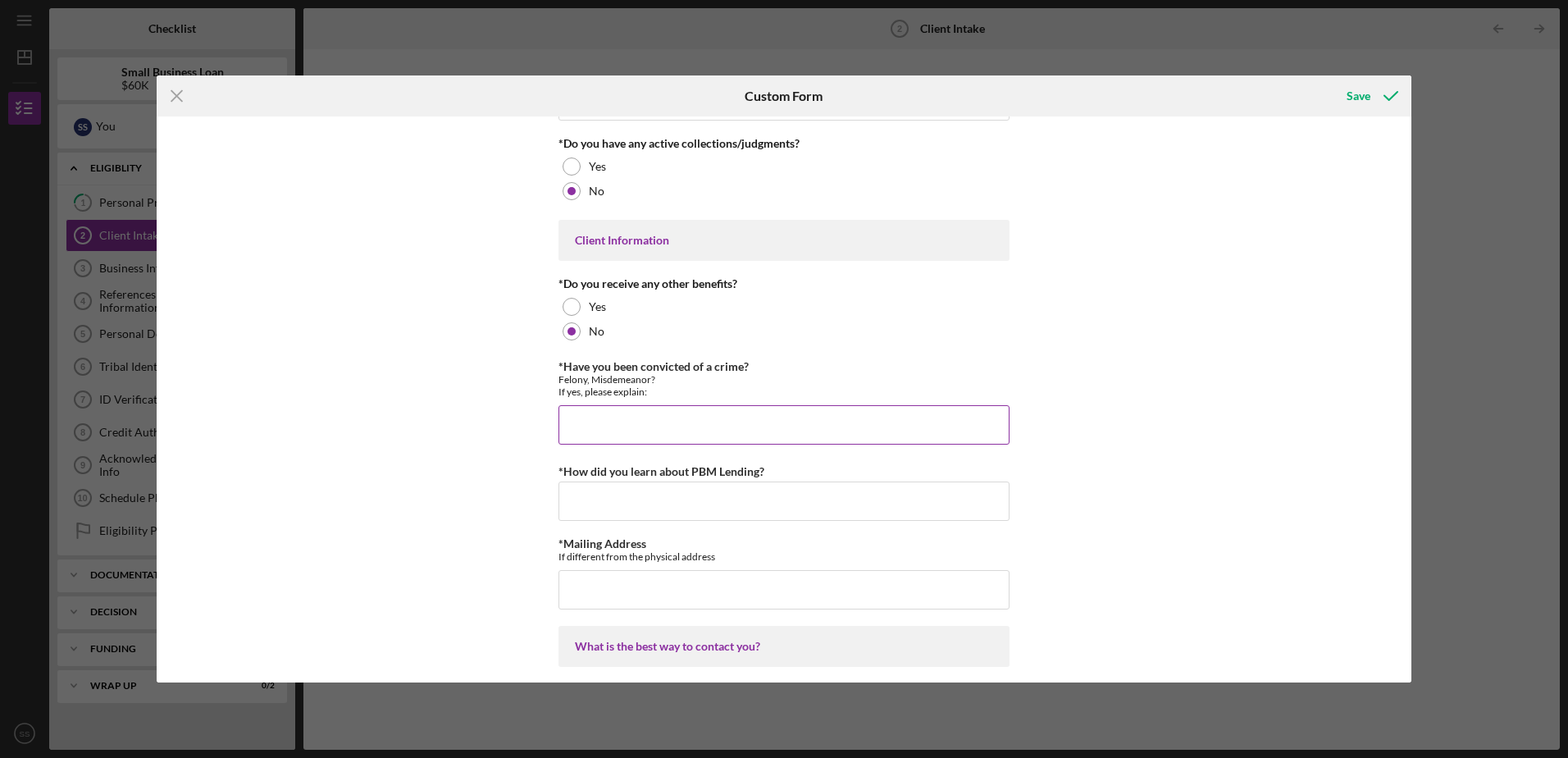
click at [611, 437] on input "*Have you been convicted of a crime?" at bounding box center [783, 425] width 451 height 40
type input "M"
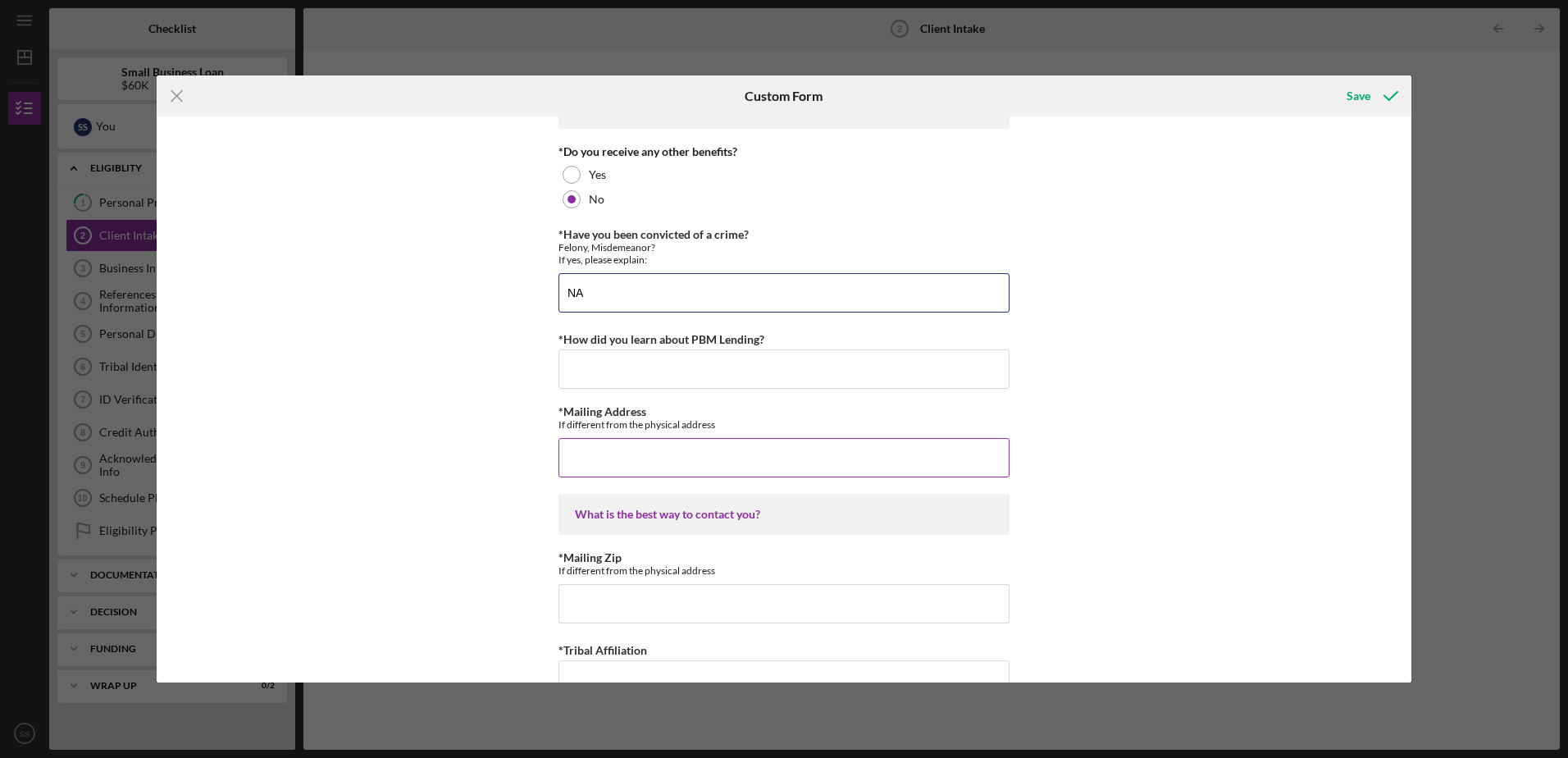
scroll to position [1968, 0]
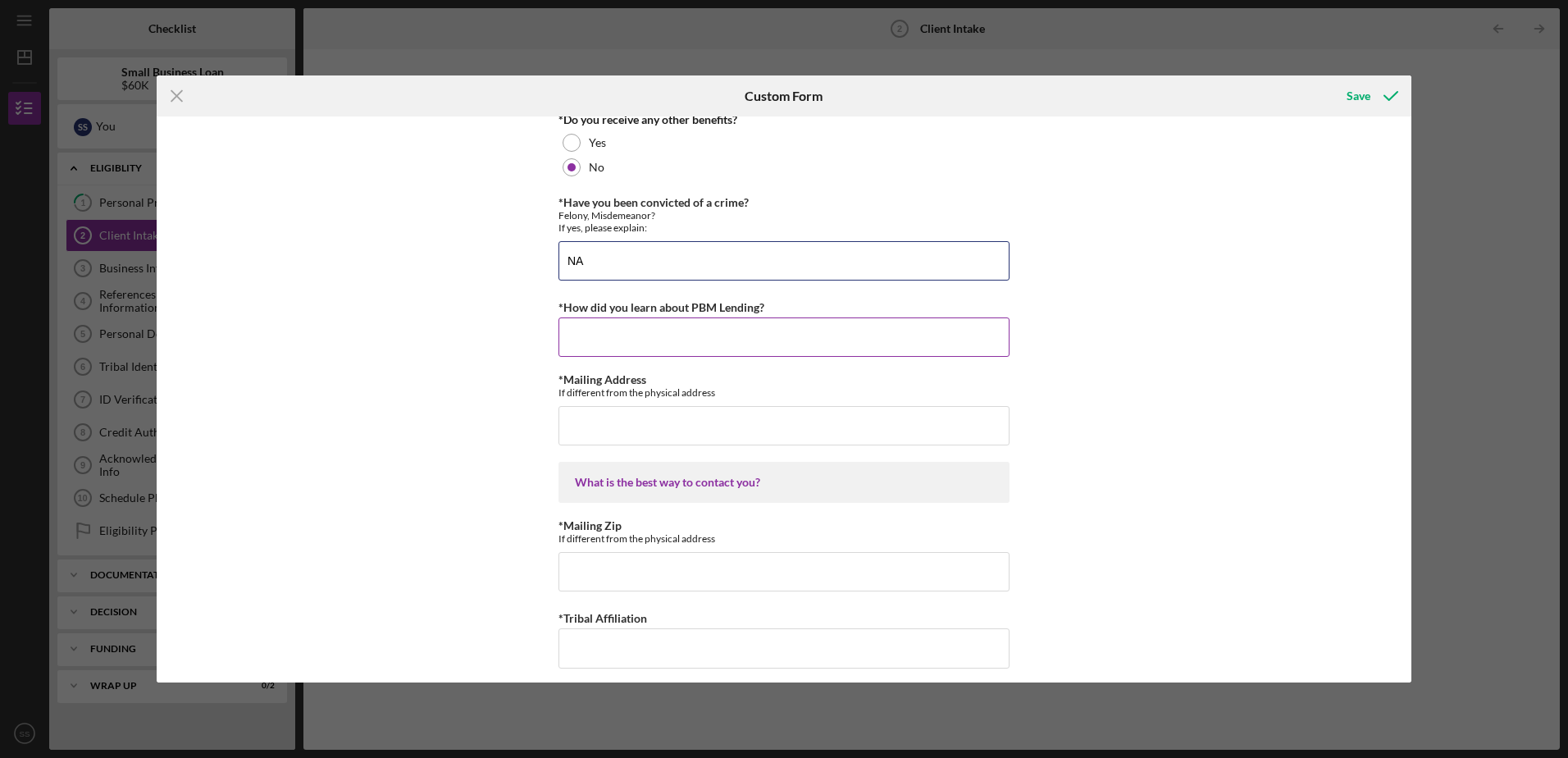
type input "NA"
click at [619, 343] on input "*How did you learn about PBM Lending?" at bounding box center [783, 337] width 451 height 40
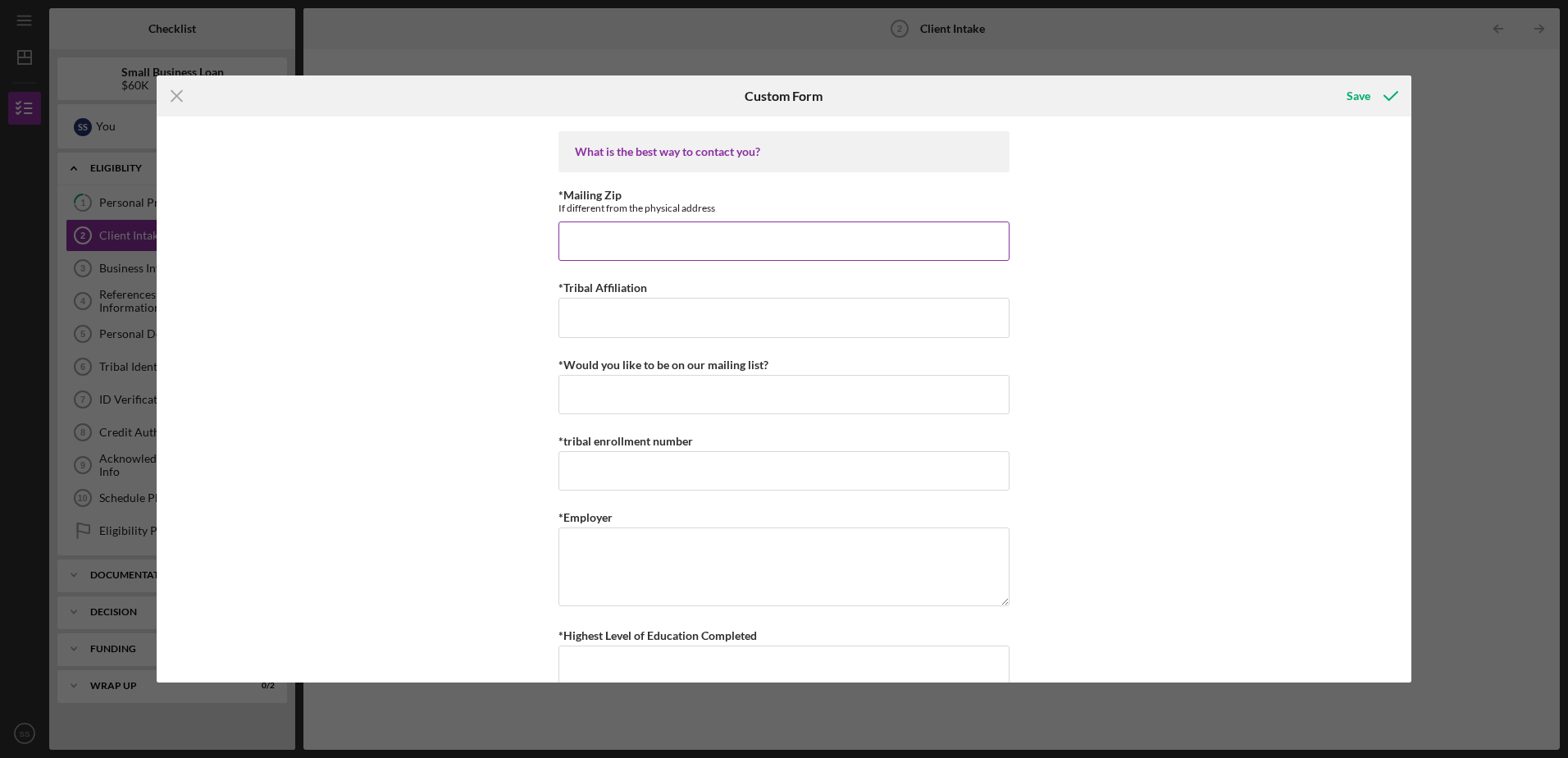
scroll to position [2378, 0]
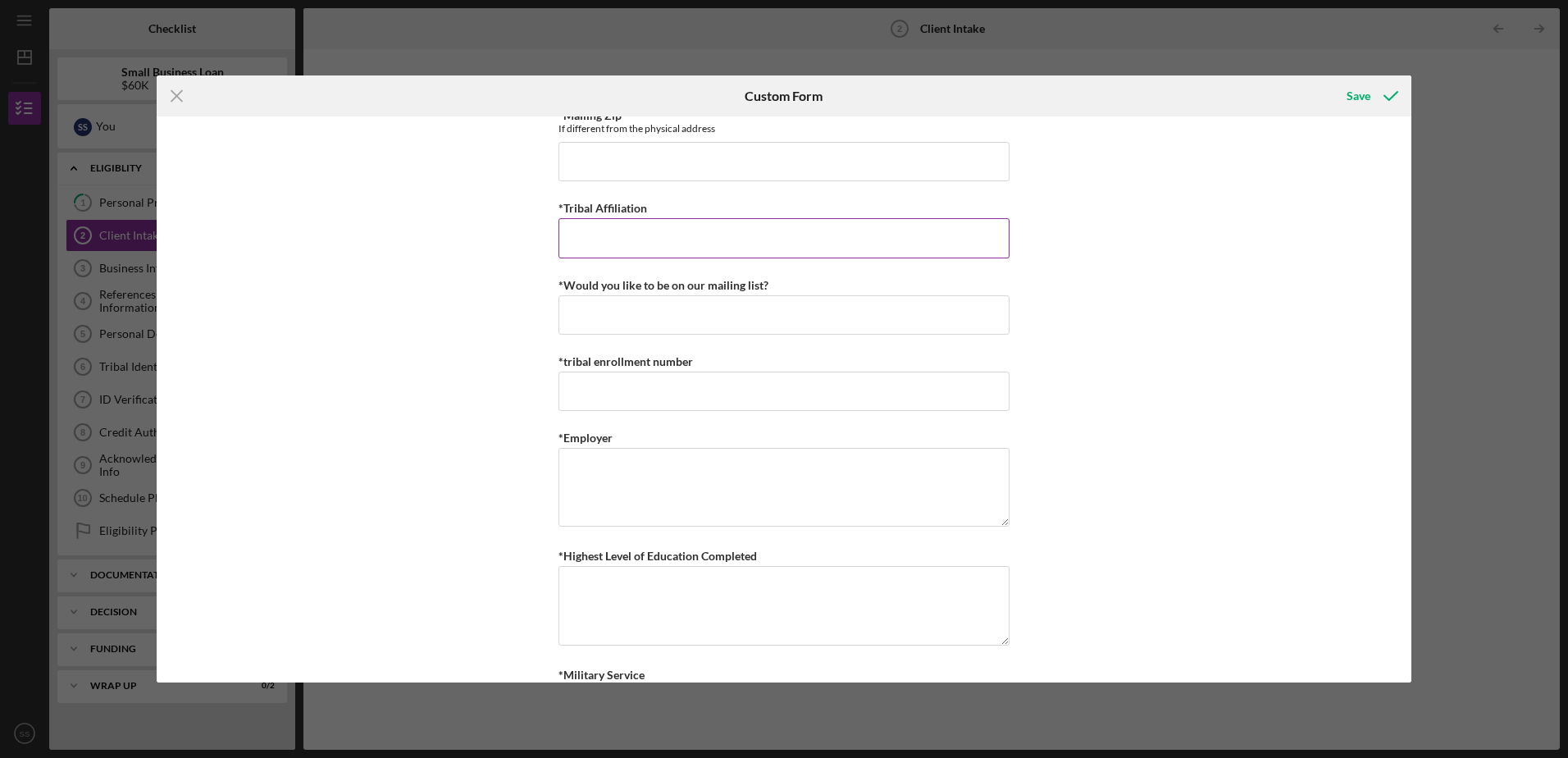
type input "OSAGE WEB SIGHT"
click at [617, 249] on input "*Tribal Affiliation" at bounding box center [783, 238] width 451 height 40
type input "OSAGE"
click at [581, 400] on input "*tribal enrollment number" at bounding box center [783, 391] width 451 height 40
type input "0"
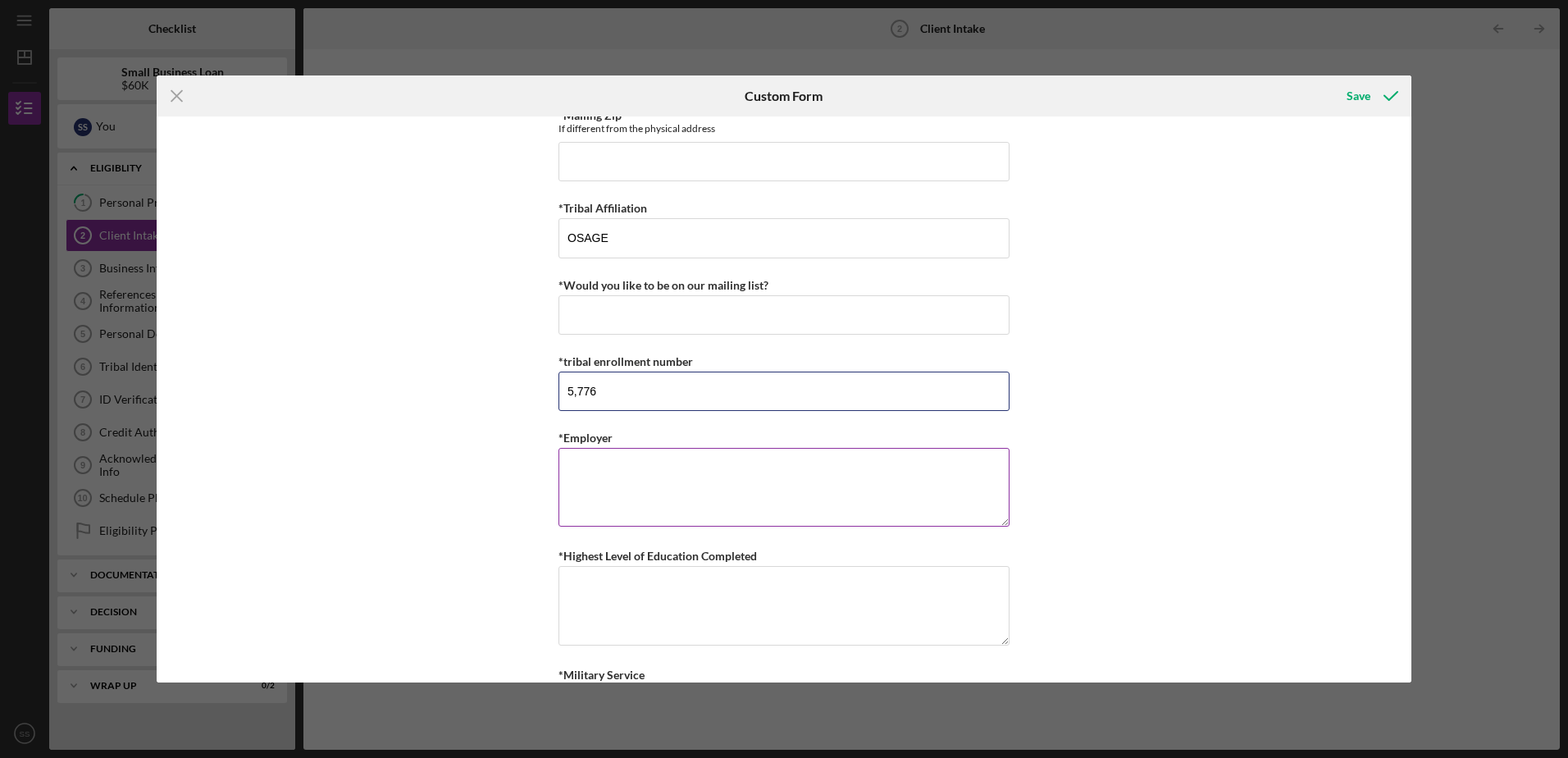
type input "5,776"
click at [621, 470] on textarea "*Employer" at bounding box center [783, 486] width 451 height 79
type textarea "[PERSON_NAME] HYUNDAI"
click at [650, 598] on textarea "*Highest Level of Education Completed" at bounding box center [783, 605] width 451 height 79
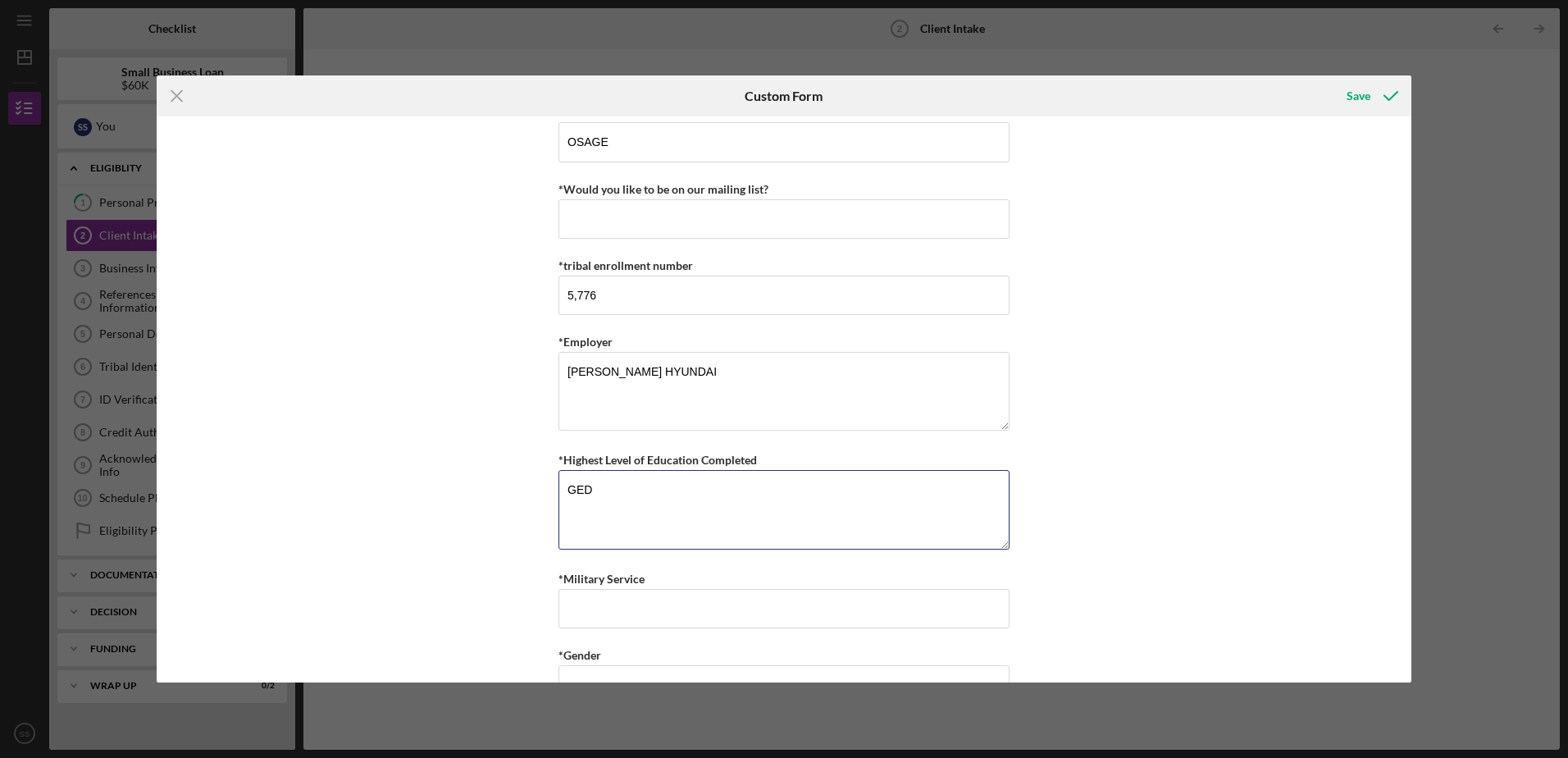
scroll to position [2706, 0]
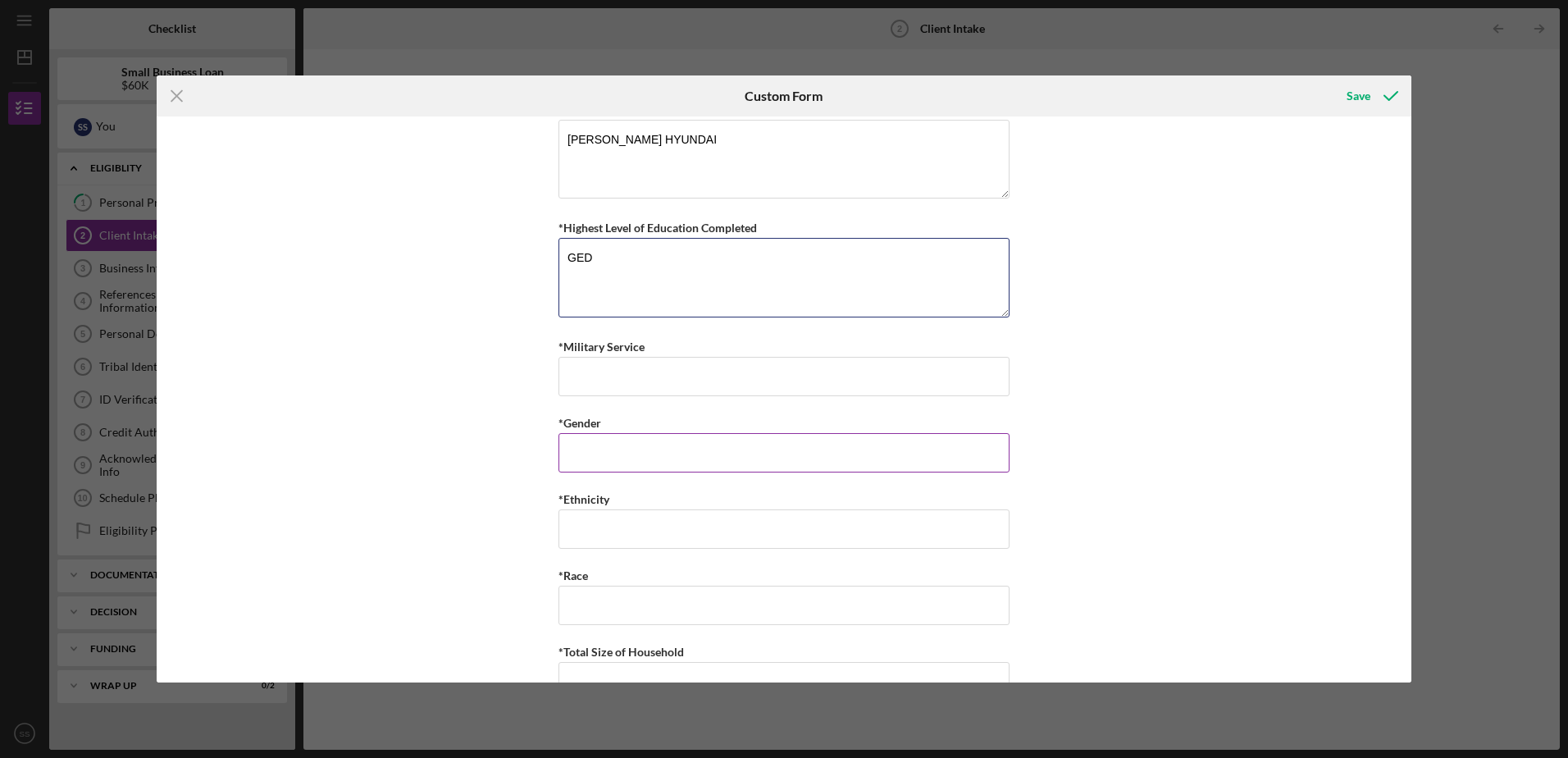
type textarea "GED"
click at [614, 456] on input "*Gender" at bounding box center [783, 453] width 451 height 40
type input "[DEMOGRAPHIC_DATA]"
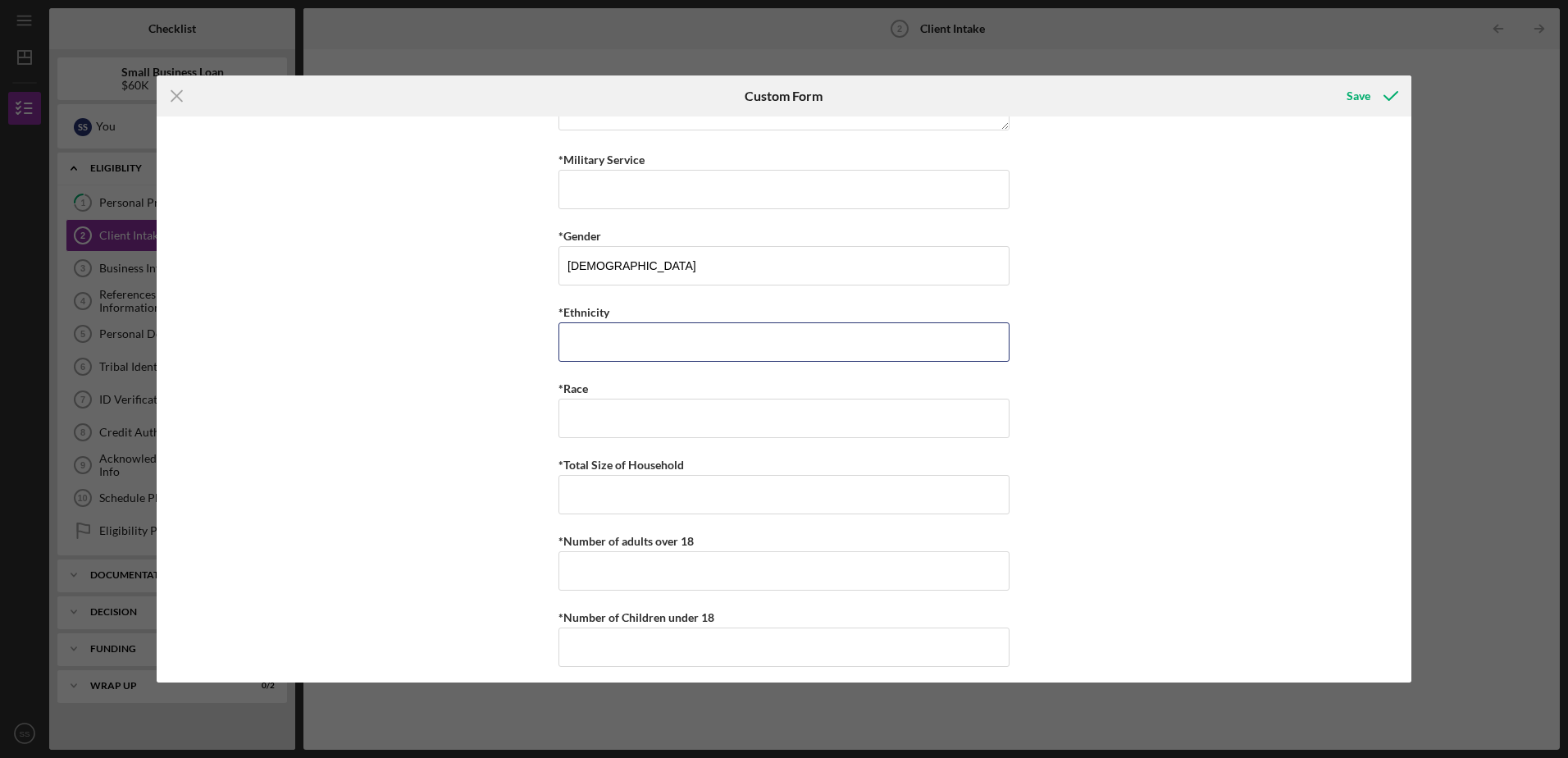
scroll to position [2952, 0]
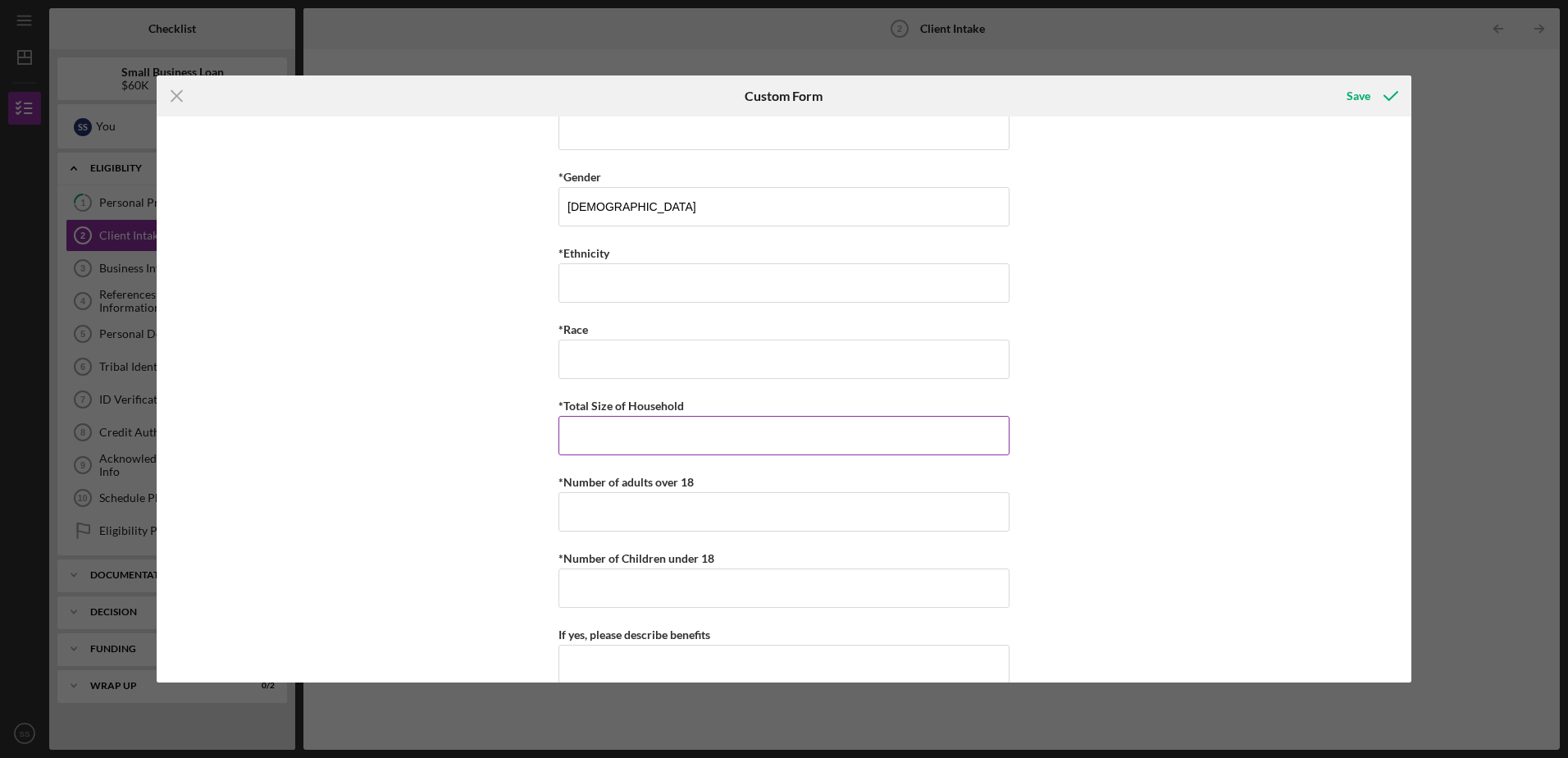
click at [629, 446] on input "*Total Size of Household" at bounding box center [783, 436] width 451 height 40
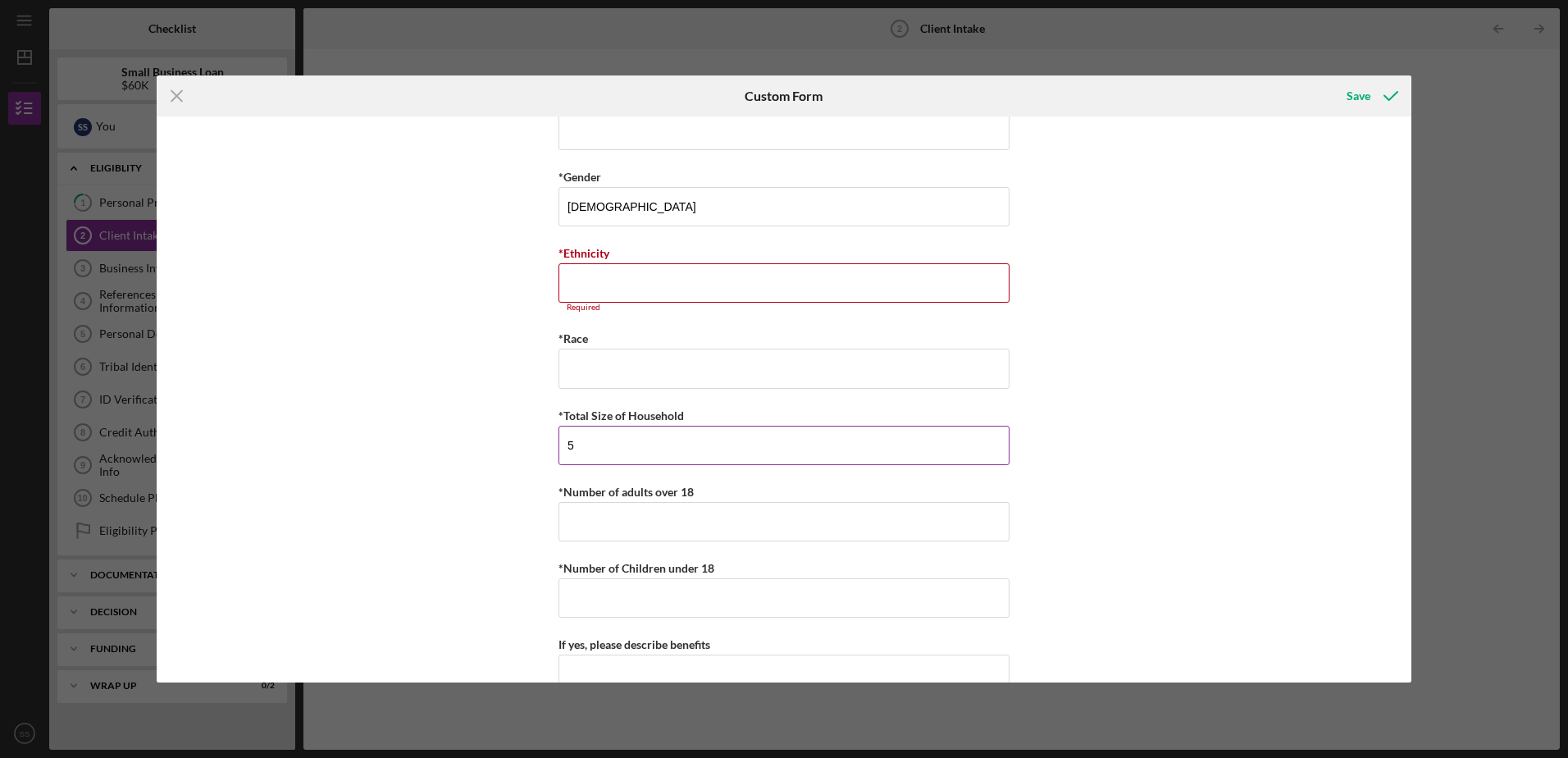
type input "5"
type input "2"
type input "3"
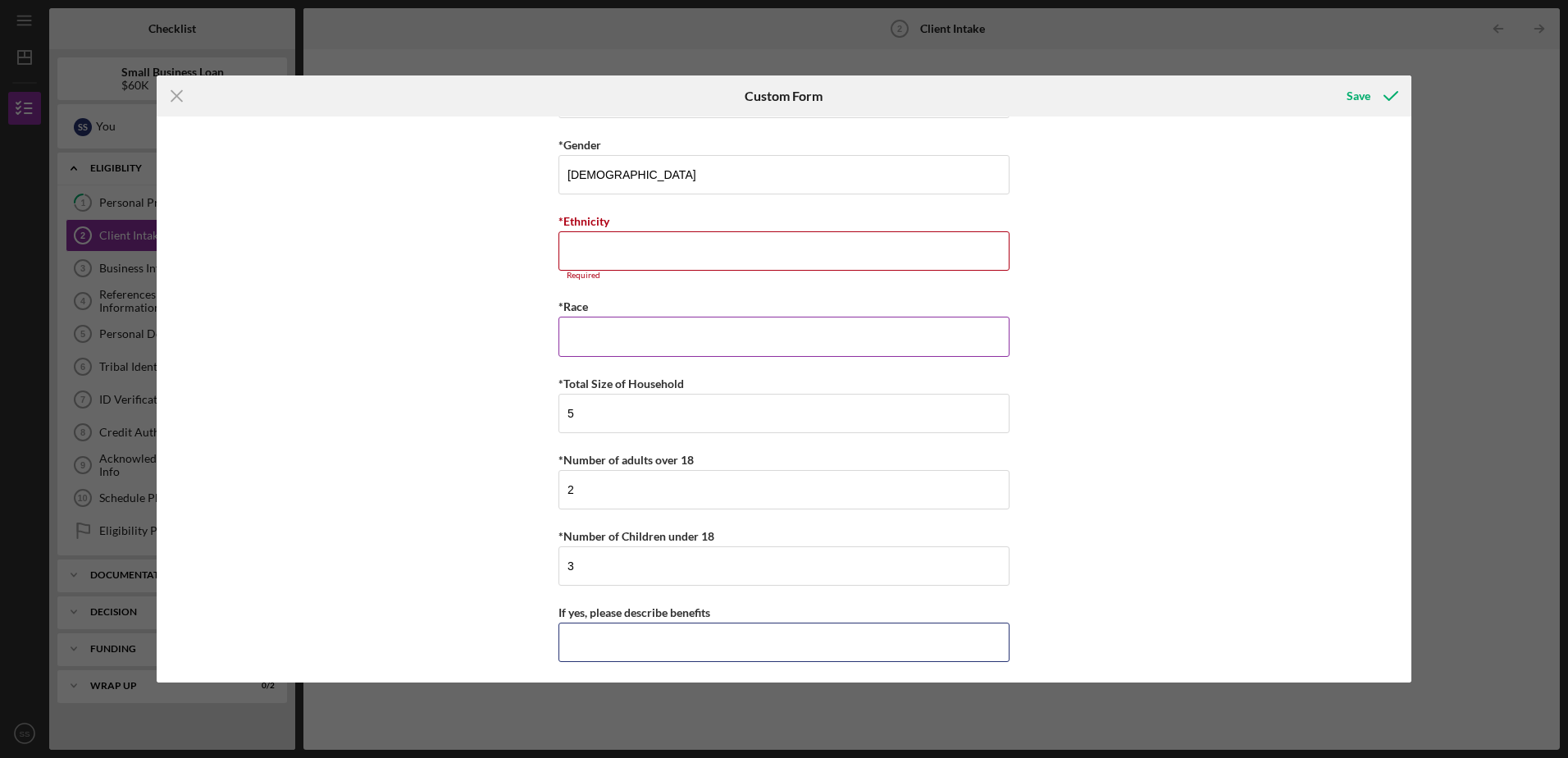
scroll to position [2988, 0]
click at [609, 255] on input "*Ethnicity" at bounding box center [783, 247] width 451 height 40
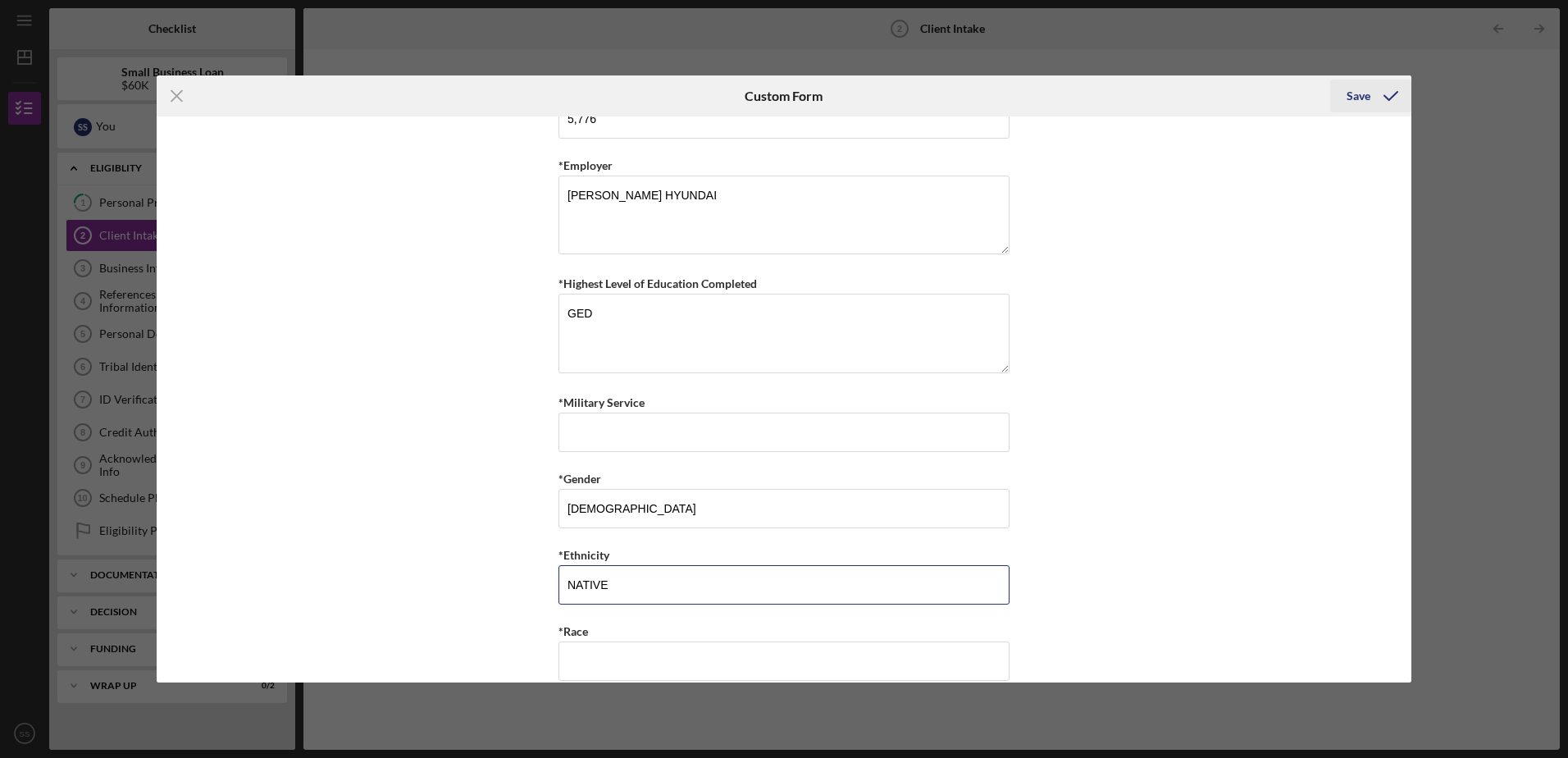
type input "NATIVE"
click at [1384, 91] on icon "submit" at bounding box center [1390, 95] width 41 height 41
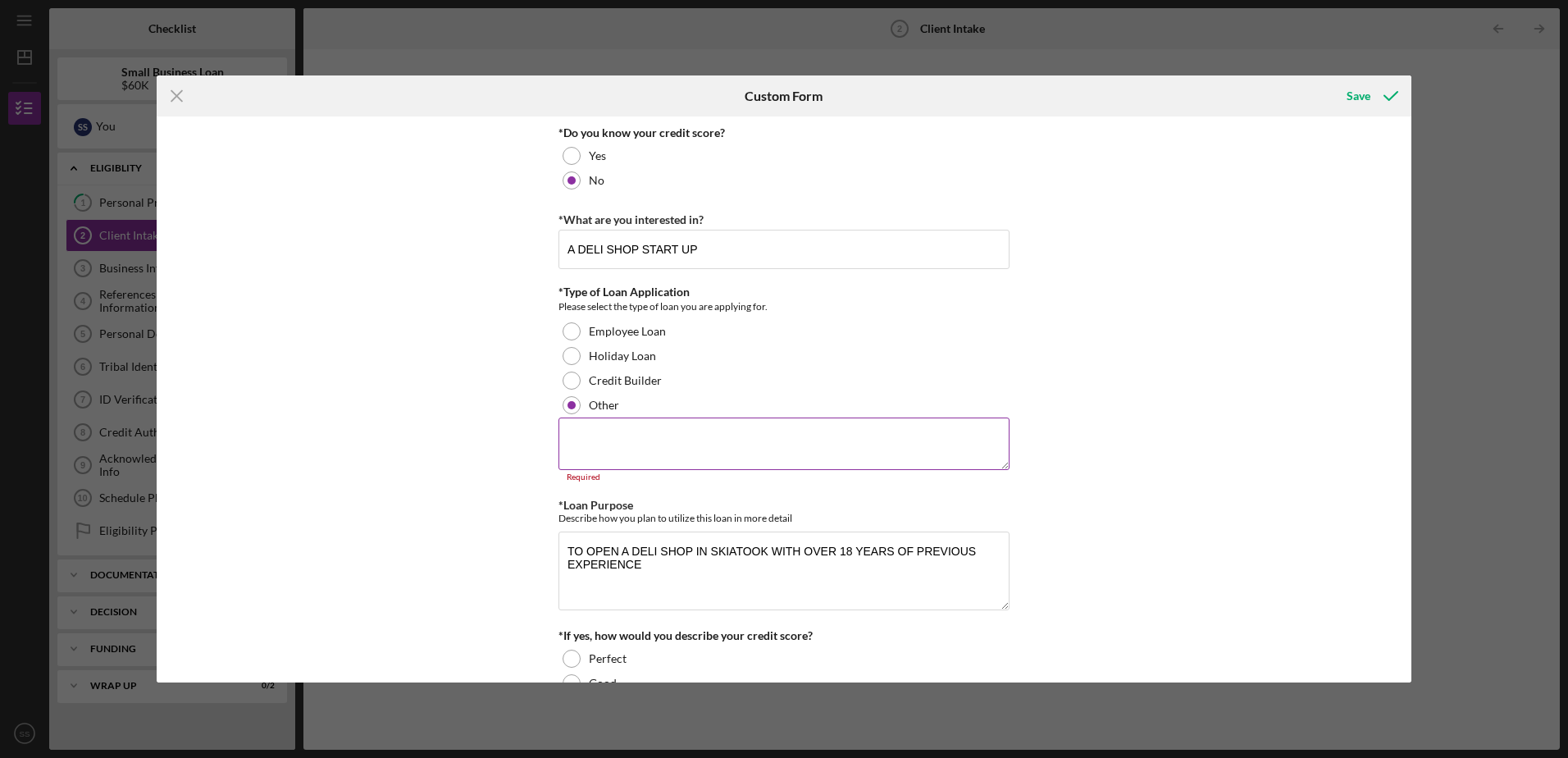
scroll to position [121, 0]
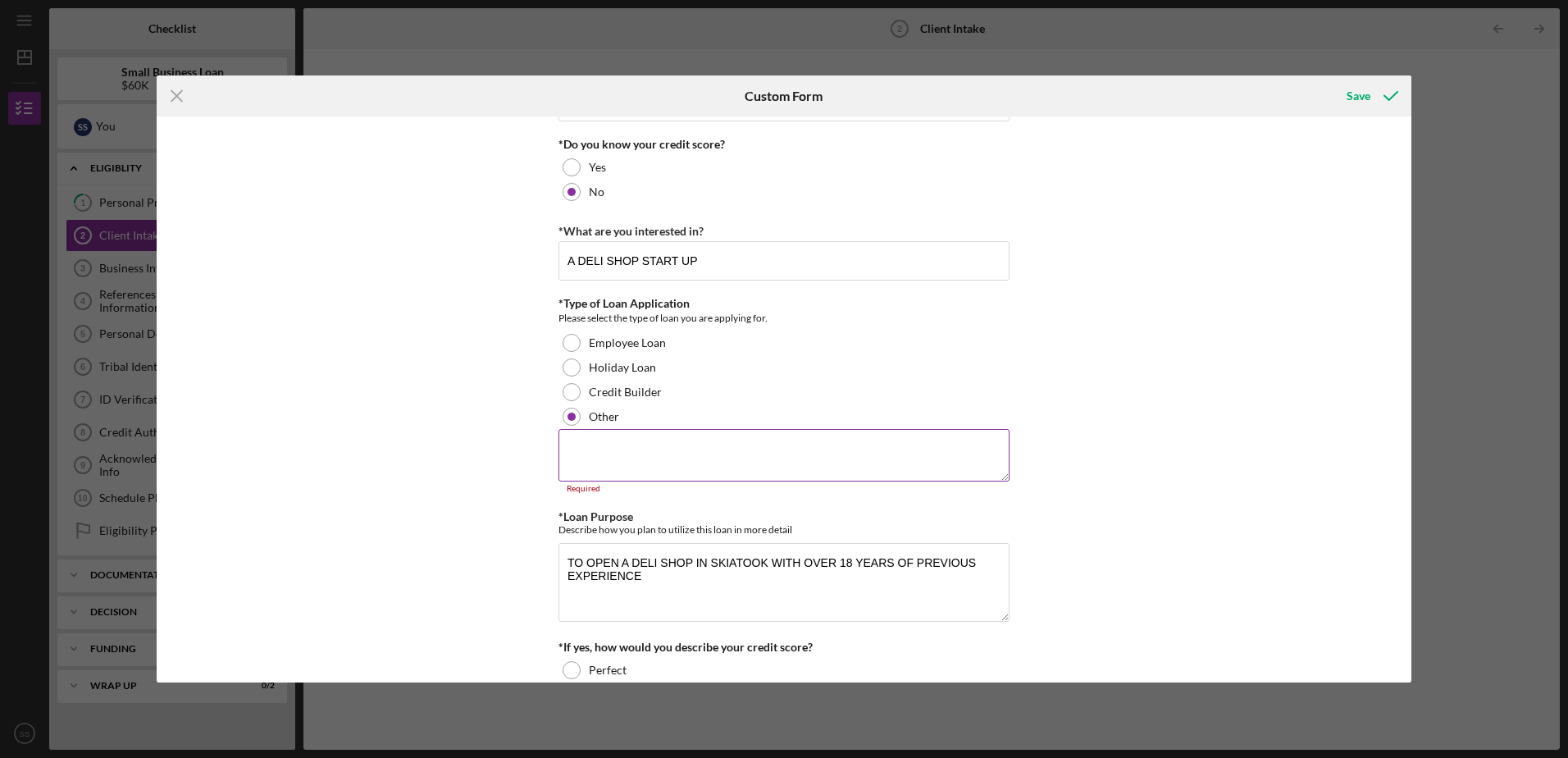
click at [592, 451] on textarea at bounding box center [783, 455] width 451 height 53
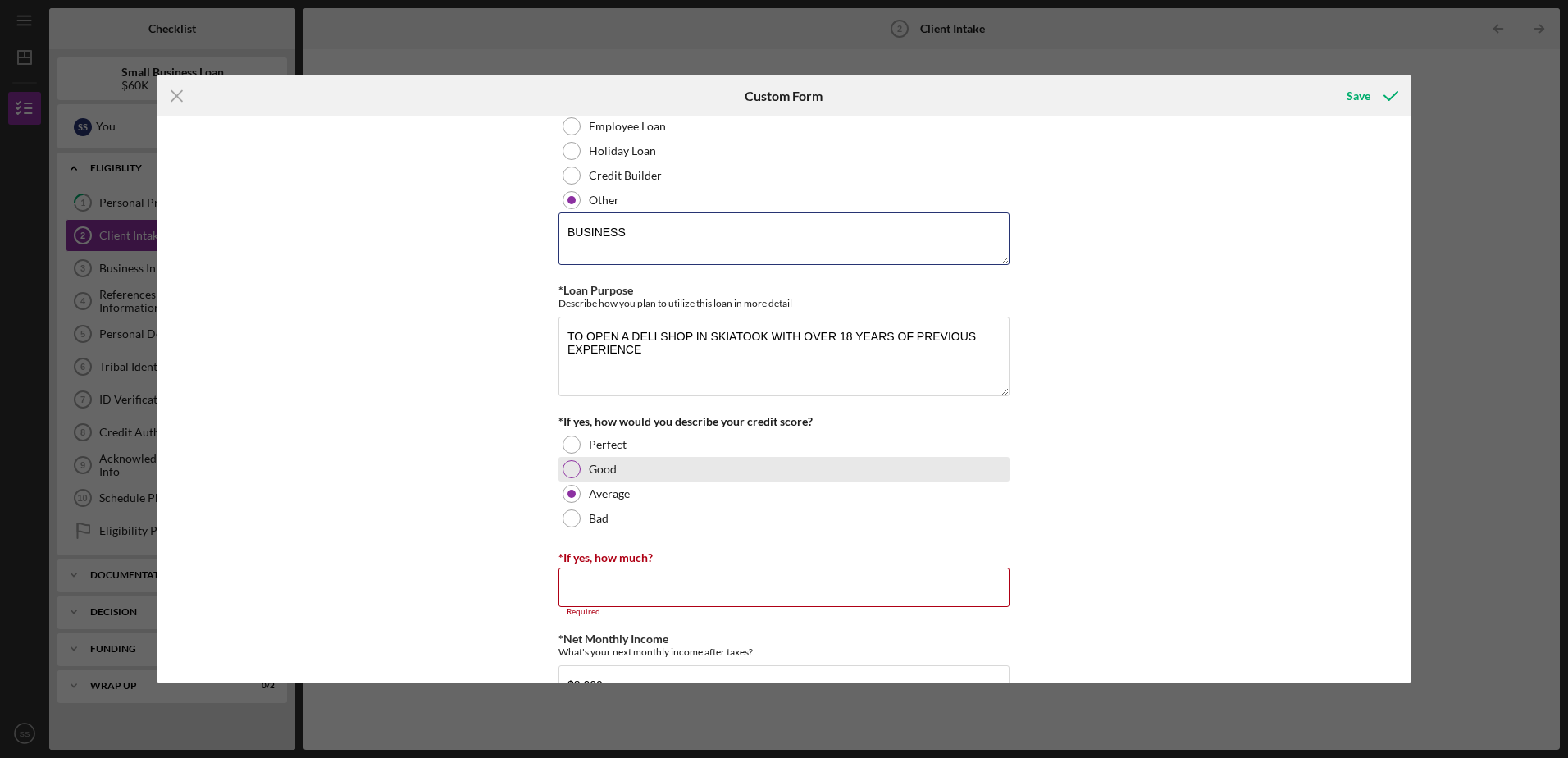
scroll to position [450, 0]
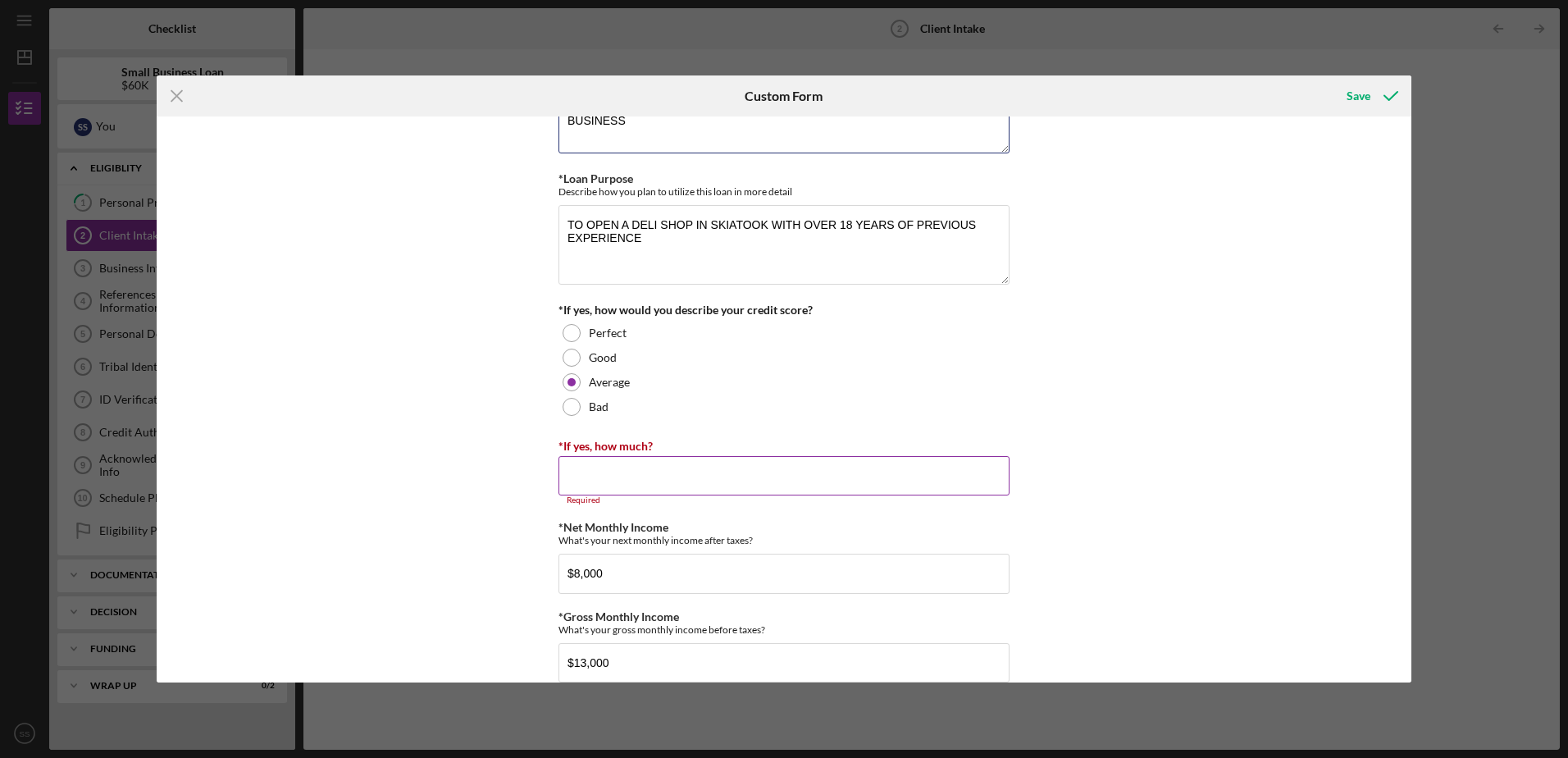
type textarea "BUSINESS"
click at [598, 480] on input "*If yes, how much?" at bounding box center [783, 475] width 451 height 40
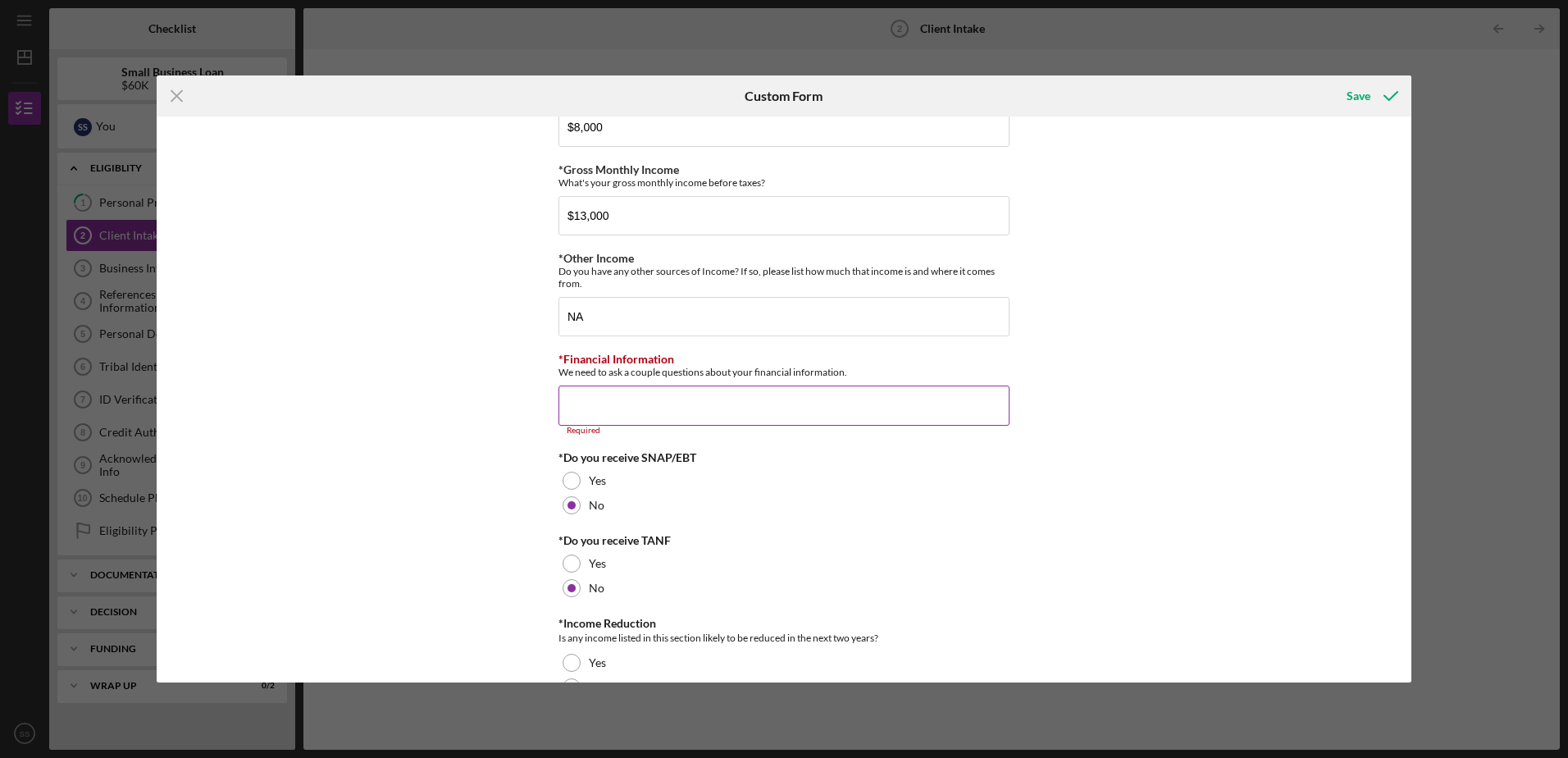
scroll to position [859, 0]
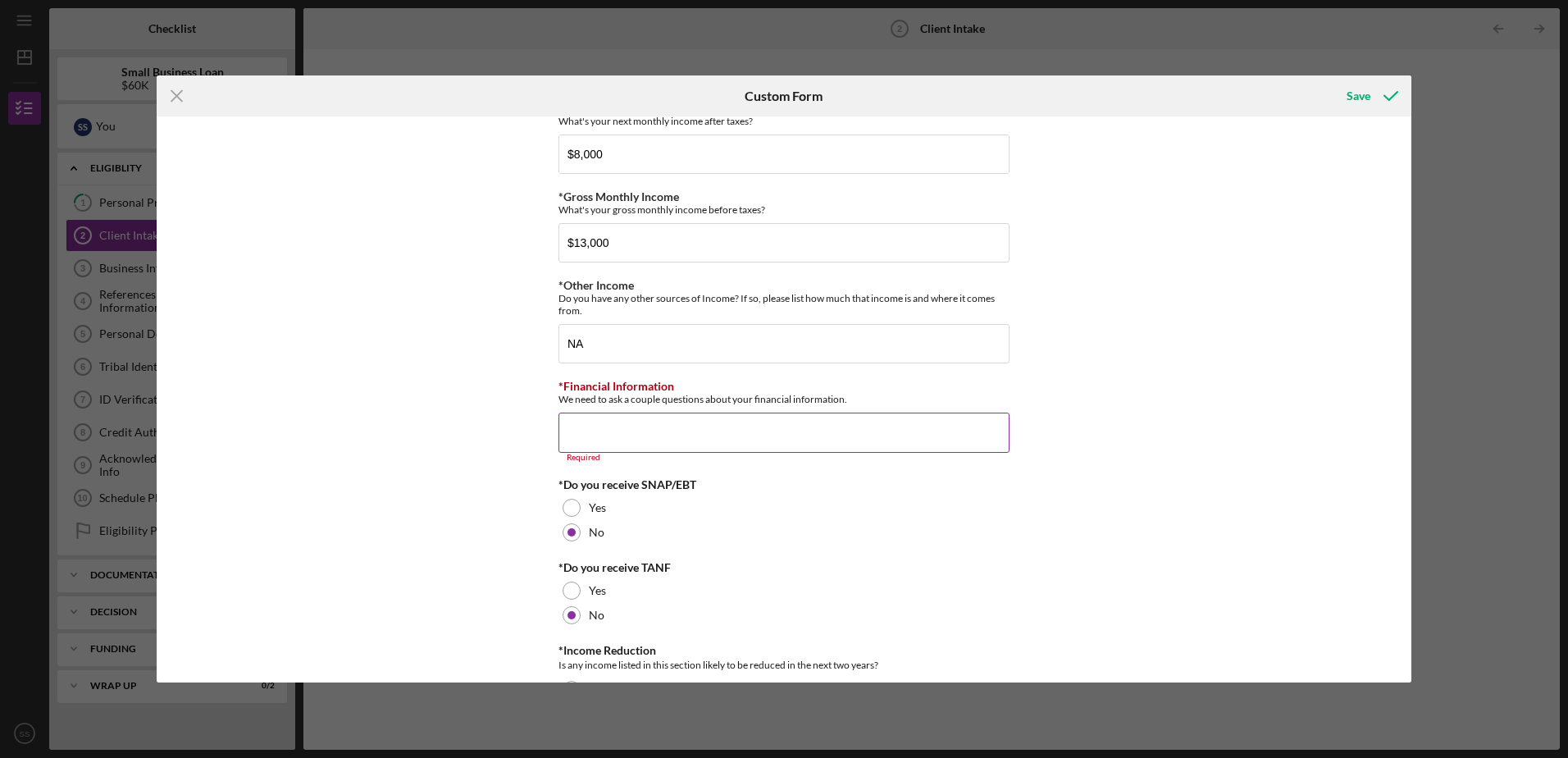
type input "600S"
click at [639, 436] on input "*Financial Information" at bounding box center [783, 433] width 451 height 40
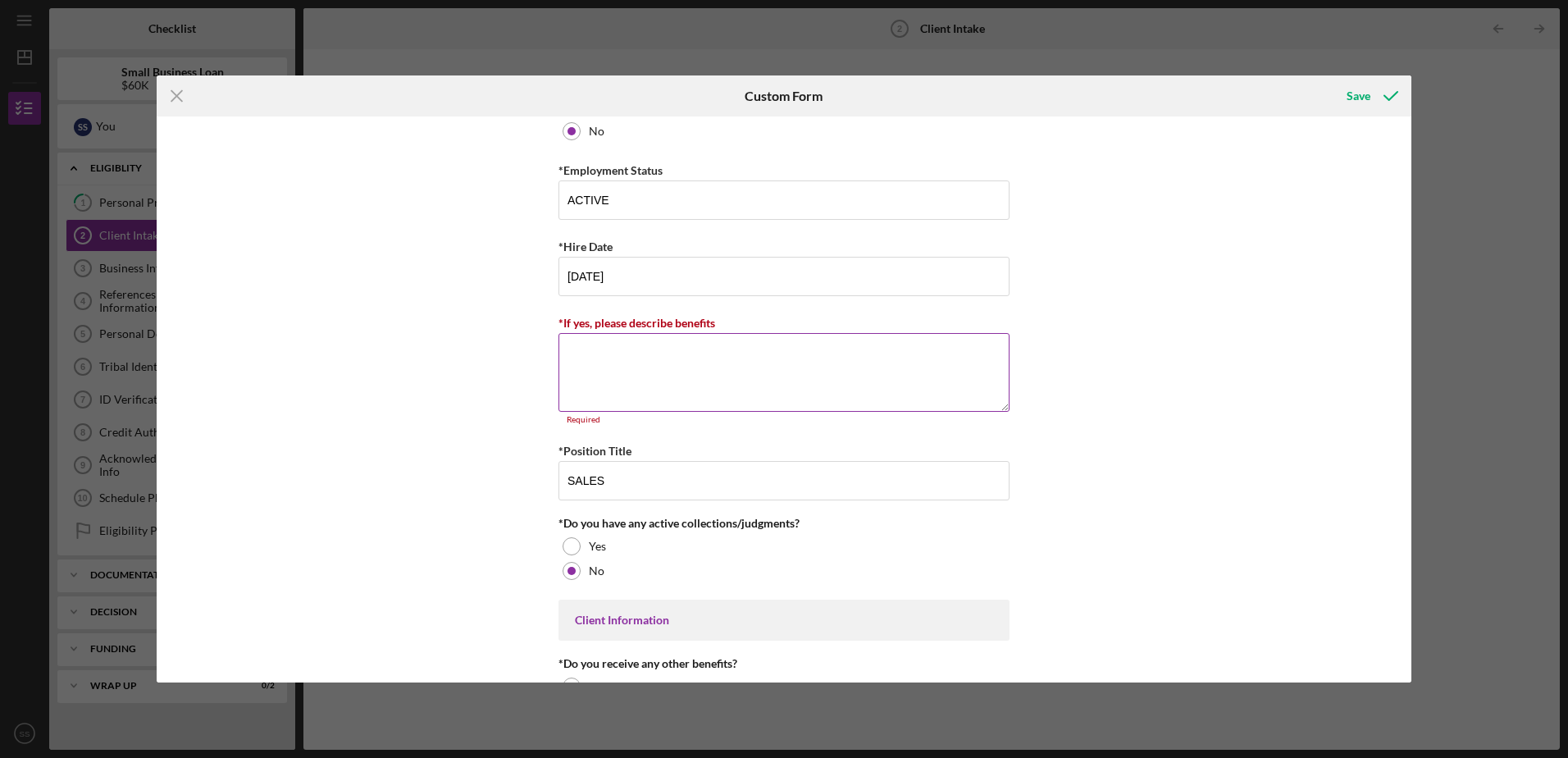
scroll to position [1169, 0]
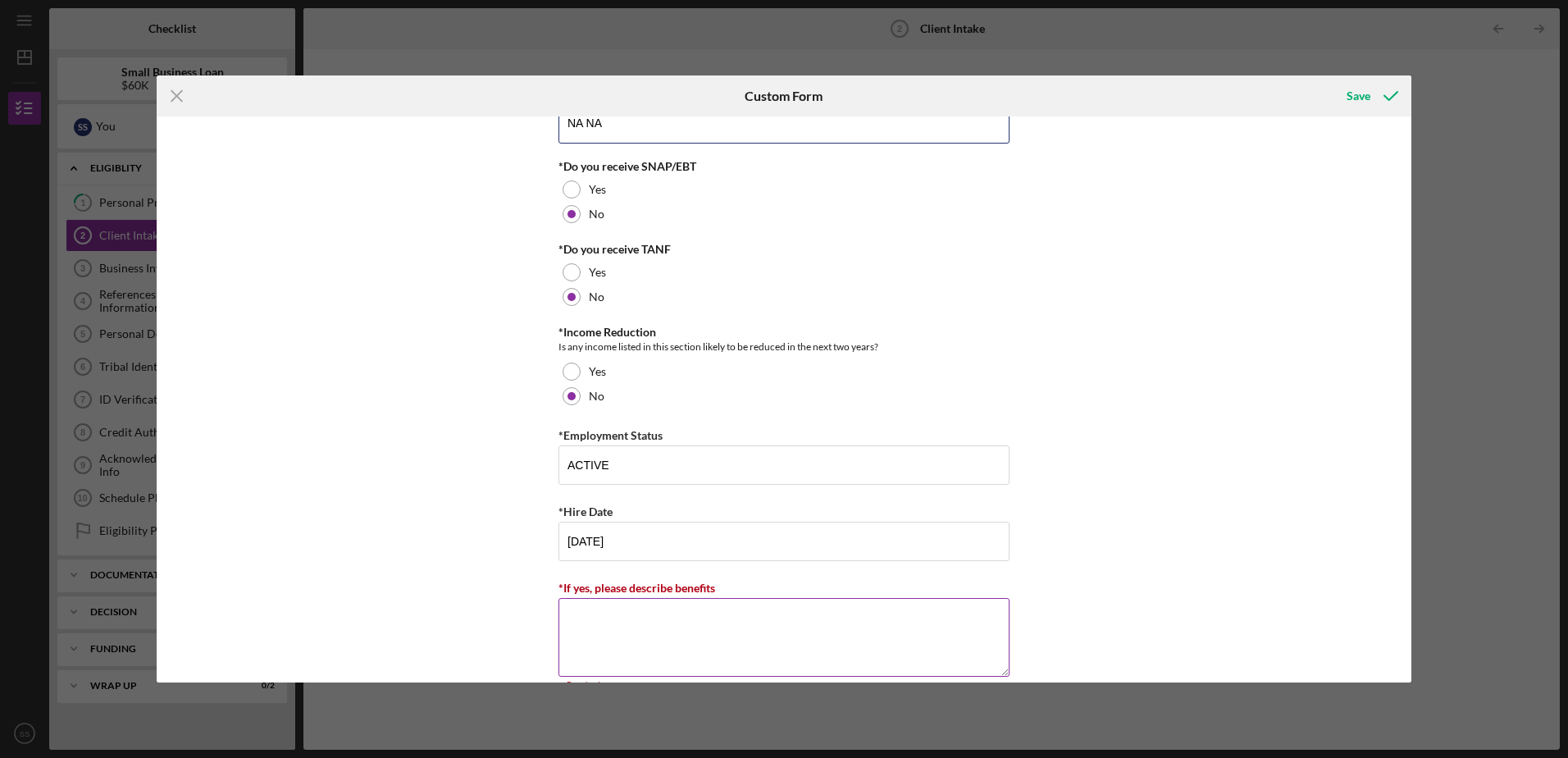
type input "NA NA"
click at [624, 630] on textarea "*If yes, please describe benefits" at bounding box center [783, 637] width 451 height 79
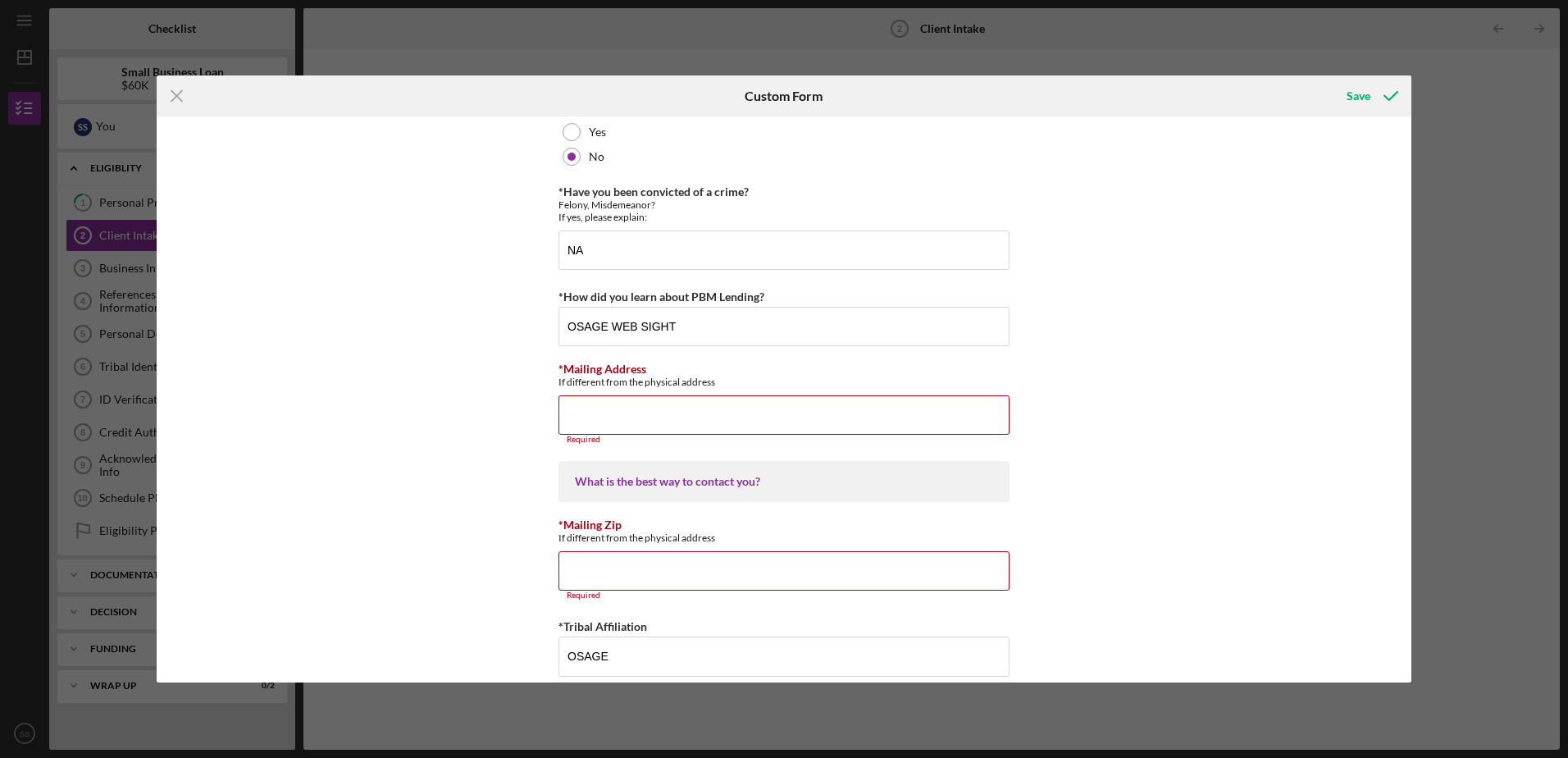
scroll to position [1989, 0]
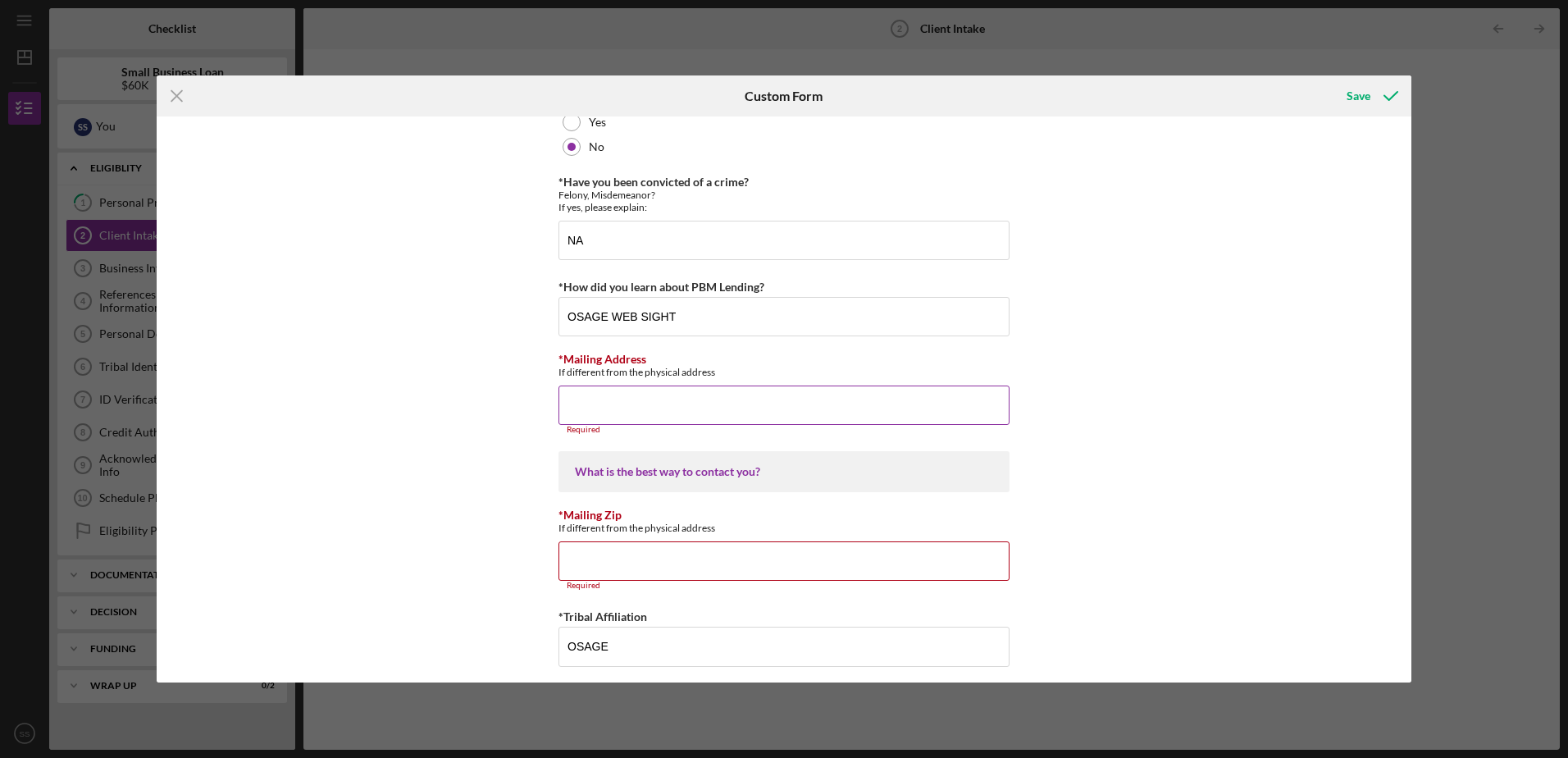
type textarea "NA"
click at [616, 406] on input "*Mailing Address" at bounding box center [783, 405] width 451 height 40
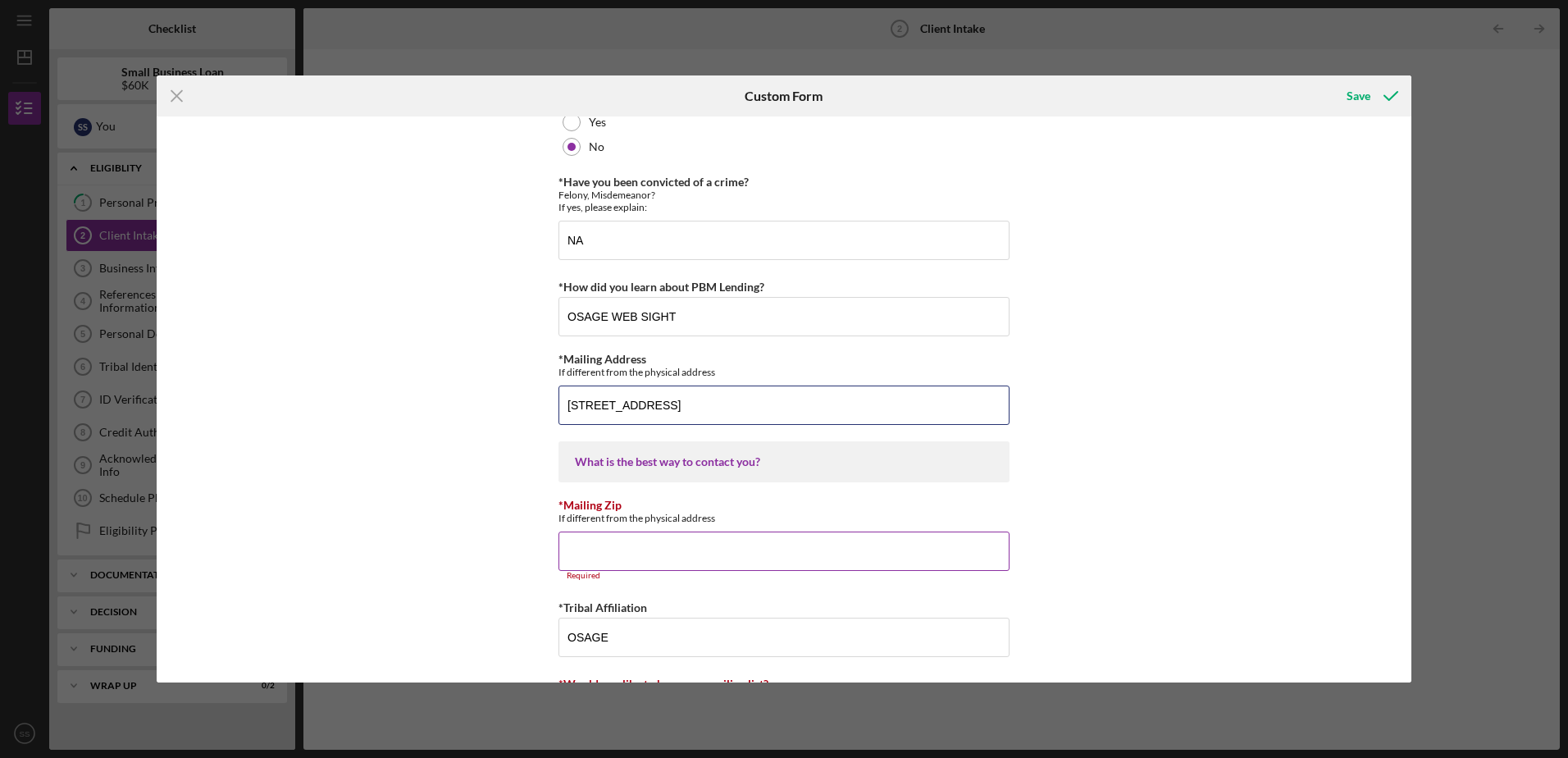
type input "[STREET_ADDRESS]"
click at [601, 543] on input "*Mailing Zip" at bounding box center [783, 551] width 451 height 40
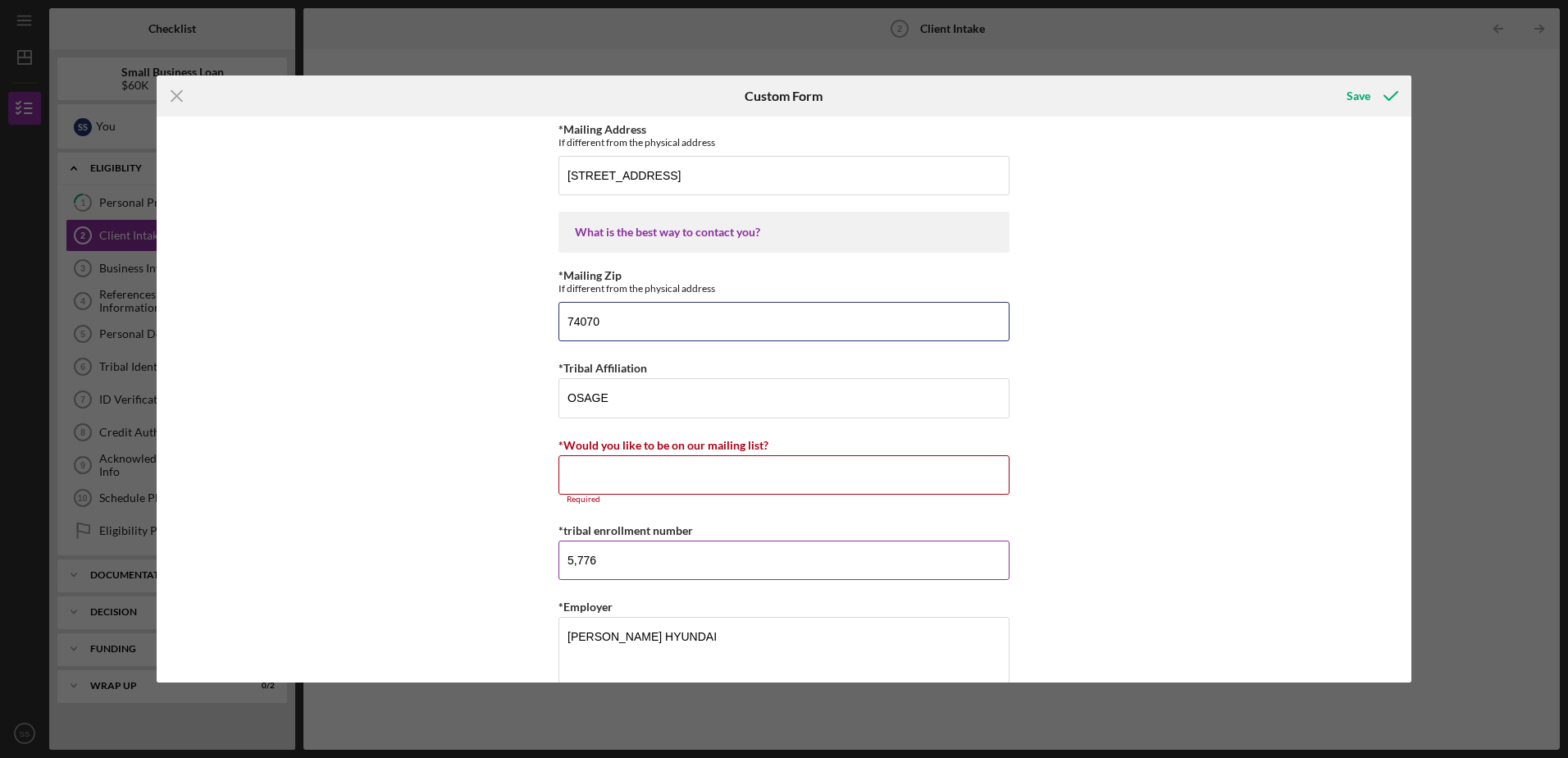
scroll to position [2317, 0]
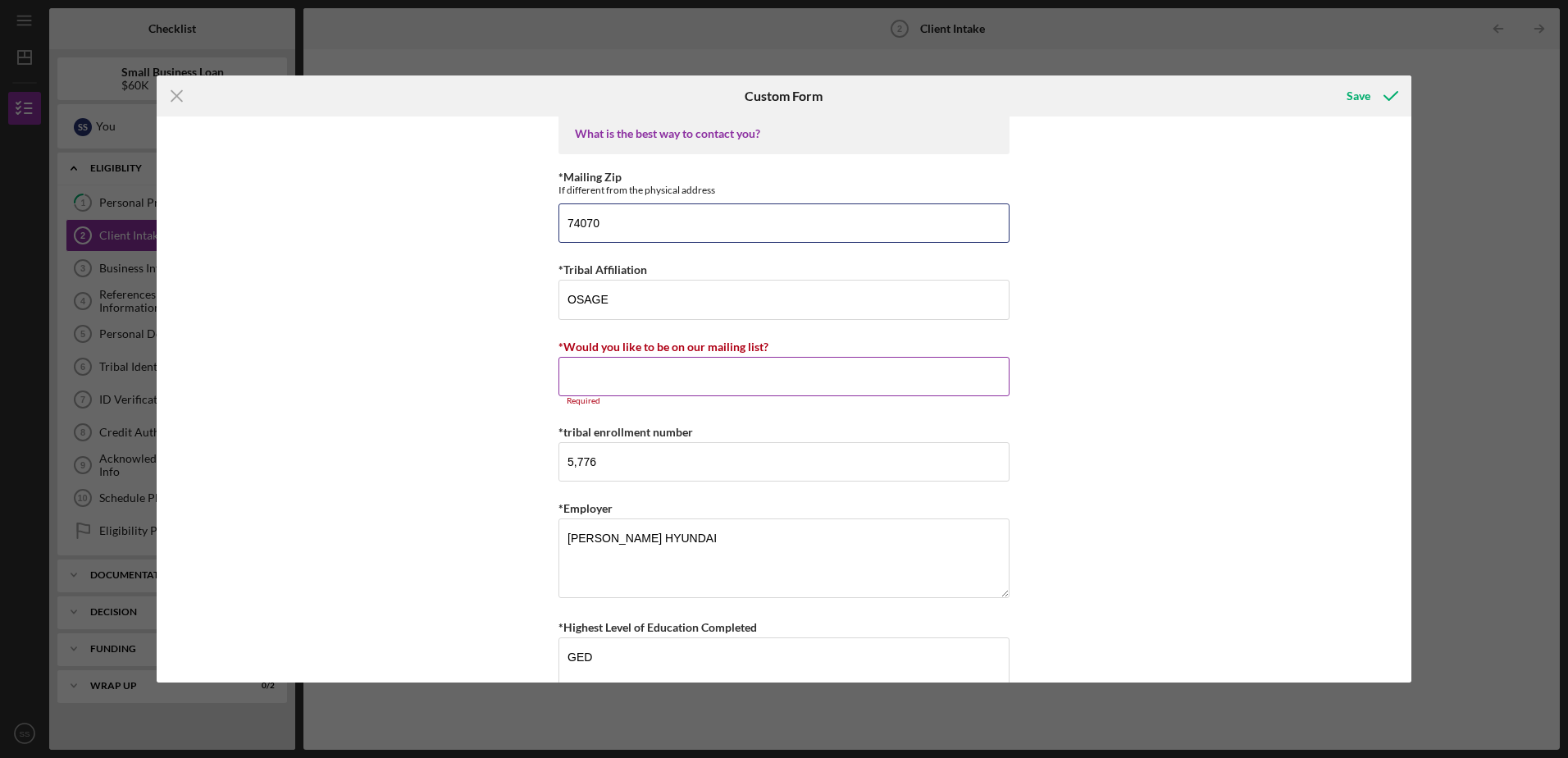
type input "74070"
click at [611, 371] on input "*Would you like to be on our mailing list?" at bounding box center [783, 377] width 451 height 40
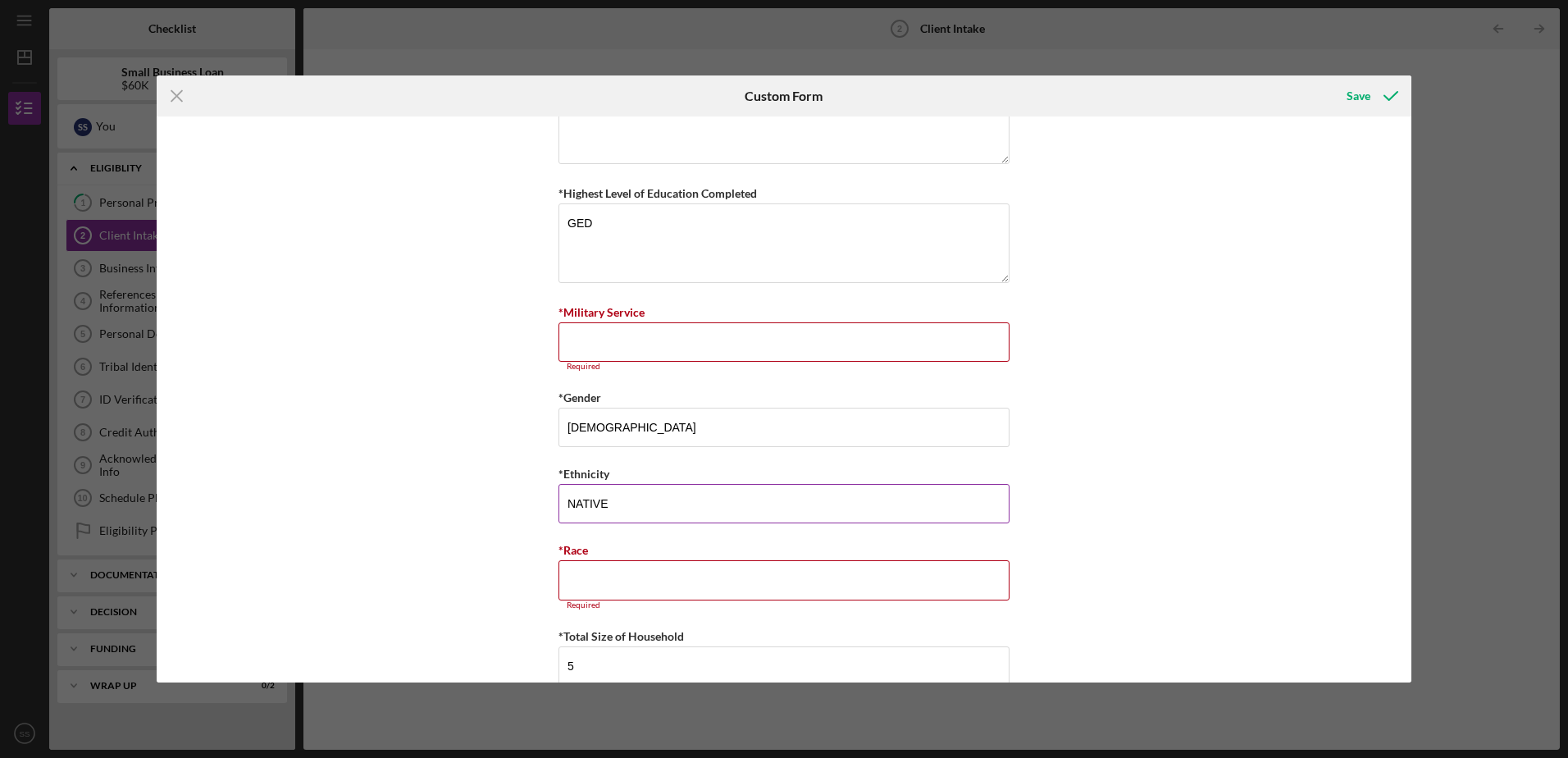
scroll to position [2645, 0]
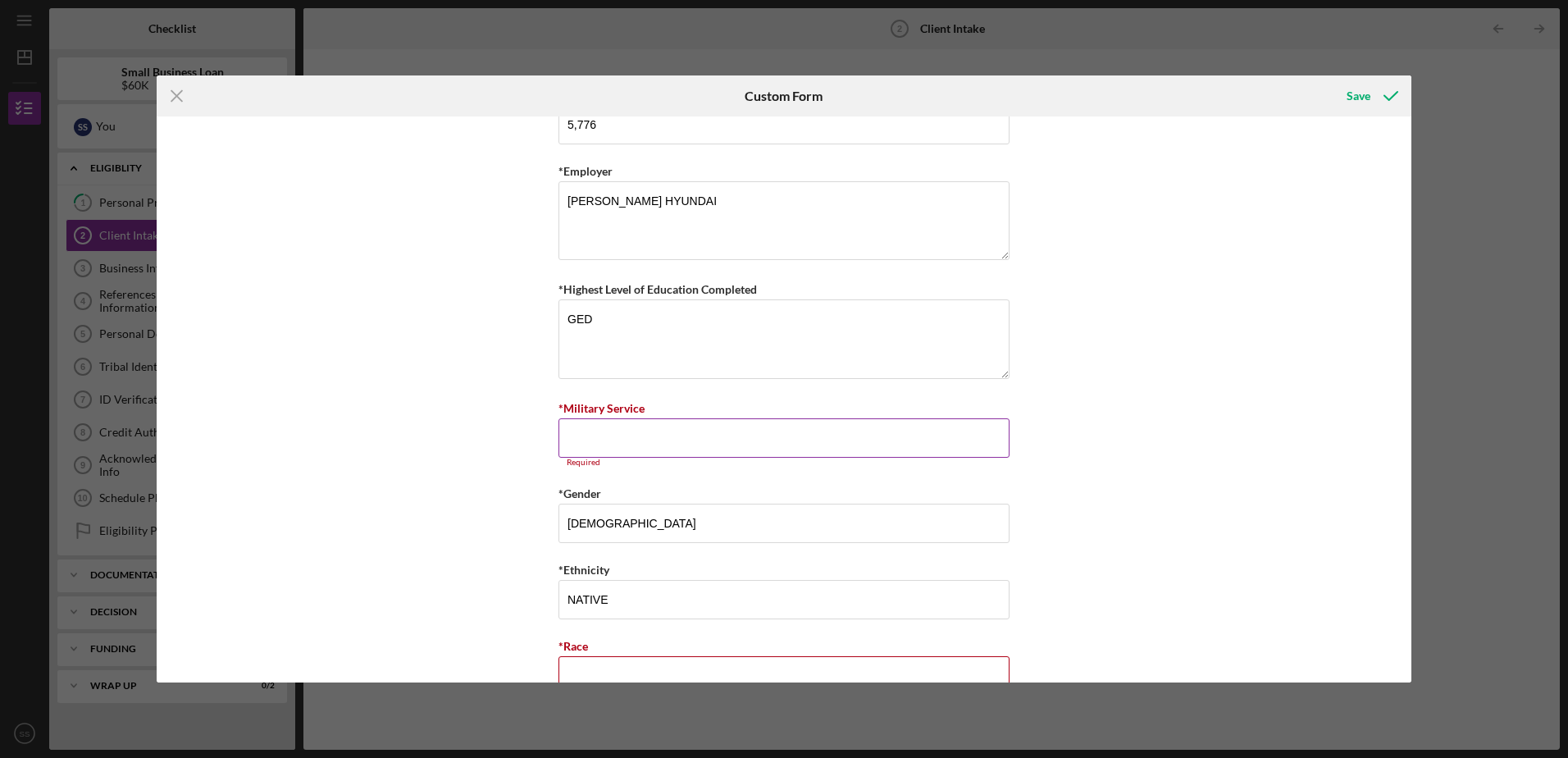
type input "NO"
click at [614, 437] on input "*Military Service" at bounding box center [783, 438] width 451 height 40
type input "M"
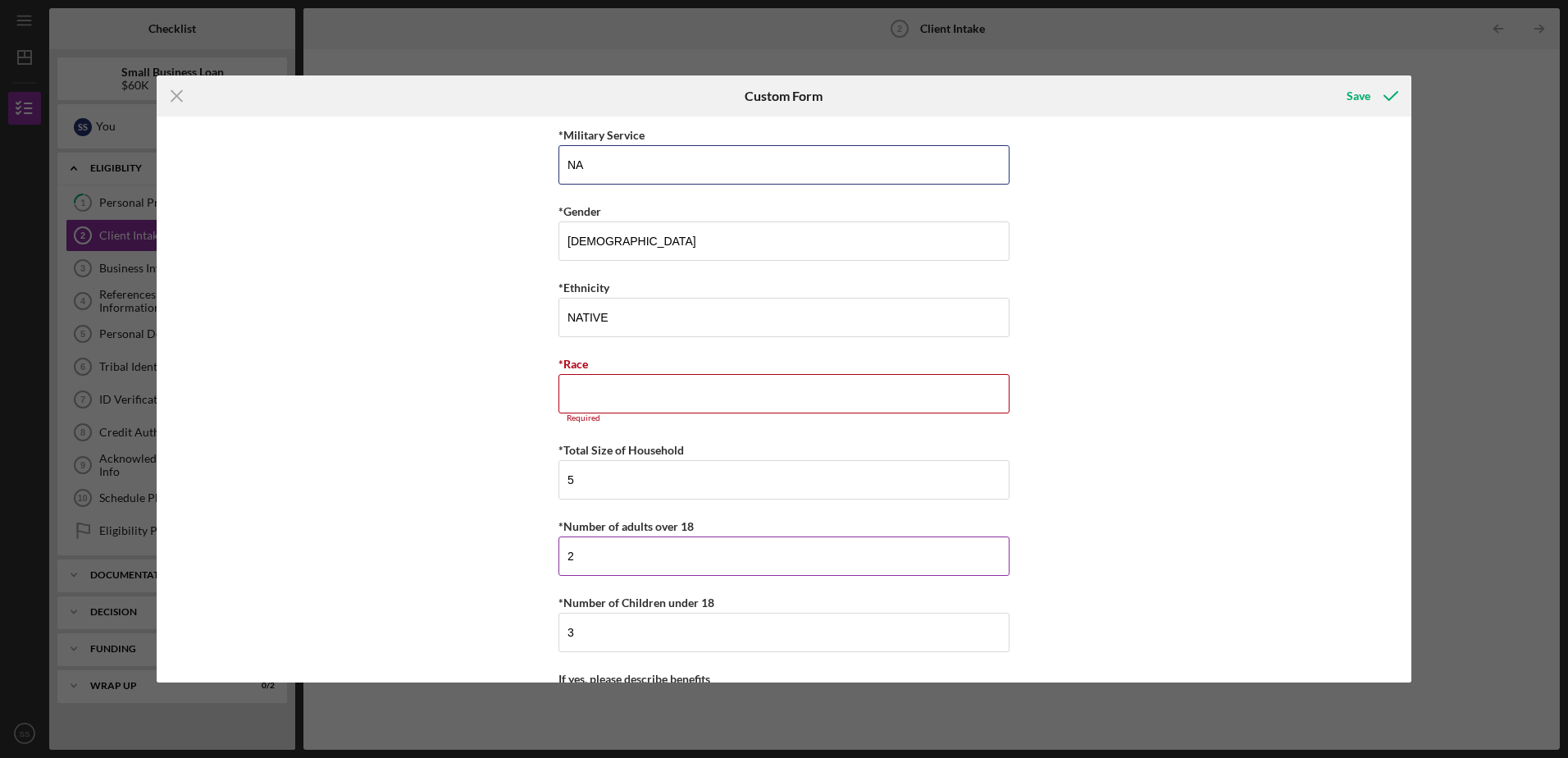
scroll to position [2972, 0]
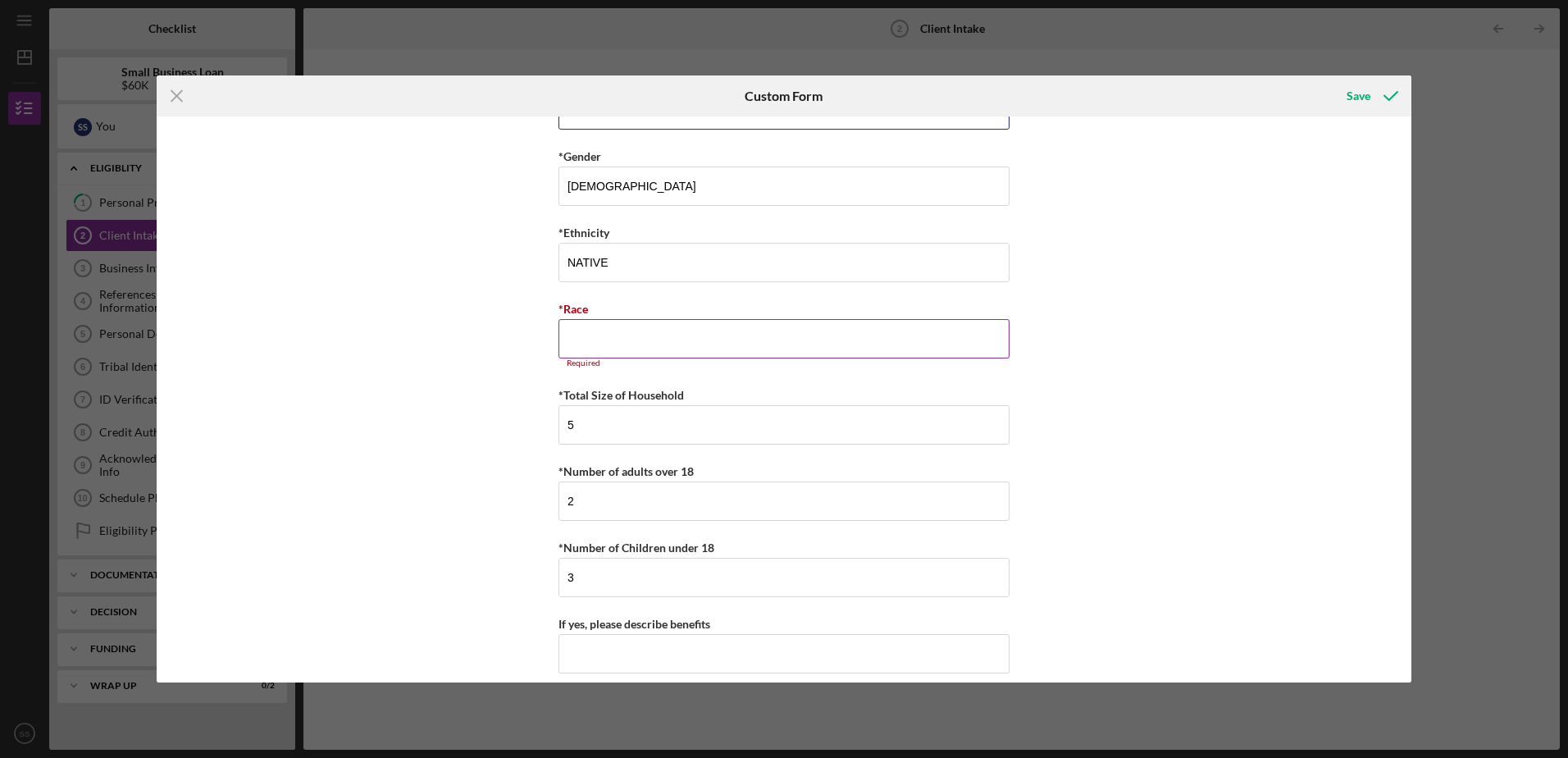
type input "NA"
click at [596, 337] on input "*Race" at bounding box center [783, 339] width 451 height 40
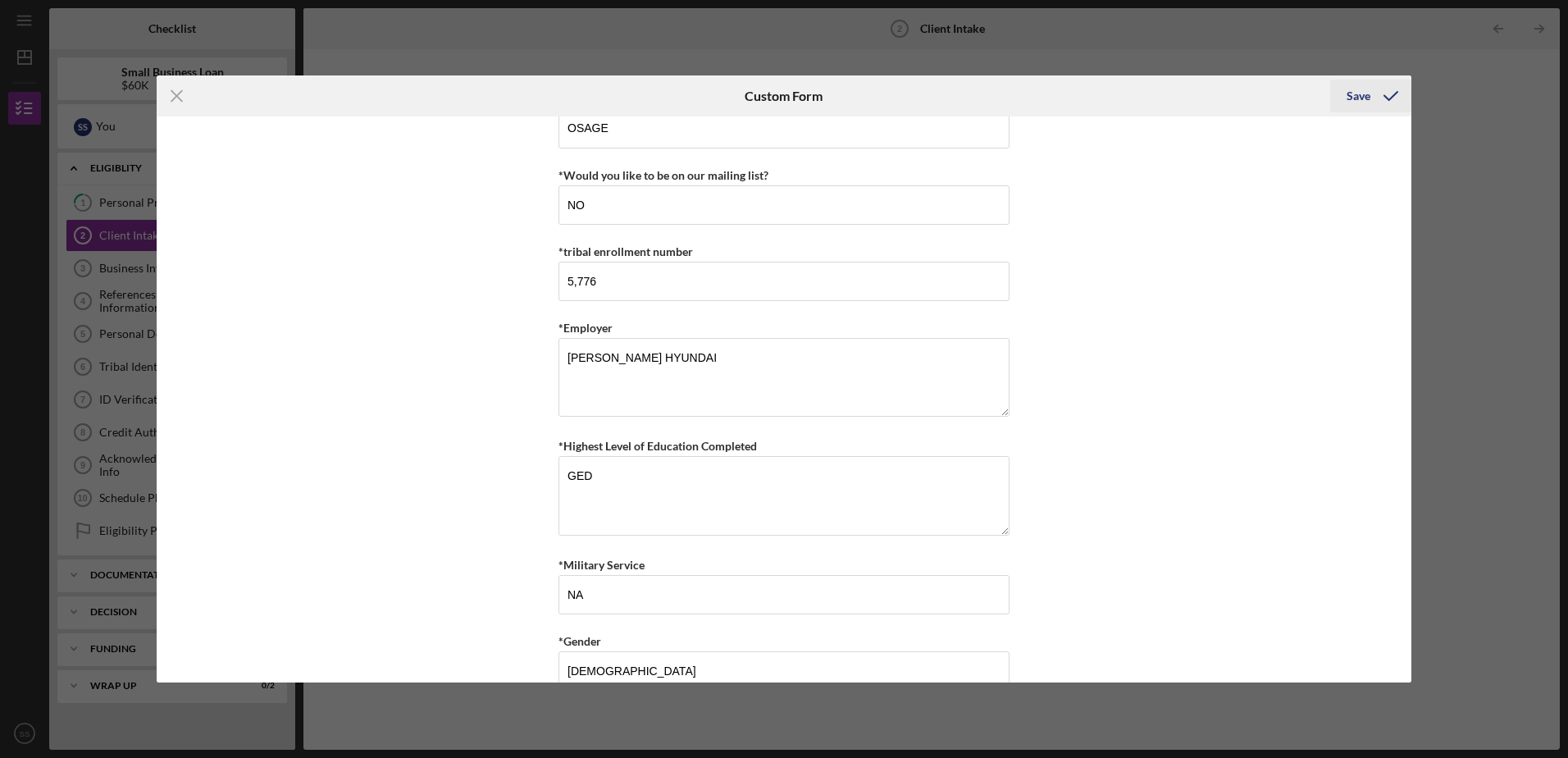
scroll to position [2486, 0]
type input "NATIVE"
drag, startPoint x: 1371, startPoint y: 87, endPoint x: 1371, endPoint y: 95, distance: 8.0
click at [1371, 92] on icon "submit" at bounding box center [1390, 95] width 41 height 41
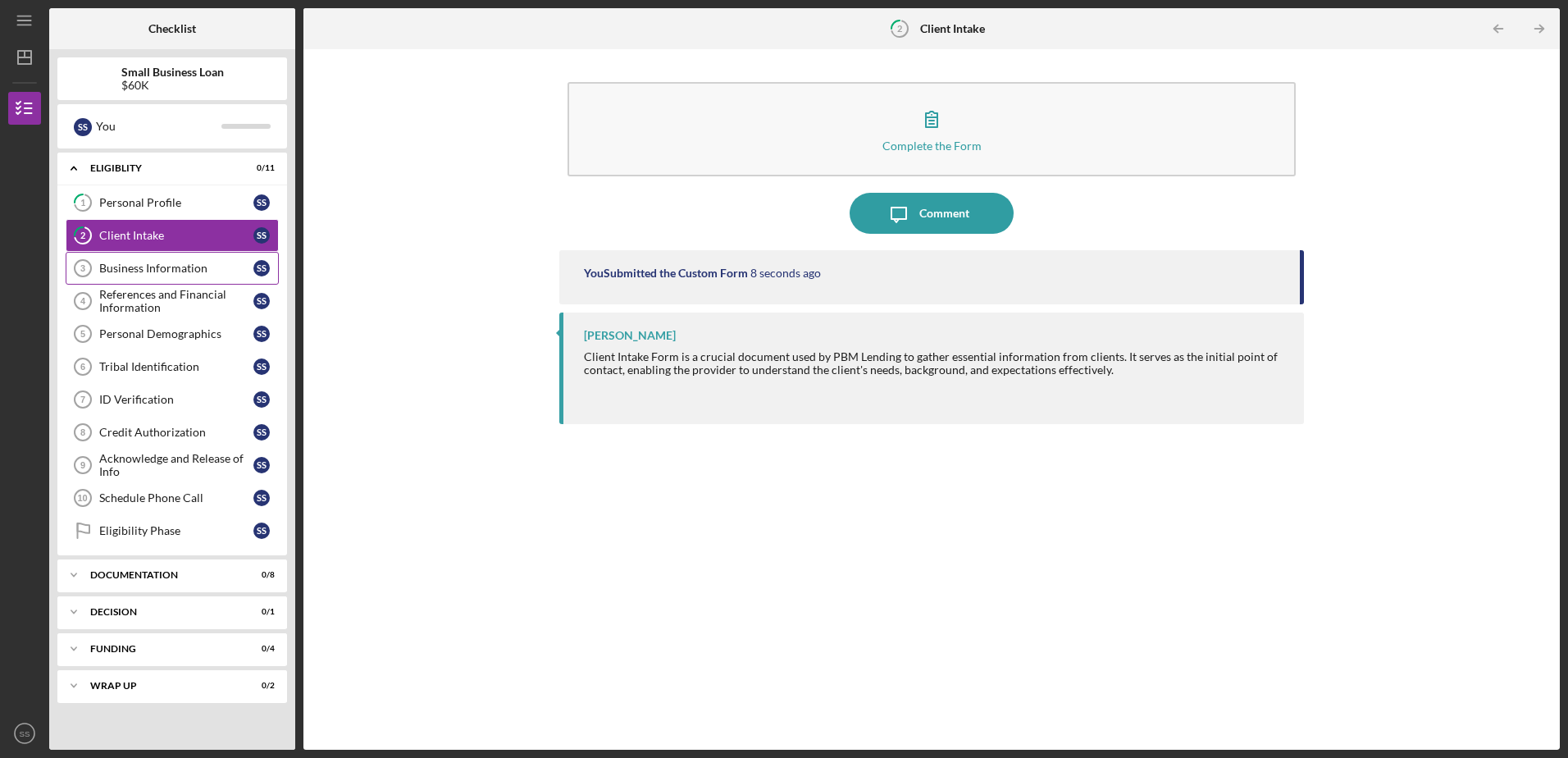
click at [128, 267] on div "Business Information" at bounding box center [176, 268] width 154 height 13
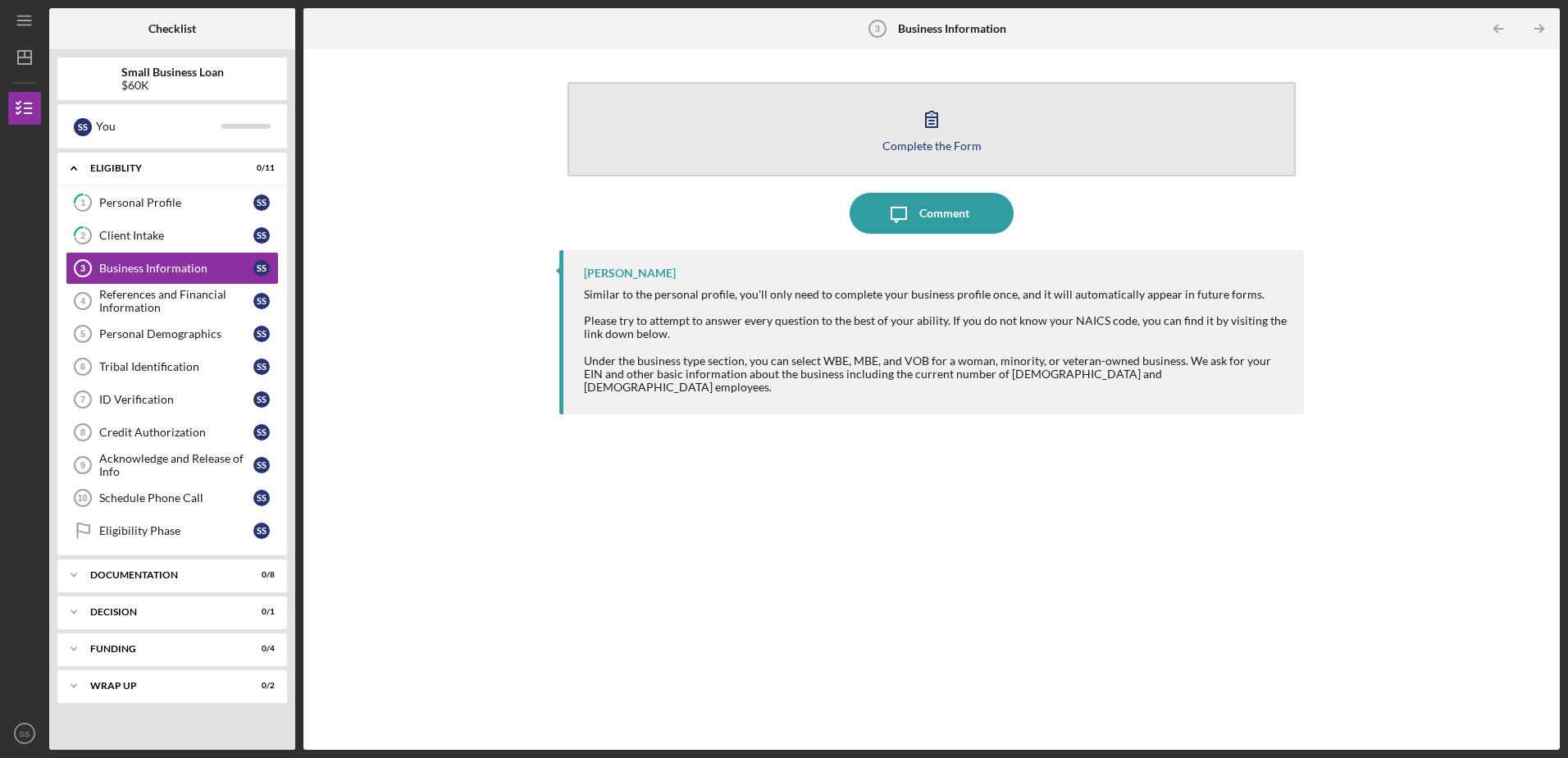
click at [928, 114] on icon "button" at bounding box center [931, 118] width 41 height 41
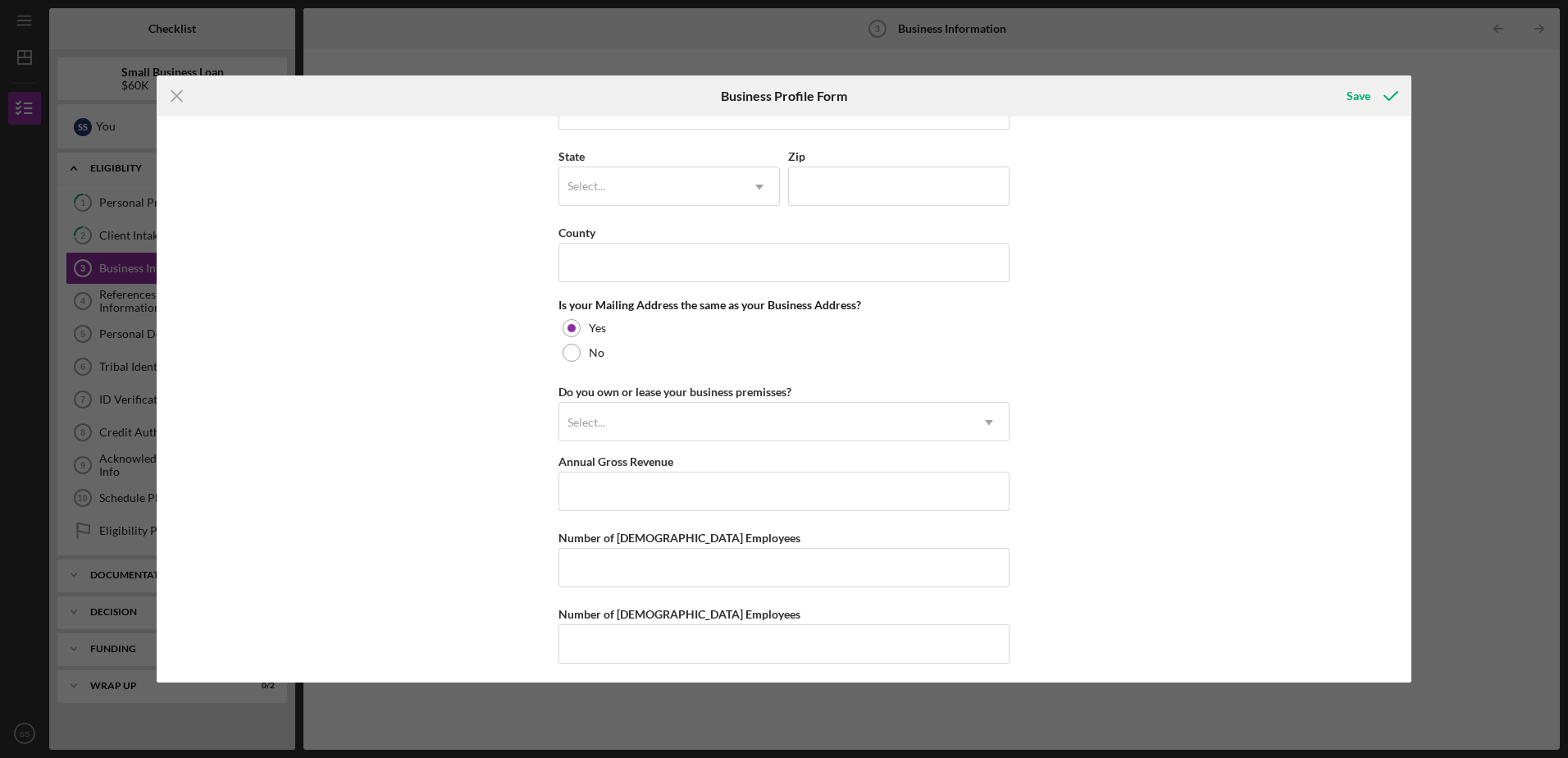
scroll to position [1111, 0]
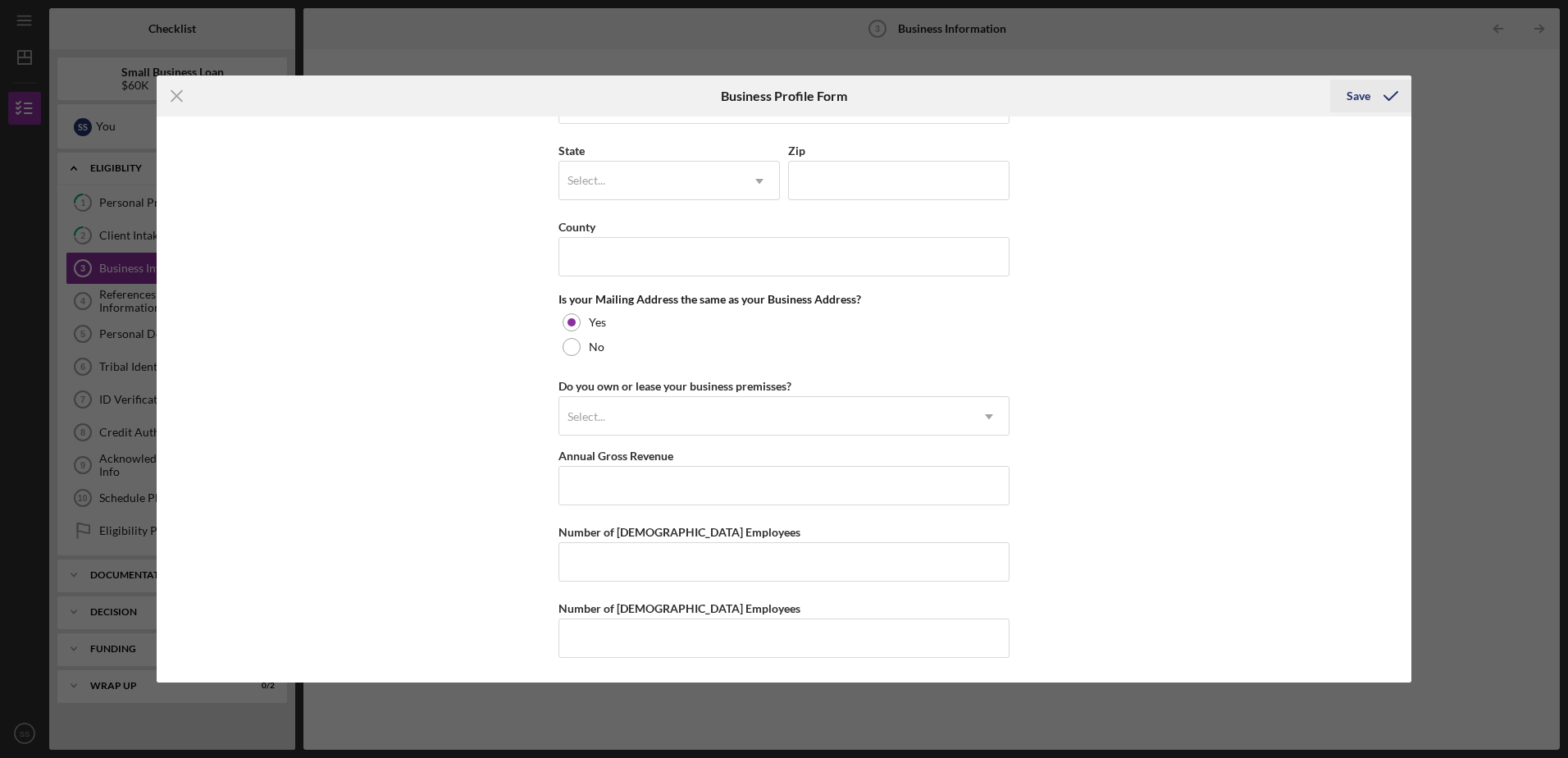
click at [1359, 97] on div "Save" at bounding box center [1359, 95] width 24 height 33
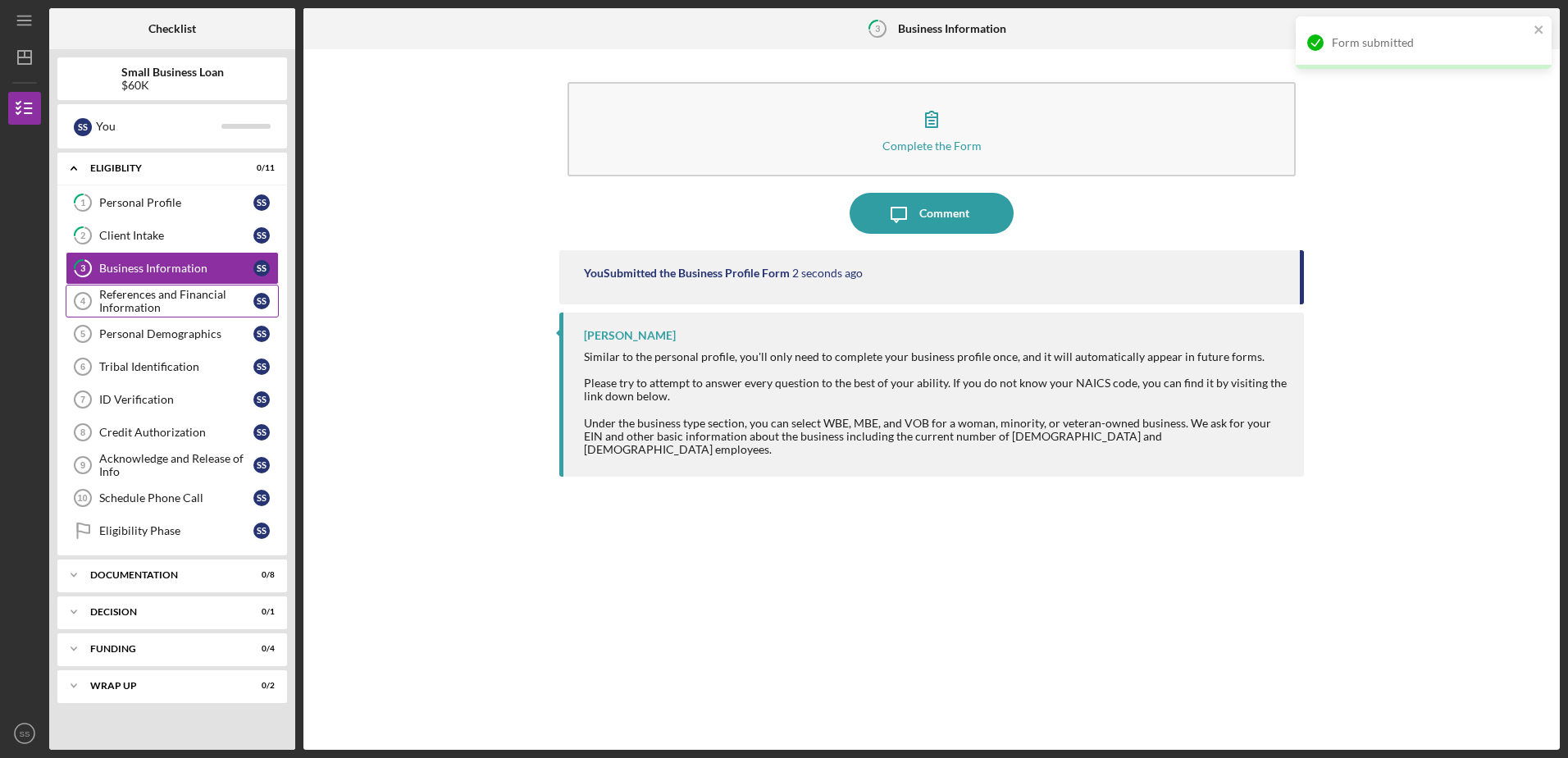
click at [145, 294] on div "References and Financial Information" at bounding box center [176, 300] width 154 height 26
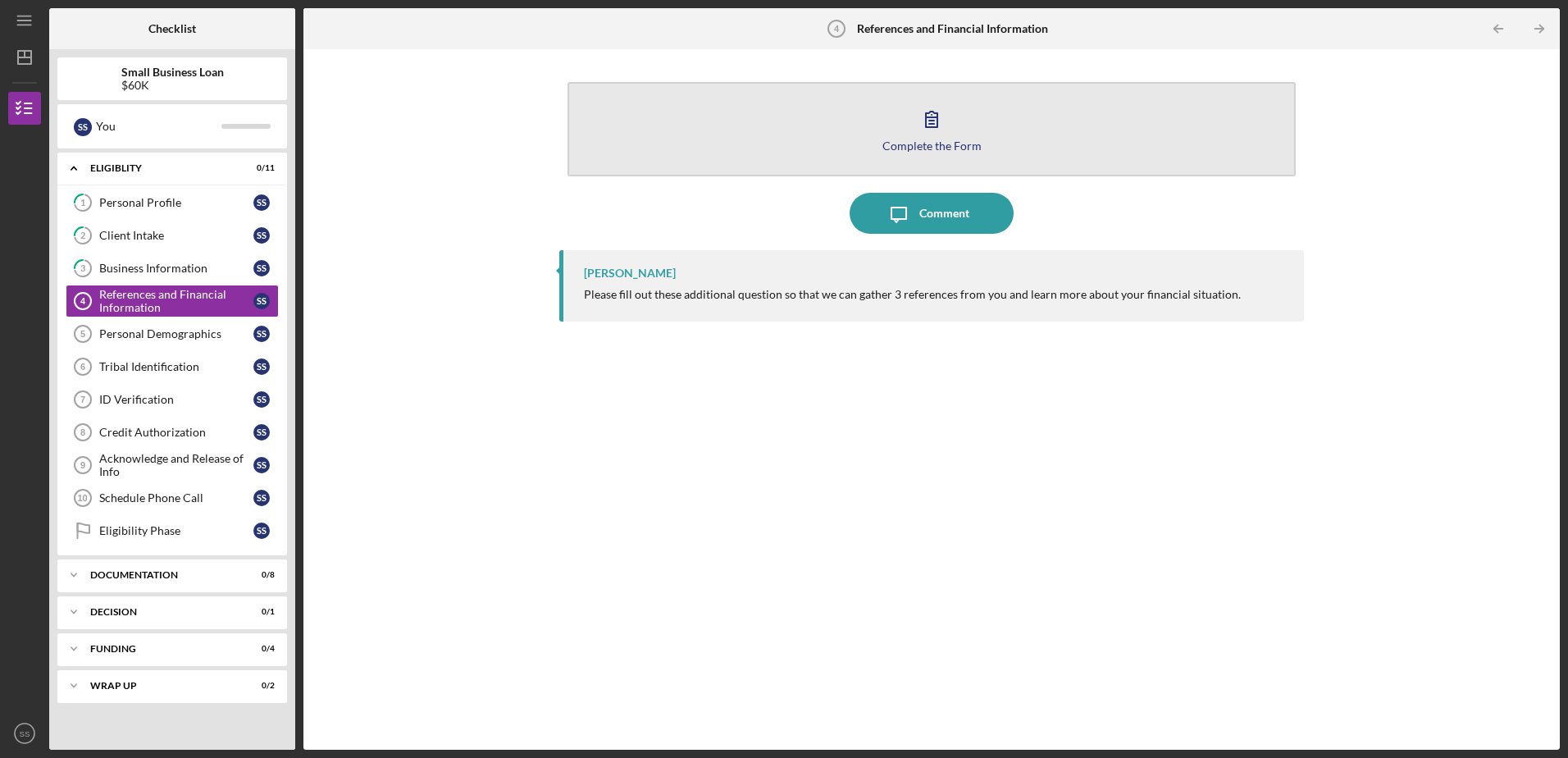
click at [936, 125] on icon "button" at bounding box center [932, 119] width 12 height 16
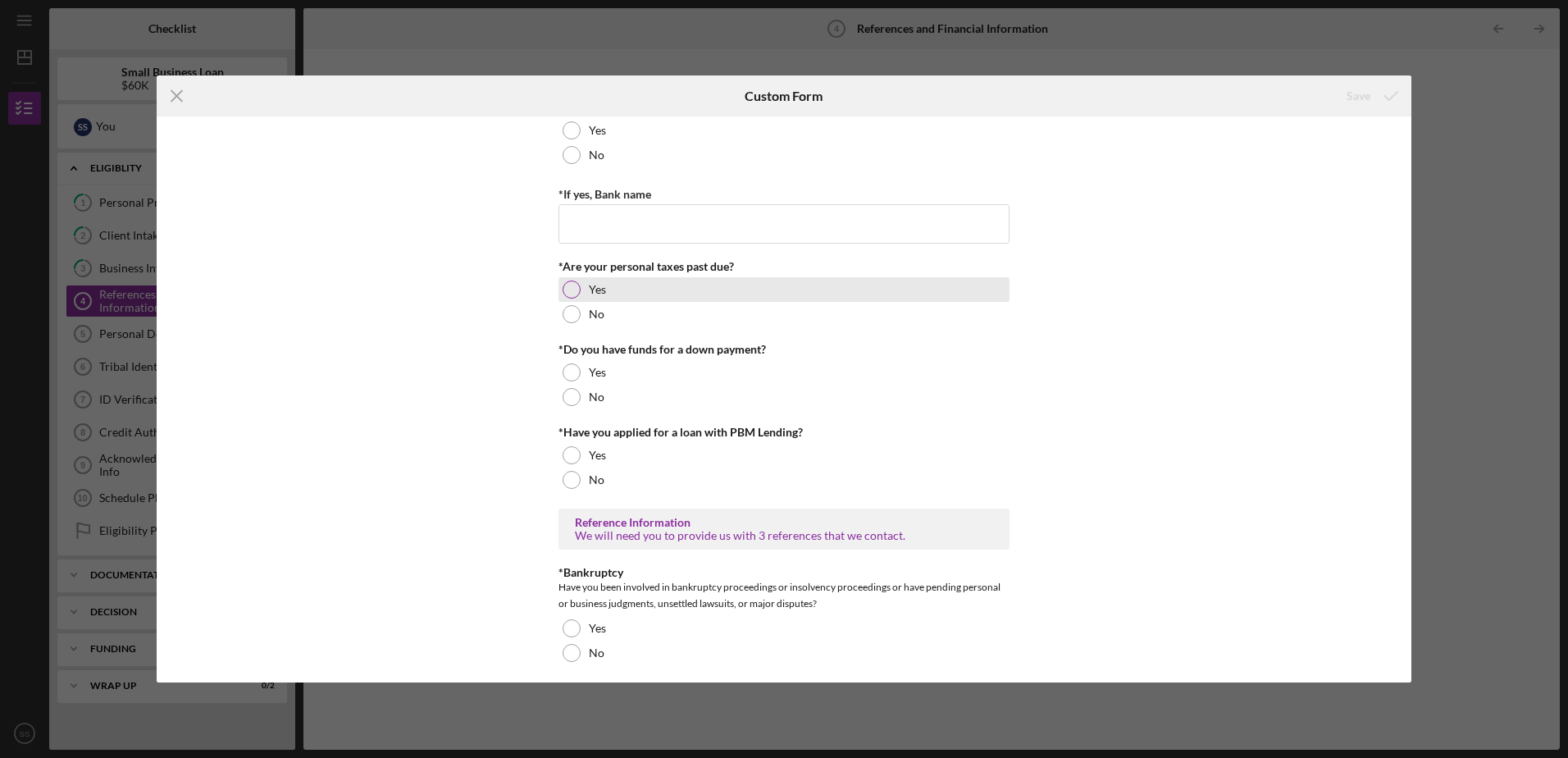
scroll to position [164, 0]
